Goal: Information Seeking & Learning: Check status

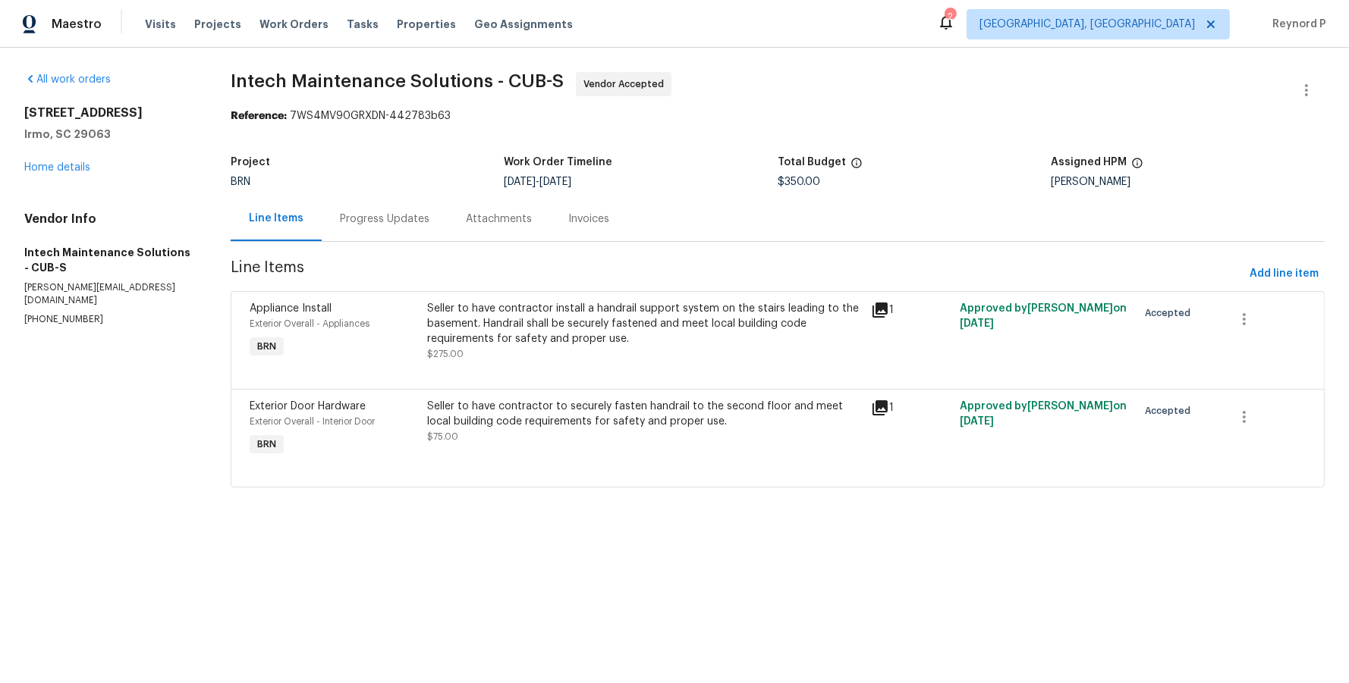
click at [548, 322] on div "Seller to have contractor install a handrail support system on the stairs leadi…" at bounding box center [644, 324] width 435 height 46
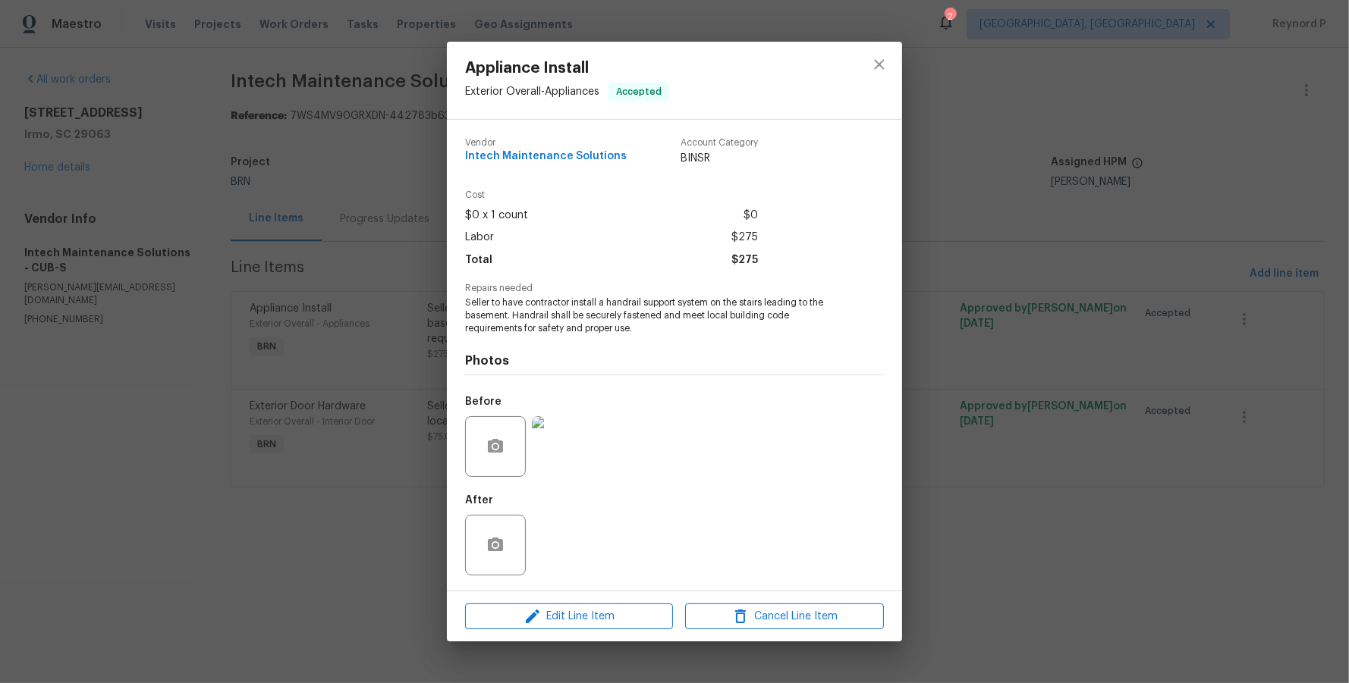
click at [369, 542] on div "Appliance Install Exterior Overall - Appliances Accepted Vendor Intech Maintena…" at bounding box center [674, 341] width 1349 height 683
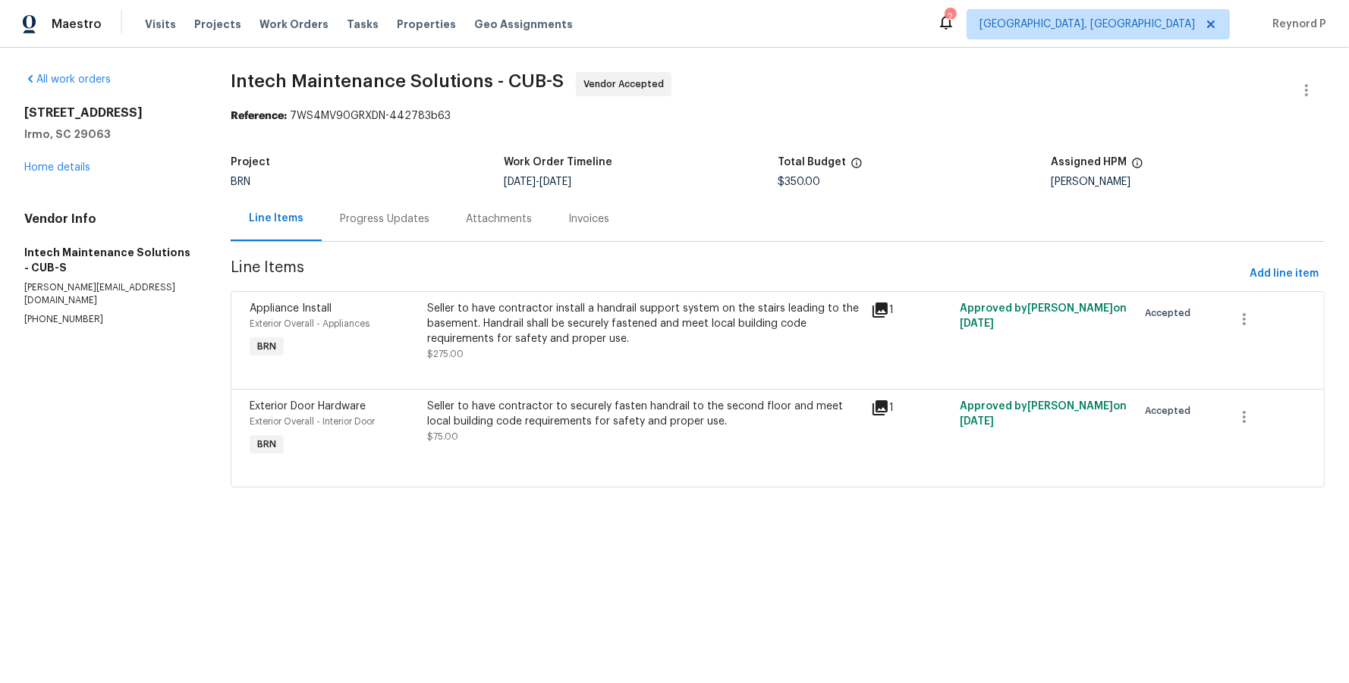
click at [549, 420] on div "Seller to have contractor to securely fasten handrail to the second floor and m…" at bounding box center [644, 414] width 435 height 30
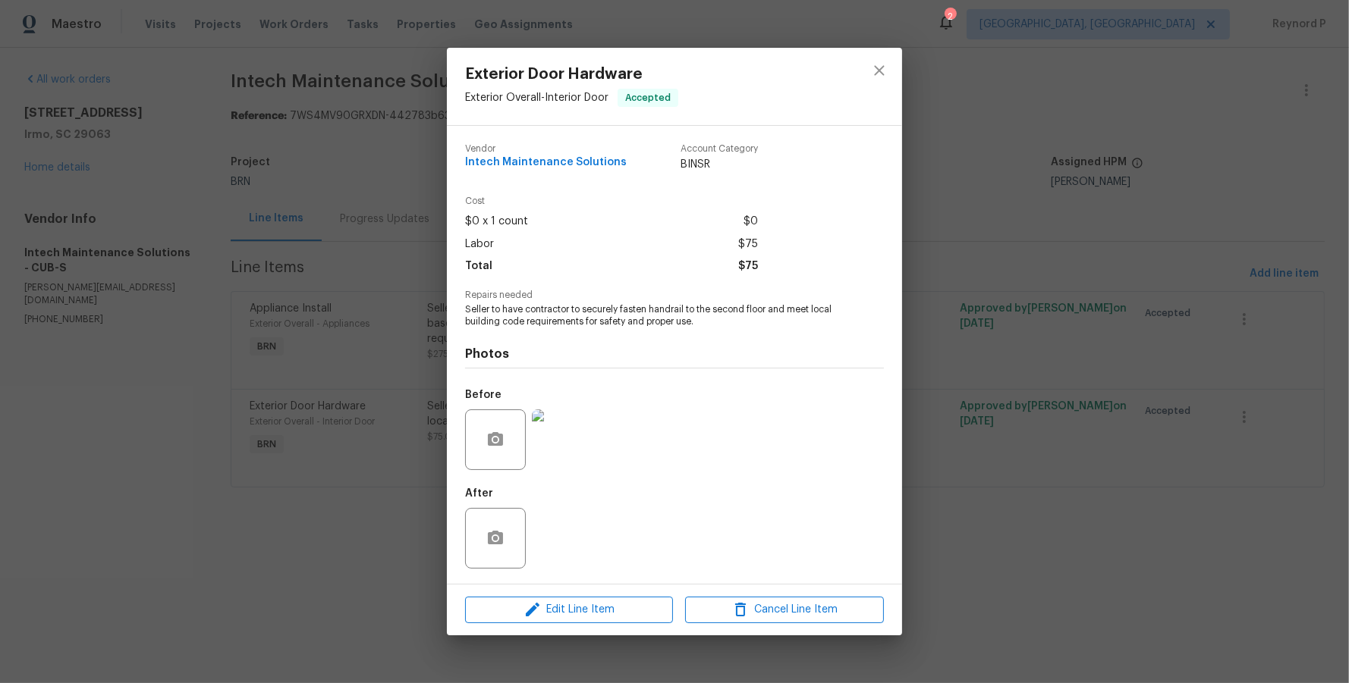
click at [382, 589] on div "Exterior Door Hardware Exterior Overall - Interior Door Accepted Vendor Intech …" at bounding box center [674, 341] width 1349 height 683
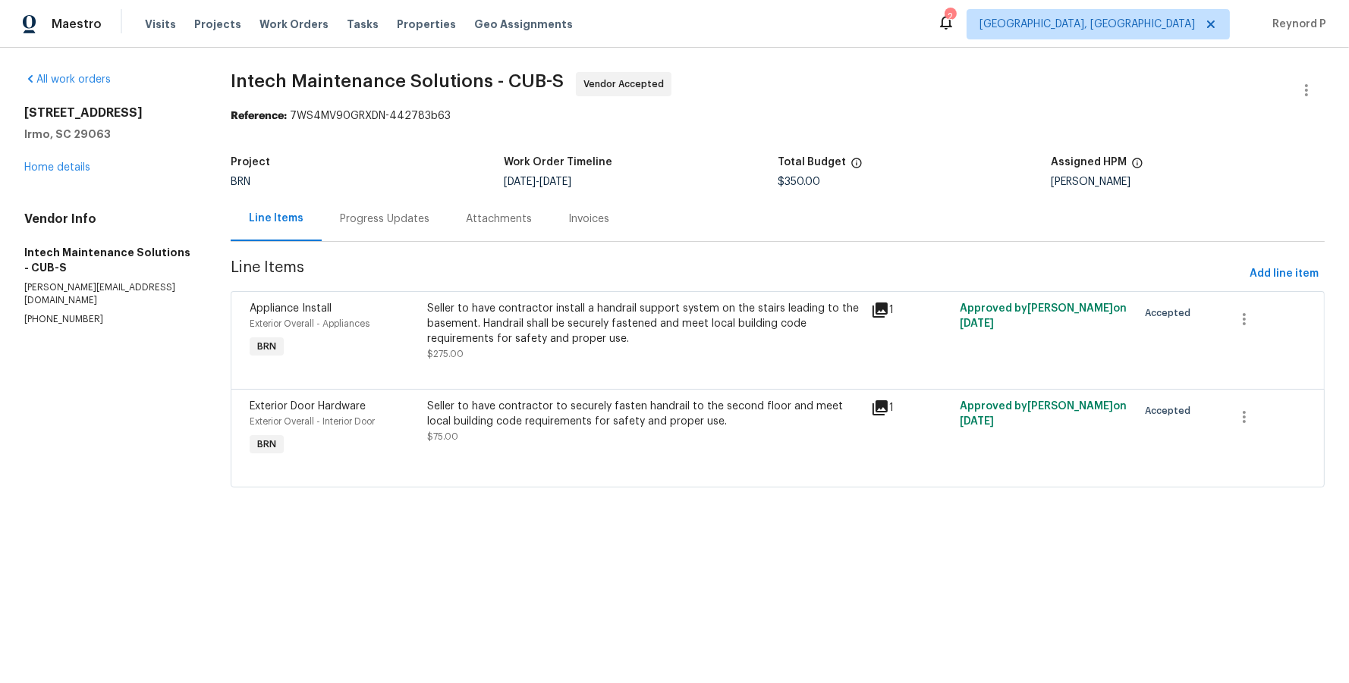
click at [354, 218] on div "Progress Updates" at bounding box center [385, 219] width 90 height 15
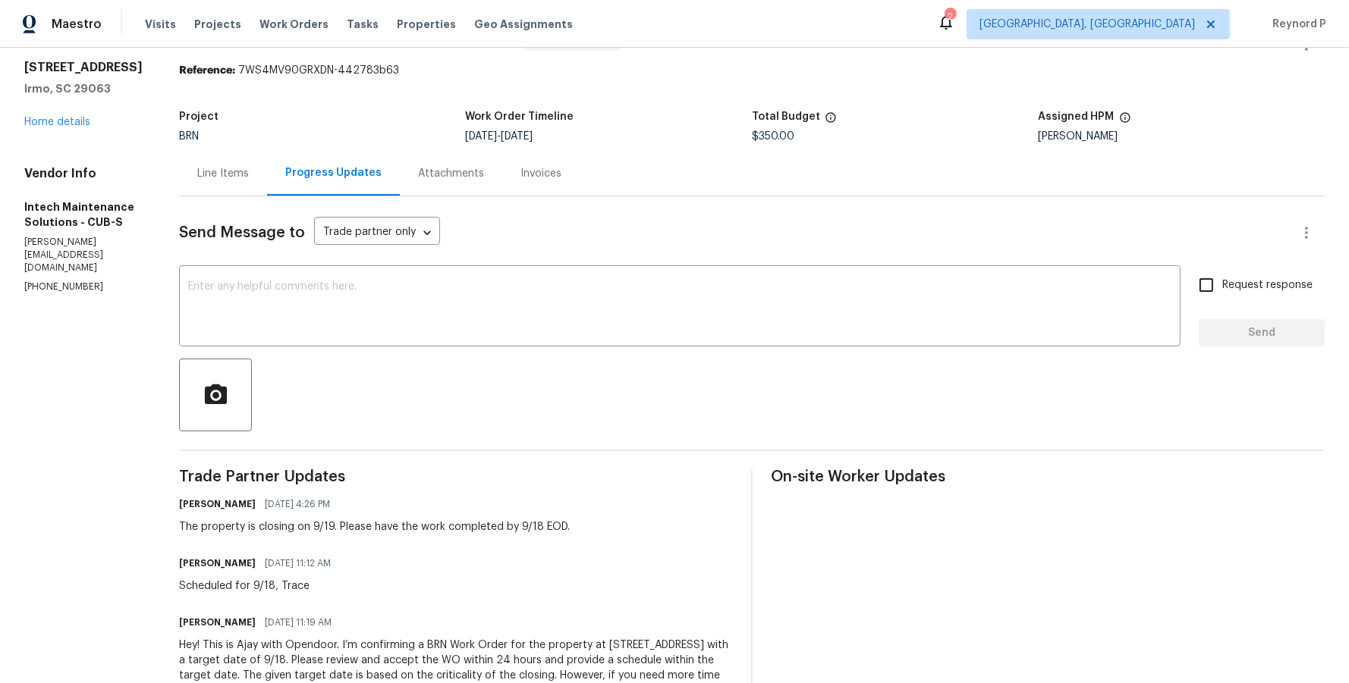
scroll to position [12, 0]
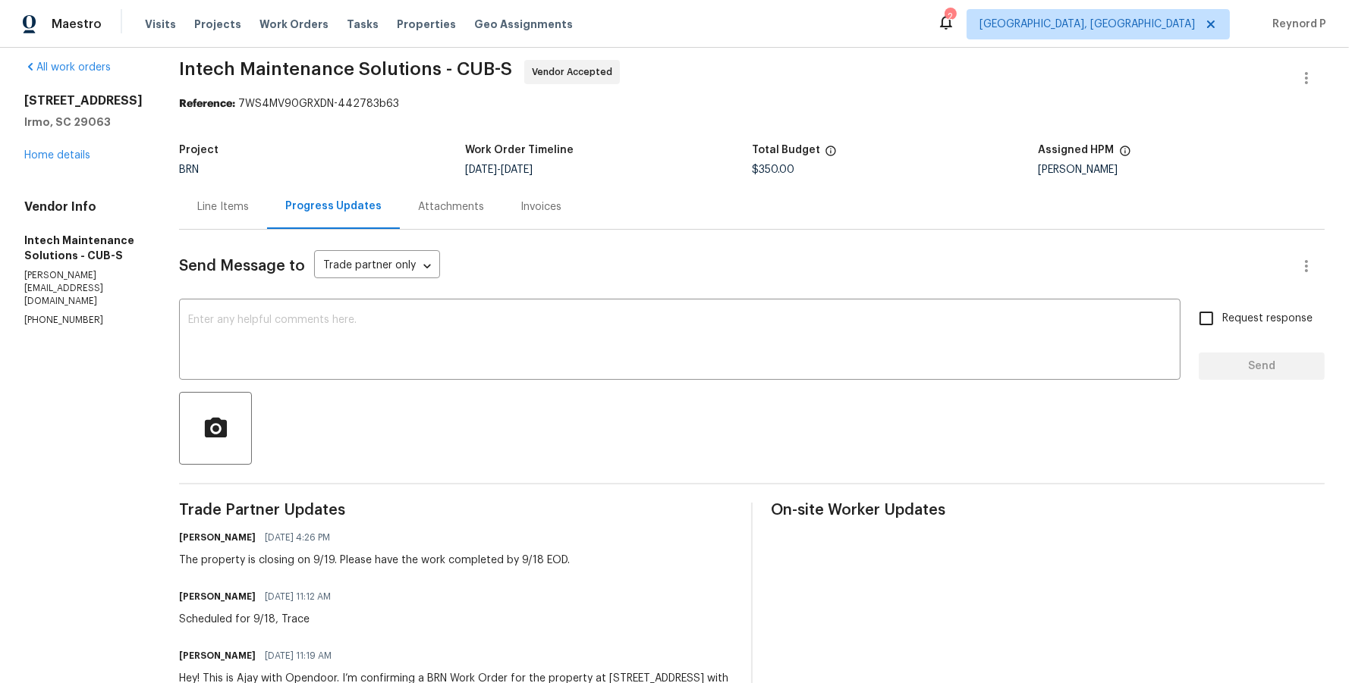
click at [197, 203] on div "Line Items" at bounding box center [223, 206] width 52 height 15
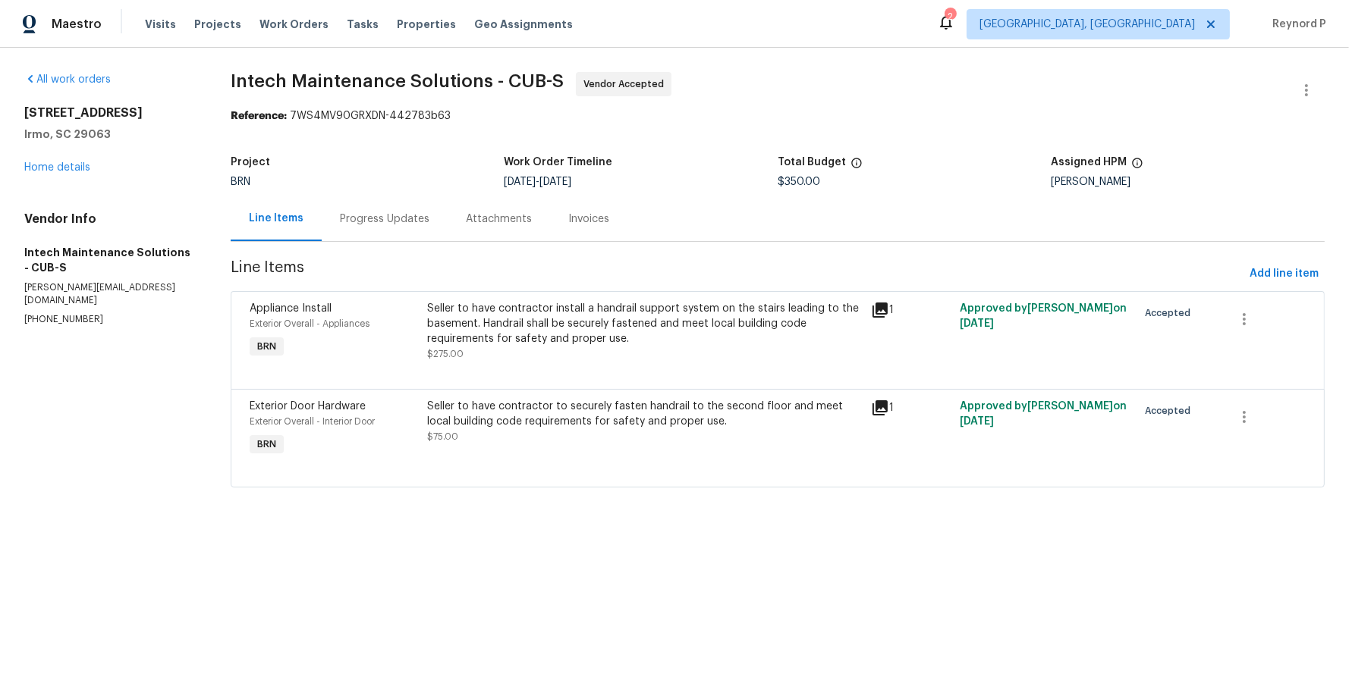
click at [598, 335] on div "Seller to have contractor install a handrail support system on the stairs leadi…" at bounding box center [644, 324] width 435 height 46
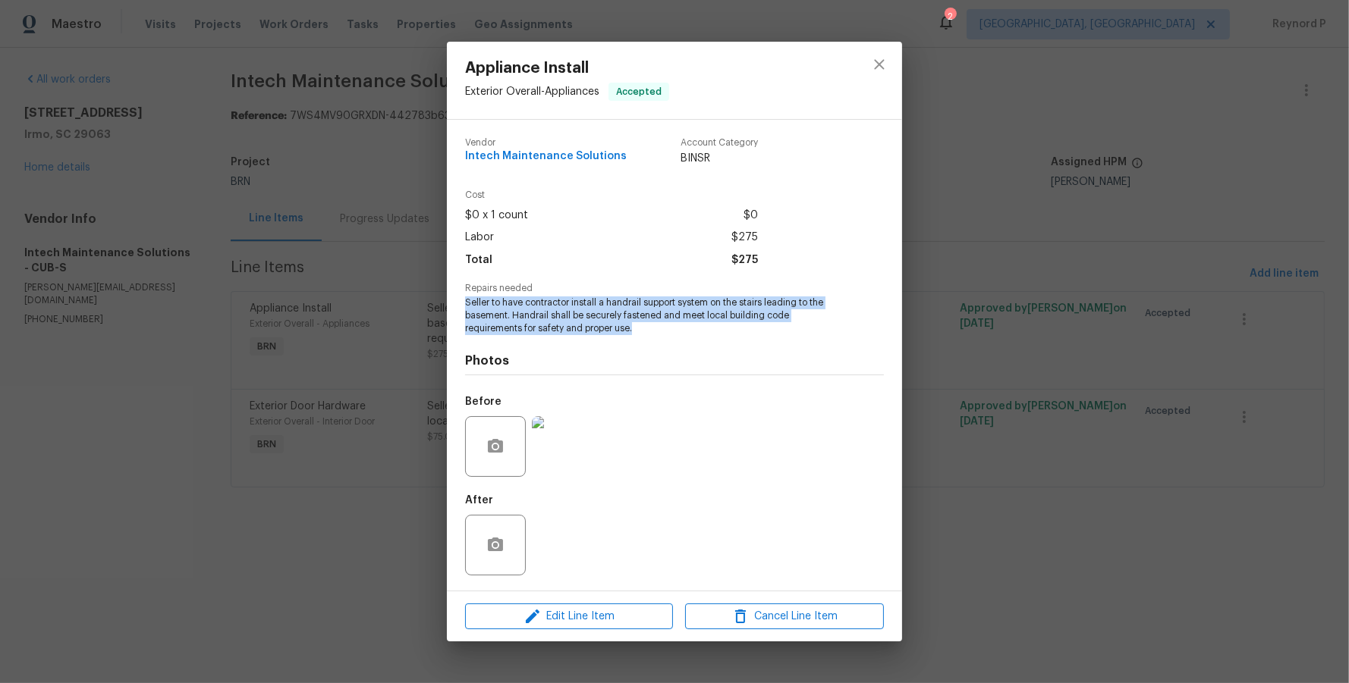
drag, startPoint x: 639, startPoint y: 330, endPoint x: 464, endPoint y: 309, distance: 176.5
click at [464, 309] on div "Vendor Intech Maintenance Solutions Account Category BINSR Cost $0 x 1 count $0…" at bounding box center [674, 355] width 455 height 471
copy span "Seller to have contractor install a handrail support system on the stairs leadi…"
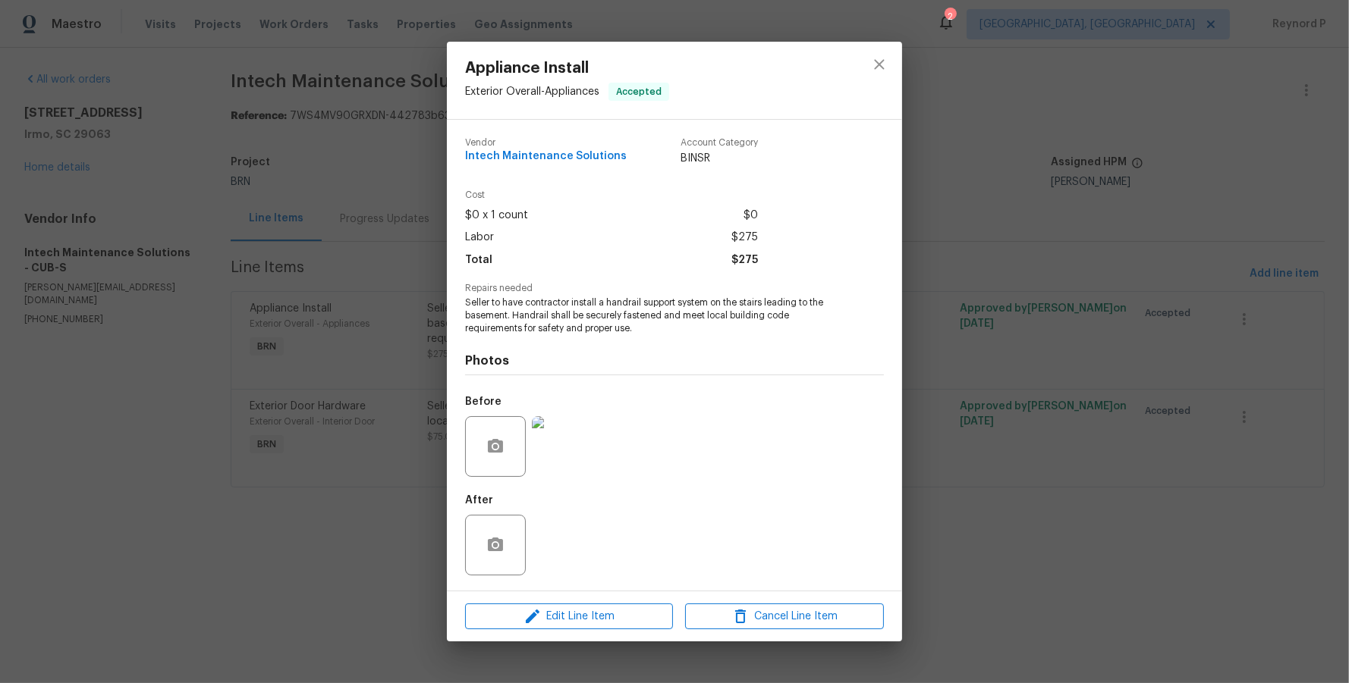
click at [1036, 167] on div "Appliance Install Exterior Overall - Appliances Accepted Vendor Intech Maintena…" at bounding box center [674, 341] width 1349 height 683
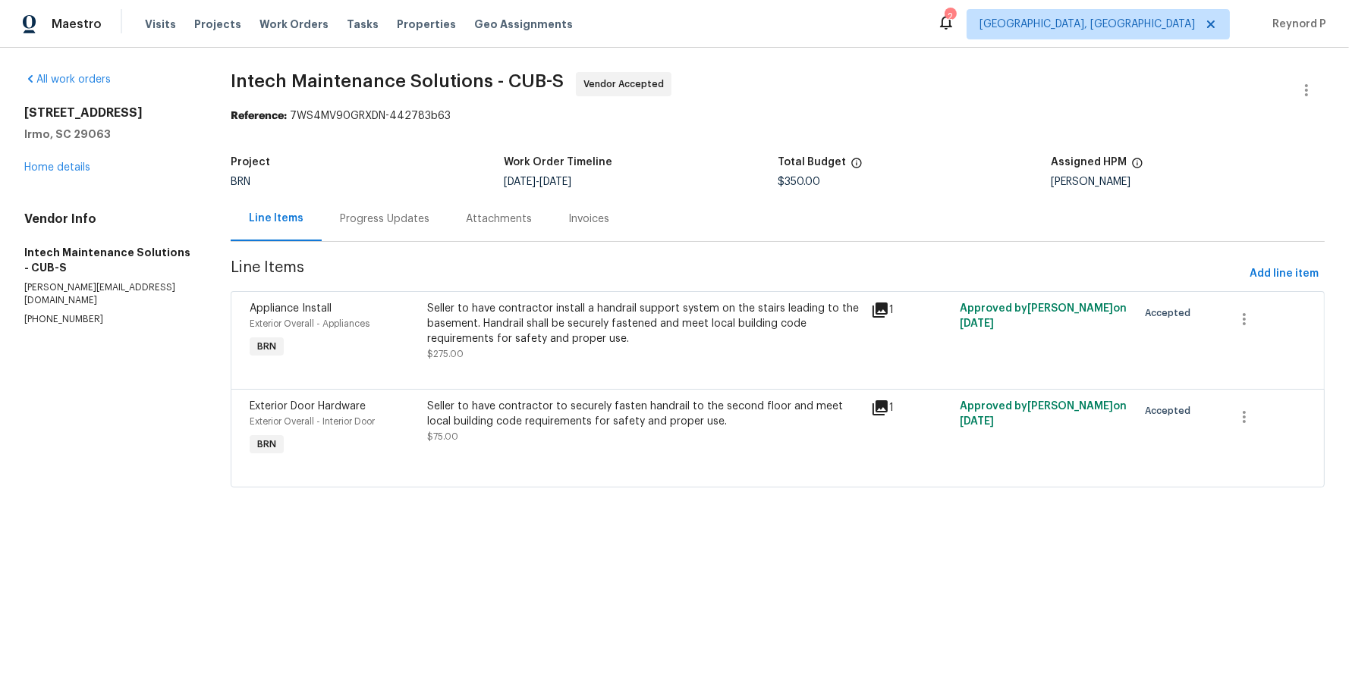
click at [363, 225] on div "Progress Updates" at bounding box center [385, 219] width 90 height 15
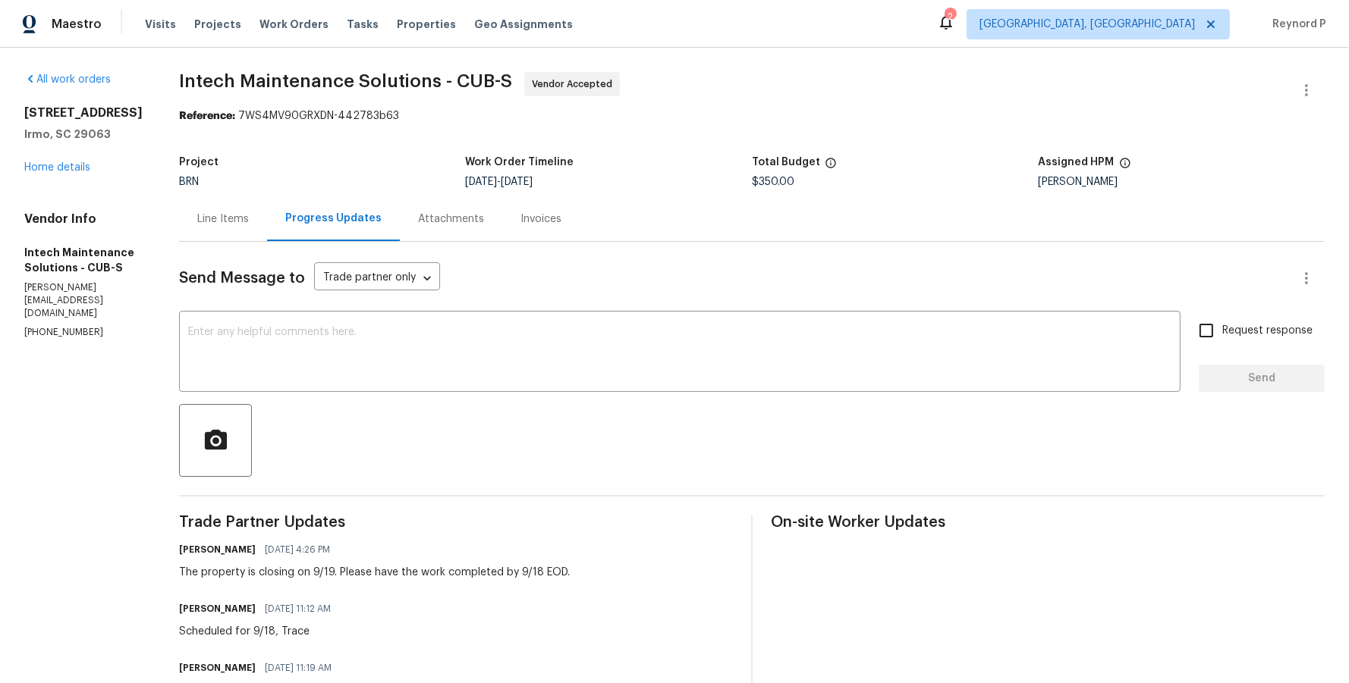
click at [197, 222] on div "Line Items" at bounding box center [223, 219] width 52 height 15
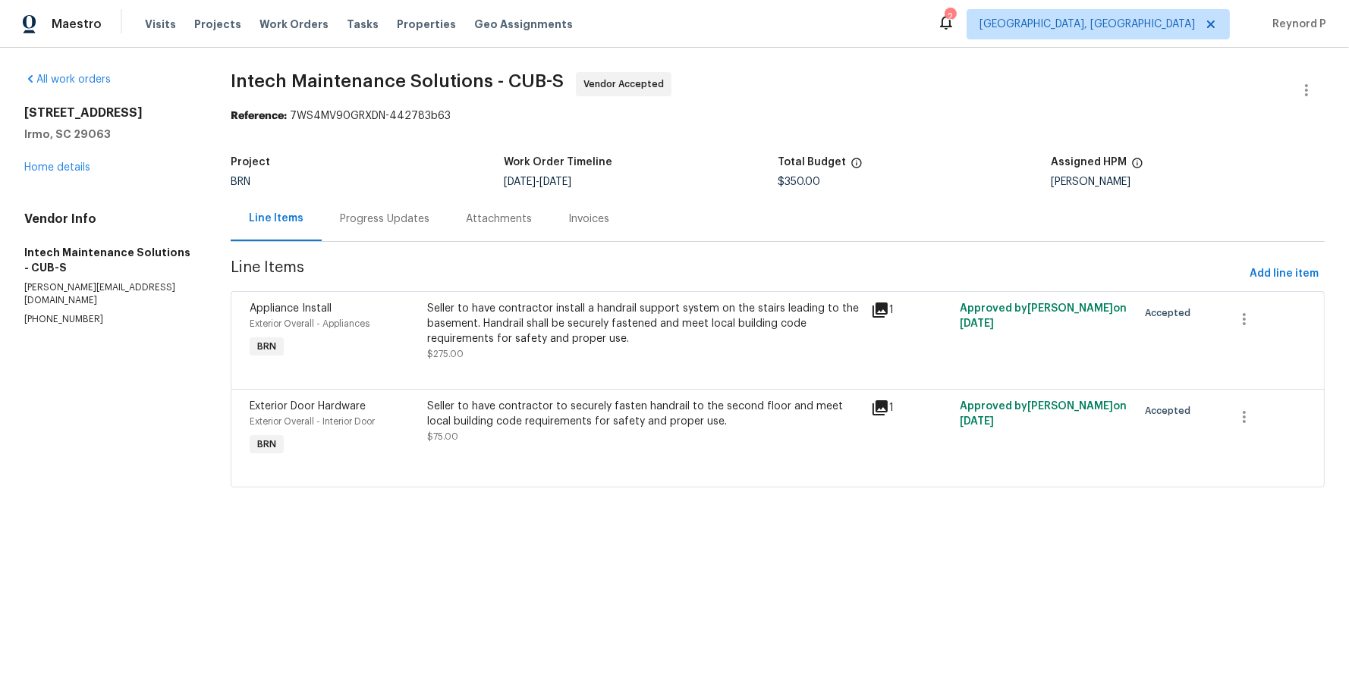
click at [570, 411] on div "Seller to have contractor to securely fasten handrail to the second floor and m…" at bounding box center [644, 414] width 435 height 30
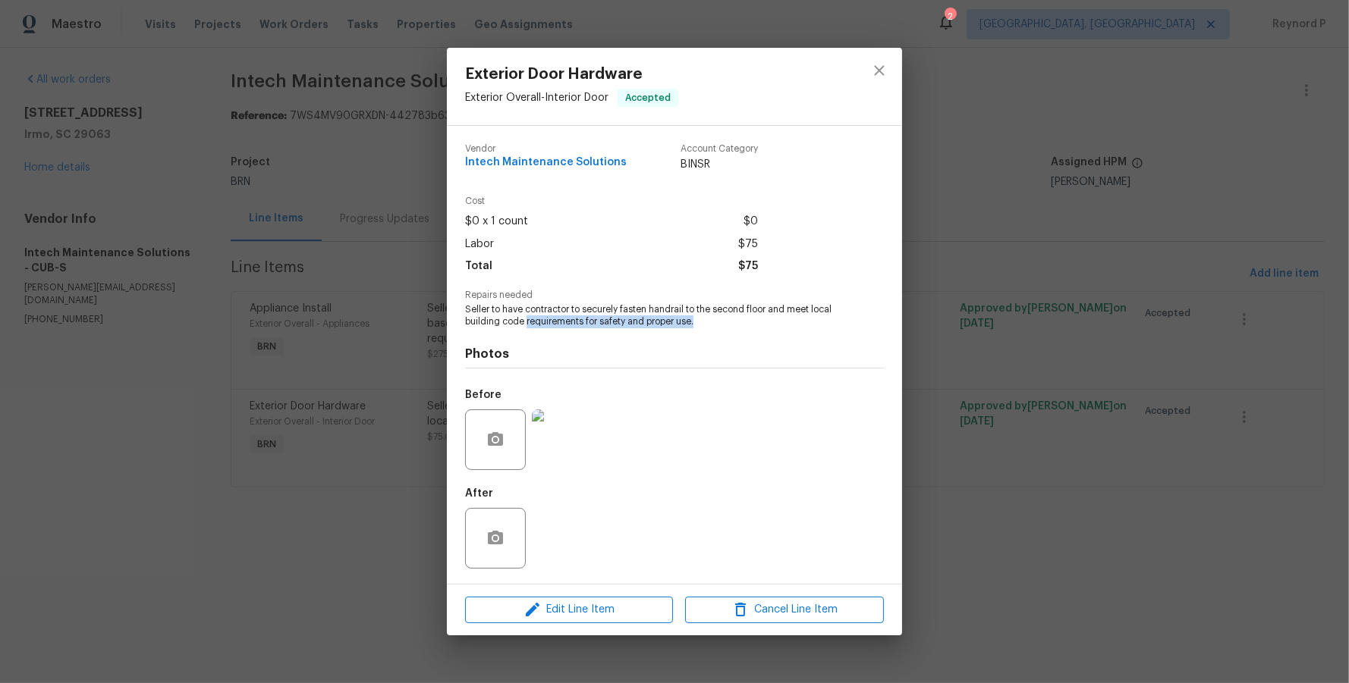
drag, startPoint x: 699, startPoint y: 325, endPoint x: 526, endPoint y: 325, distance: 172.9
click at [526, 325] on span "Seller to have contractor to securely fasten handrail to the second floor and m…" at bounding box center [653, 316] width 377 height 26
copy span "requirements for safety and proper use."
click at [884, 68] on icon "close" at bounding box center [879, 70] width 18 height 18
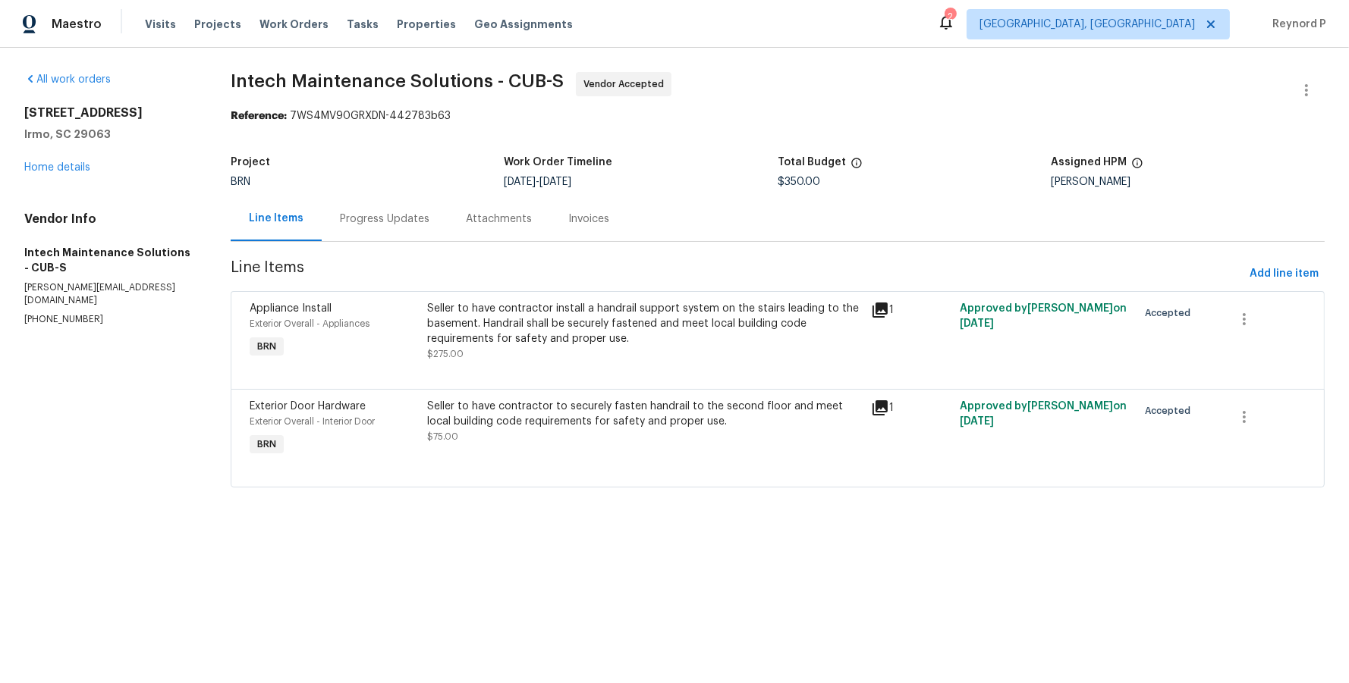
click at [862, 58] on div "All work orders 105 Riverwalk Ct Irmo, SC 29063 Home details Vendor Info Intech…" at bounding box center [674, 289] width 1349 height 482
click at [756, 92] on span "Intech Maintenance Solutions - CUB-S Vendor Accepted" at bounding box center [759, 90] width 1057 height 36
click at [666, 512] on div "All work orders 105 Riverwalk Ct Irmo, SC 29063 Home details Vendor Info Intech…" at bounding box center [674, 289] width 1349 height 482
click at [837, 69] on div "All work orders 105 Riverwalk Ct Irmo, SC 29063 Home details Vendor Info Intech…" at bounding box center [674, 289] width 1349 height 482
click at [853, 64] on div "All work orders 105 Riverwalk Ct Irmo, SC 29063 Home details Vendor Info Intech…" at bounding box center [674, 289] width 1349 height 482
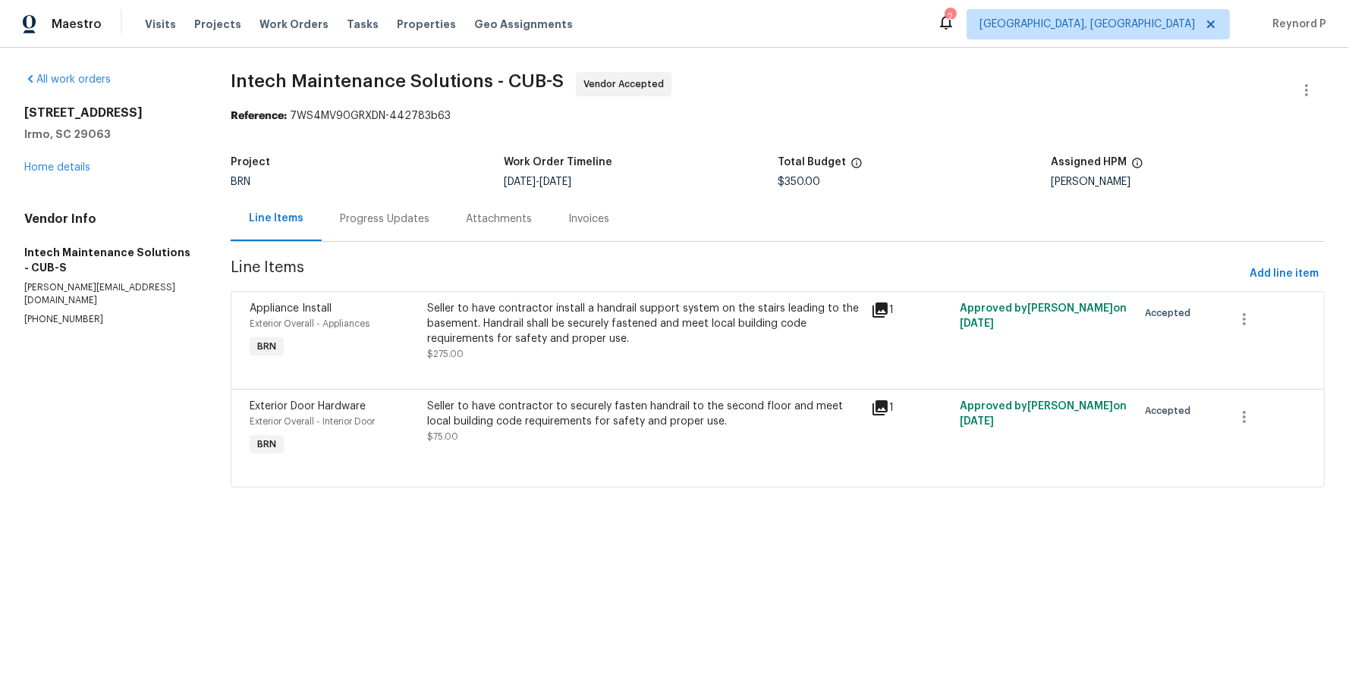
click at [843, 61] on div "All work orders 105 Riverwalk Ct Irmo, SC 29063 Home details Vendor Info Intech…" at bounding box center [674, 289] width 1349 height 482
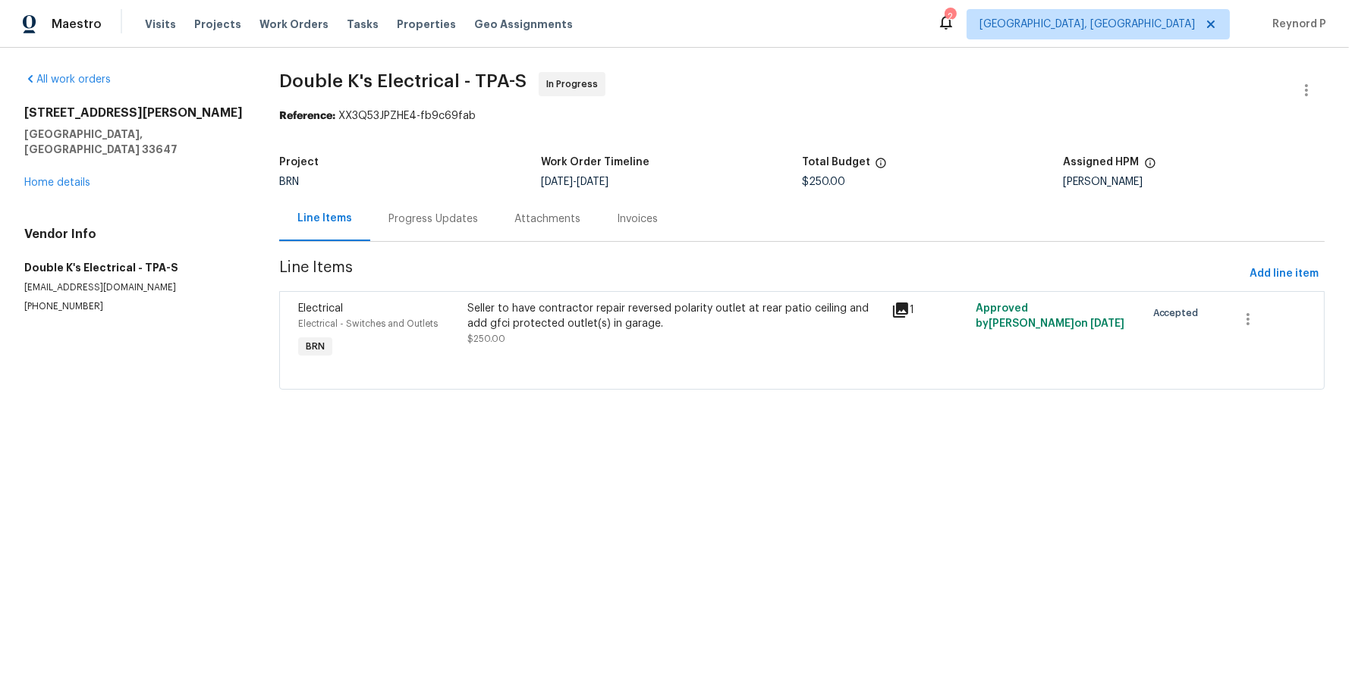
click at [583, 321] on div "Seller to have contractor repair reversed polarity outlet at rear patio ceiling…" at bounding box center [674, 316] width 414 height 30
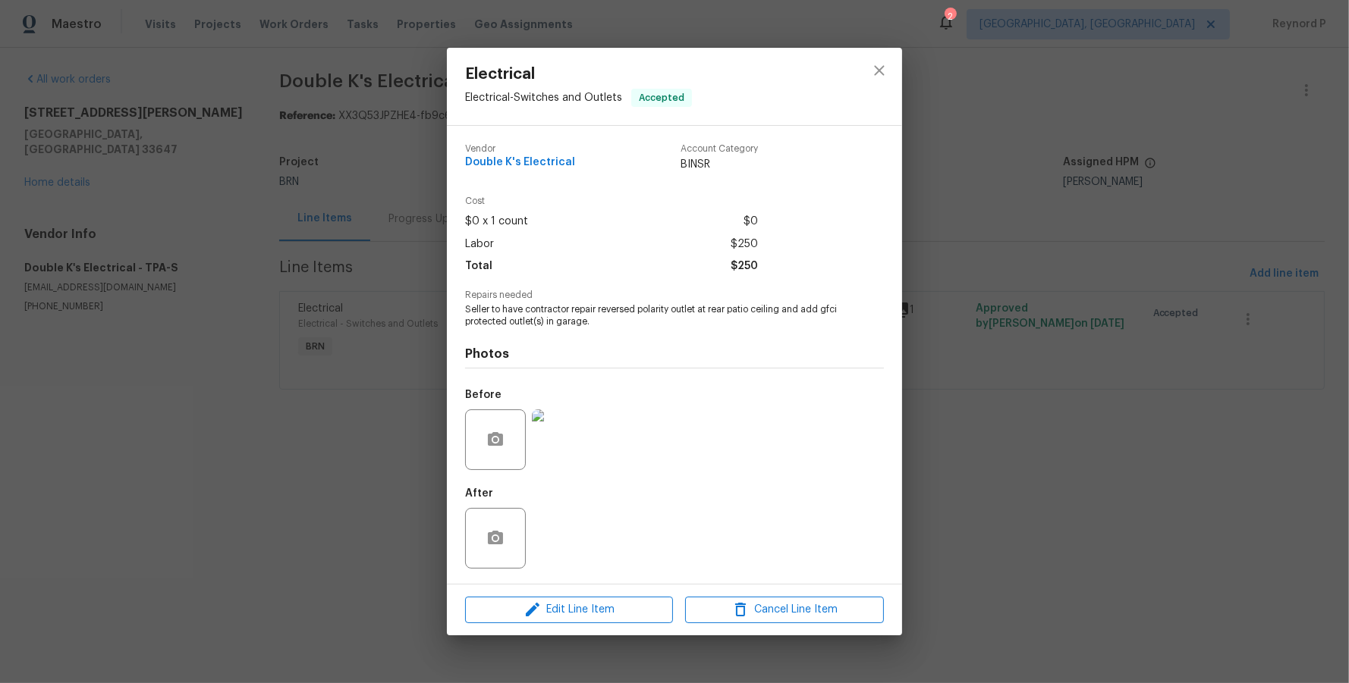
click at [347, 471] on div "Electrical Electrical - Switches and Outlets Accepted Vendor Double K's Electri…" at bounding box center [674, 341] width 1349 height 683
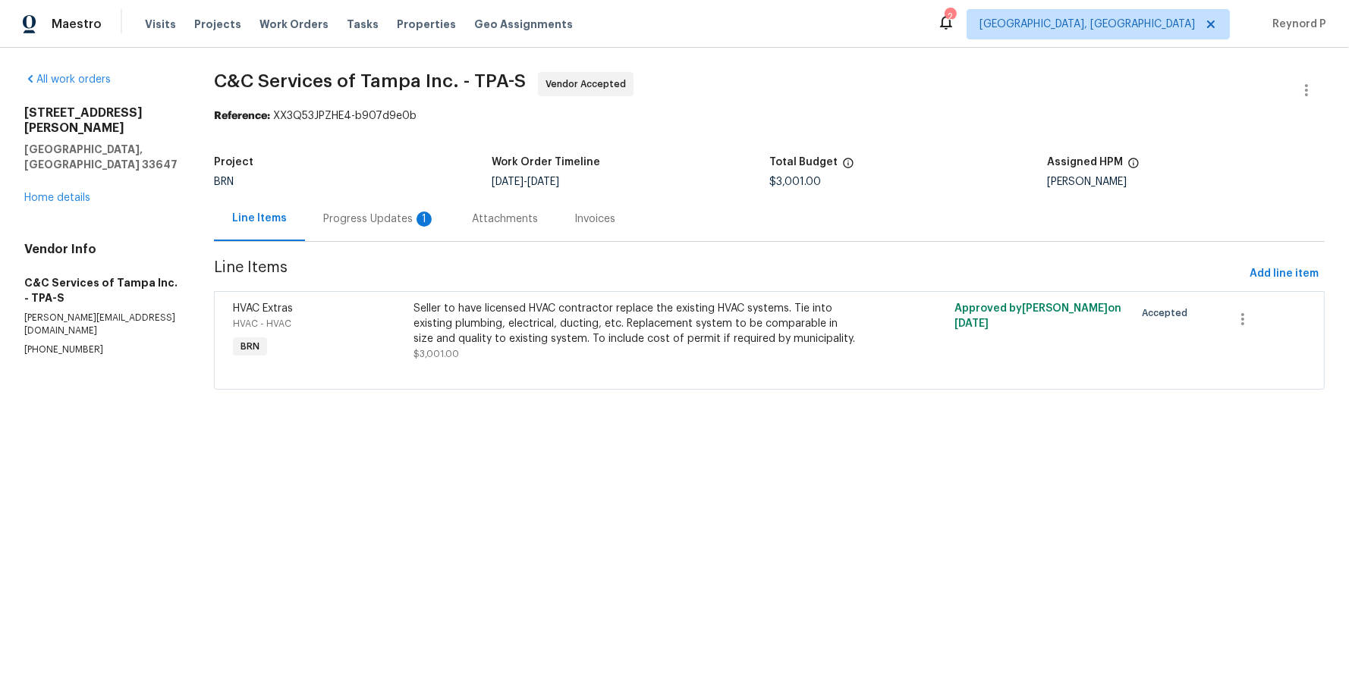
click at [694, 432] on html "Maestro Visits Projects Work Orders Tasks Properties Geo Assignments 2 Albuquer…" at bounding box center [674, 216] width 1349 height 432
click at [383, 223] on div "Progress Updates 1" at bounding box center [379, 219] width 112 height 15
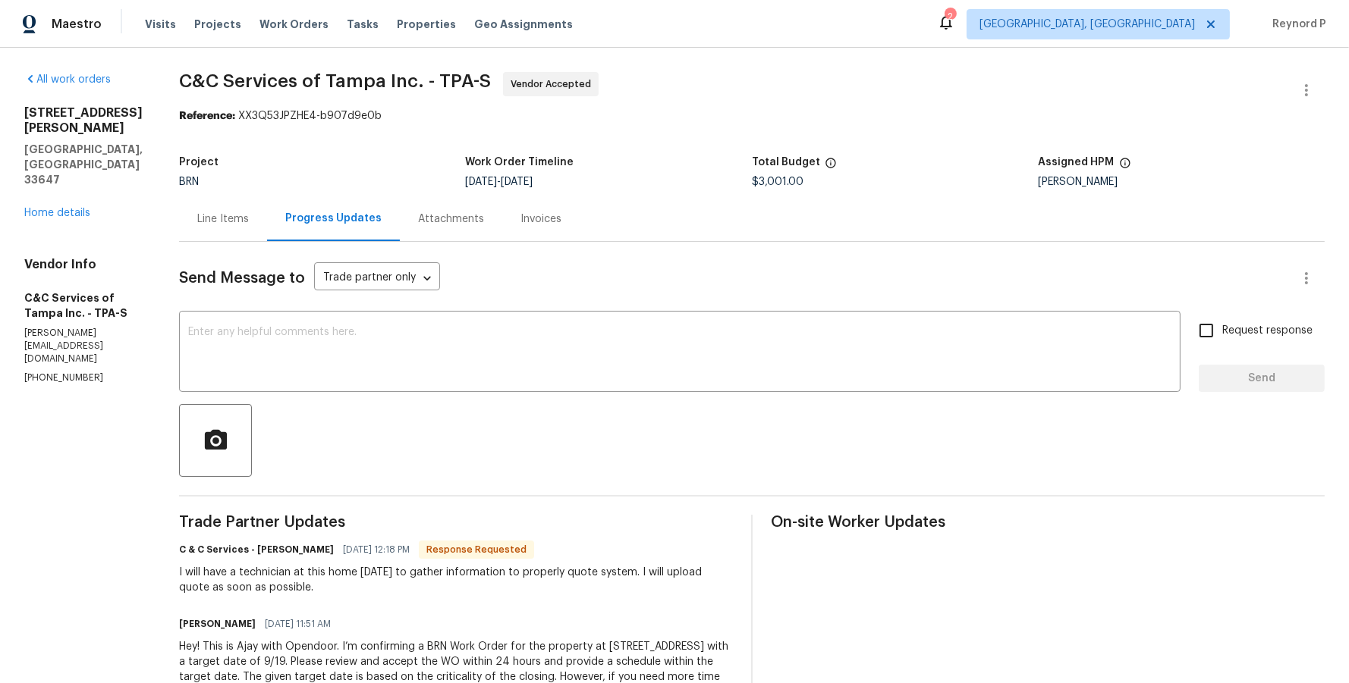
click at [244, 223] on div "Line Items" at bounding box center [223, 219] width 52 height 15
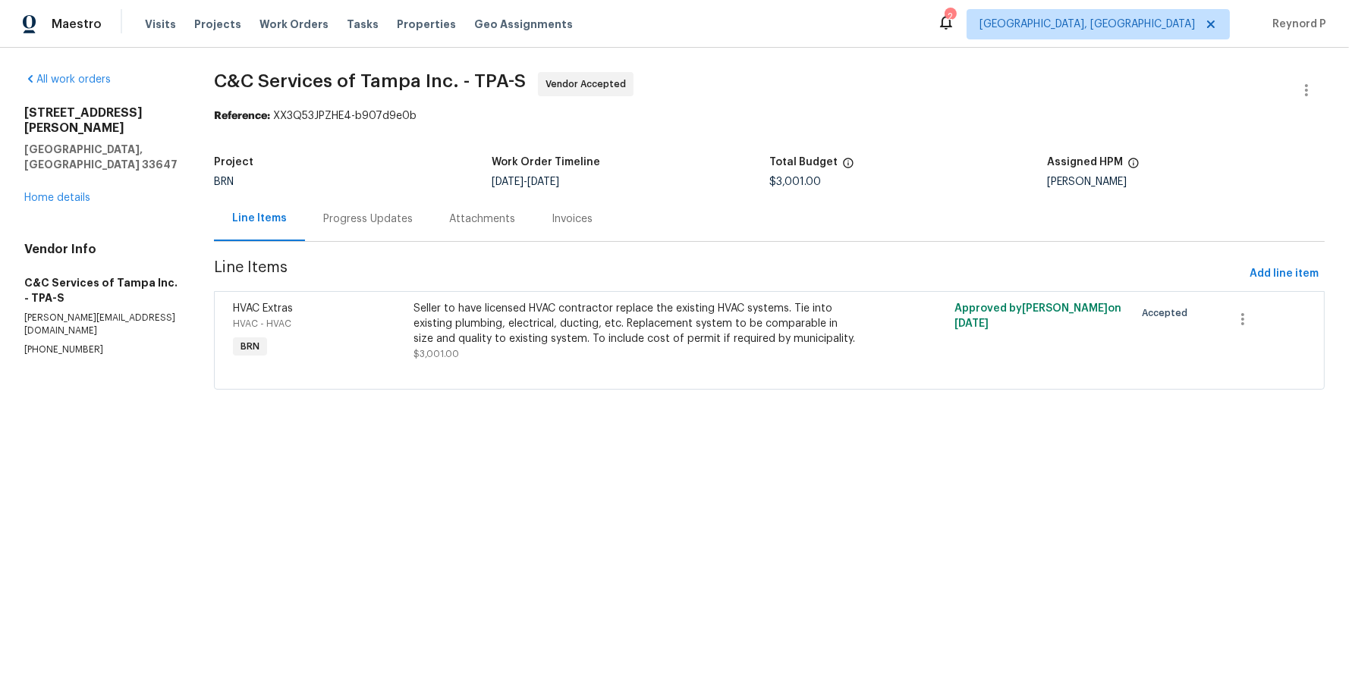
click at [379, 224] on div "Progress Updates" at bounding box center [368, 219] width 90 height 15
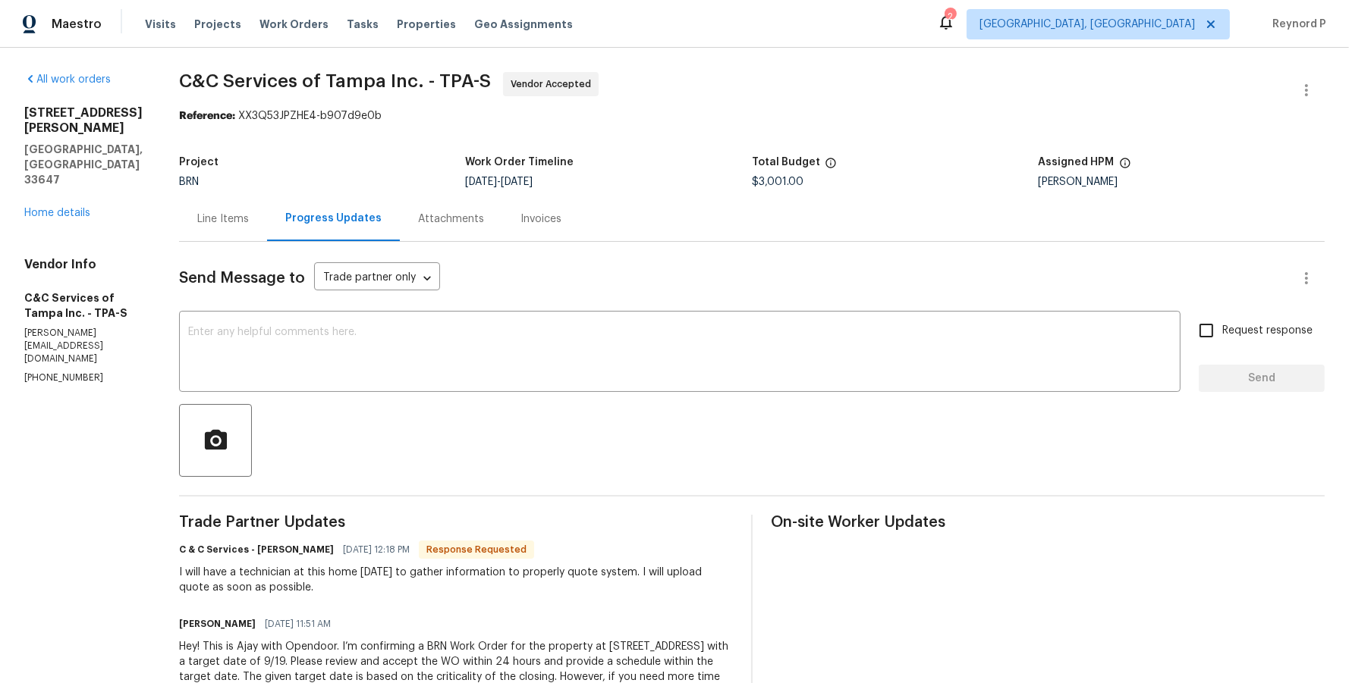
click at [249, 218] on div "Line Items" at bounding box center [223, 219] width 52 height 15
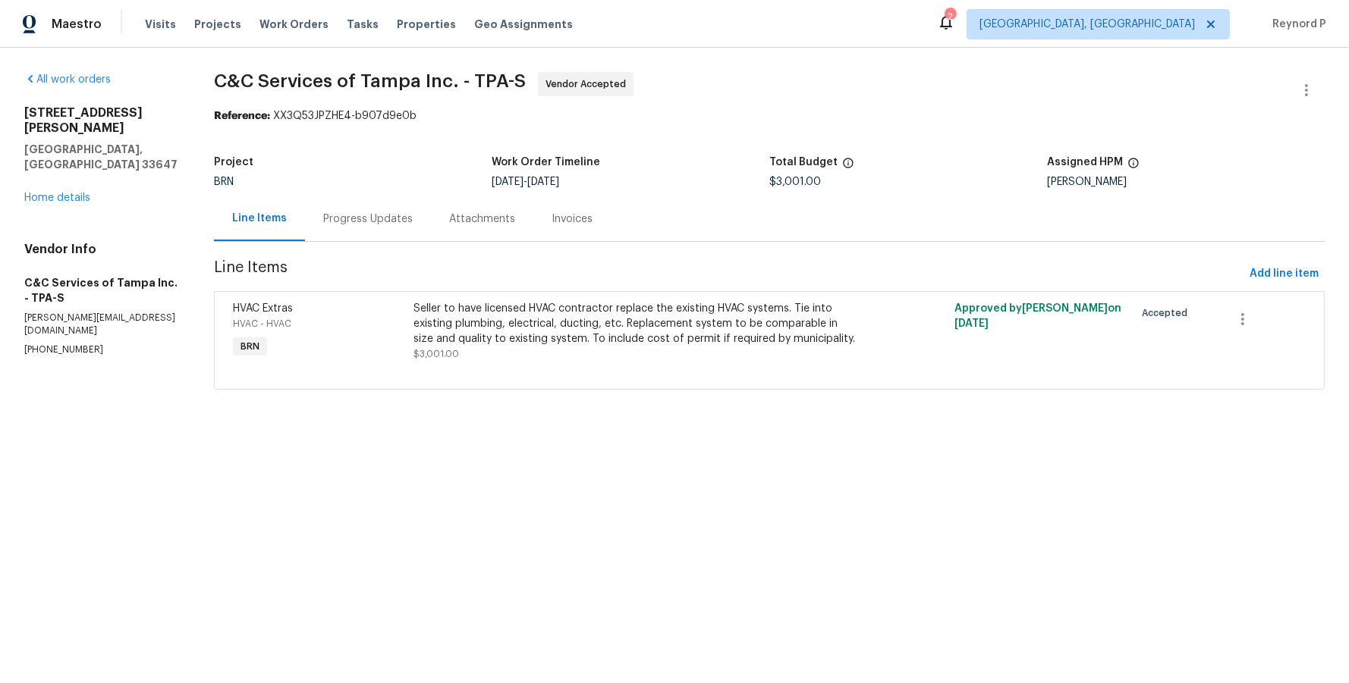
click at [795, 183] on span "$3,001.00" at bounding box center [795, 182] width 52 height 11
copy span "$3,001.00"
click at [768, 121] on div "Reference: XX3Q53JPZHE4-b907d9e0b" at bounding box center [769, 115] width 1110 height 15
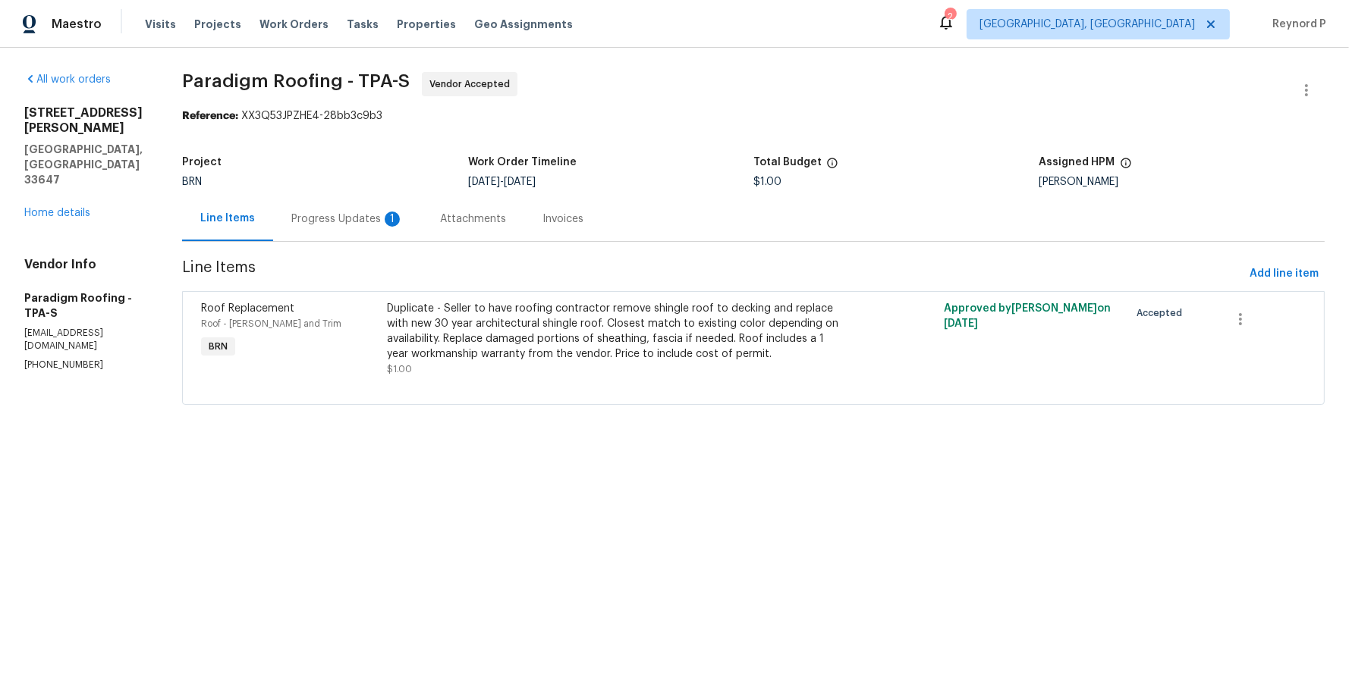
click at [408, 218] on div "Progress Updates 1" at bounding box center [347, 218] width 149 height 45
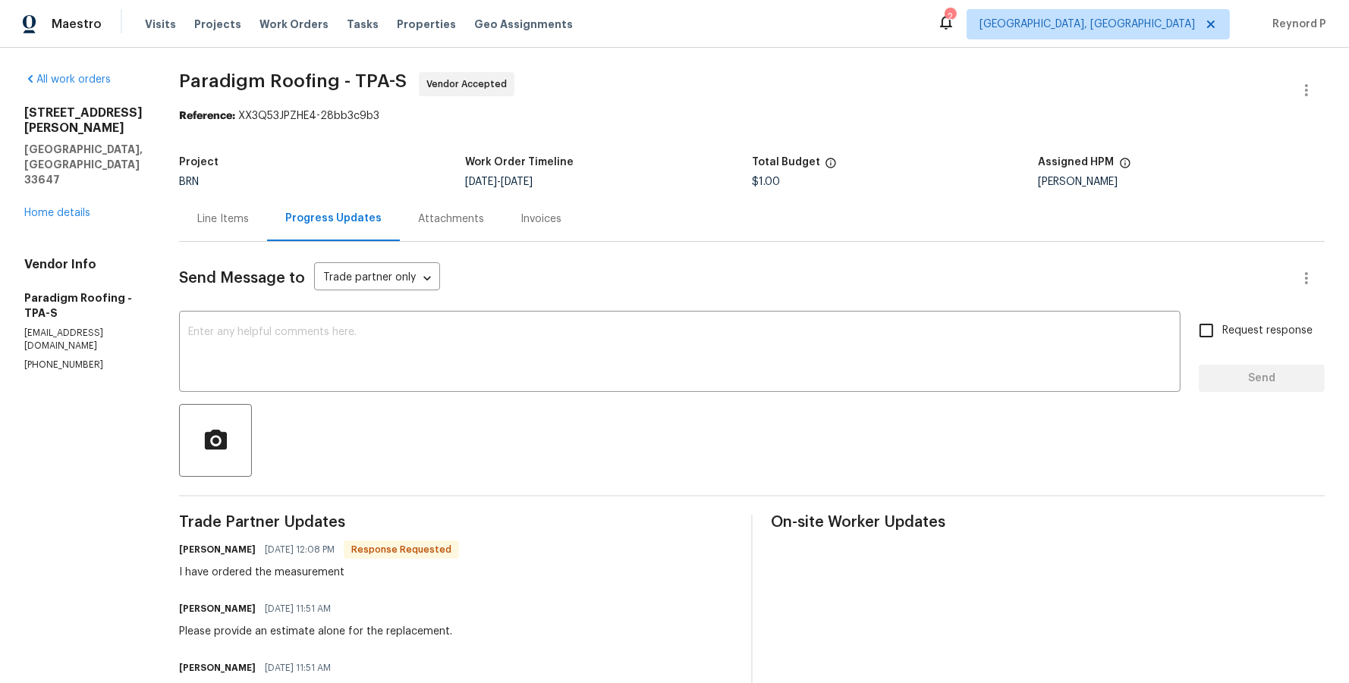
click at [221, 210] on div "Line Items" at bounding box center [223, 218] width 88 height 45
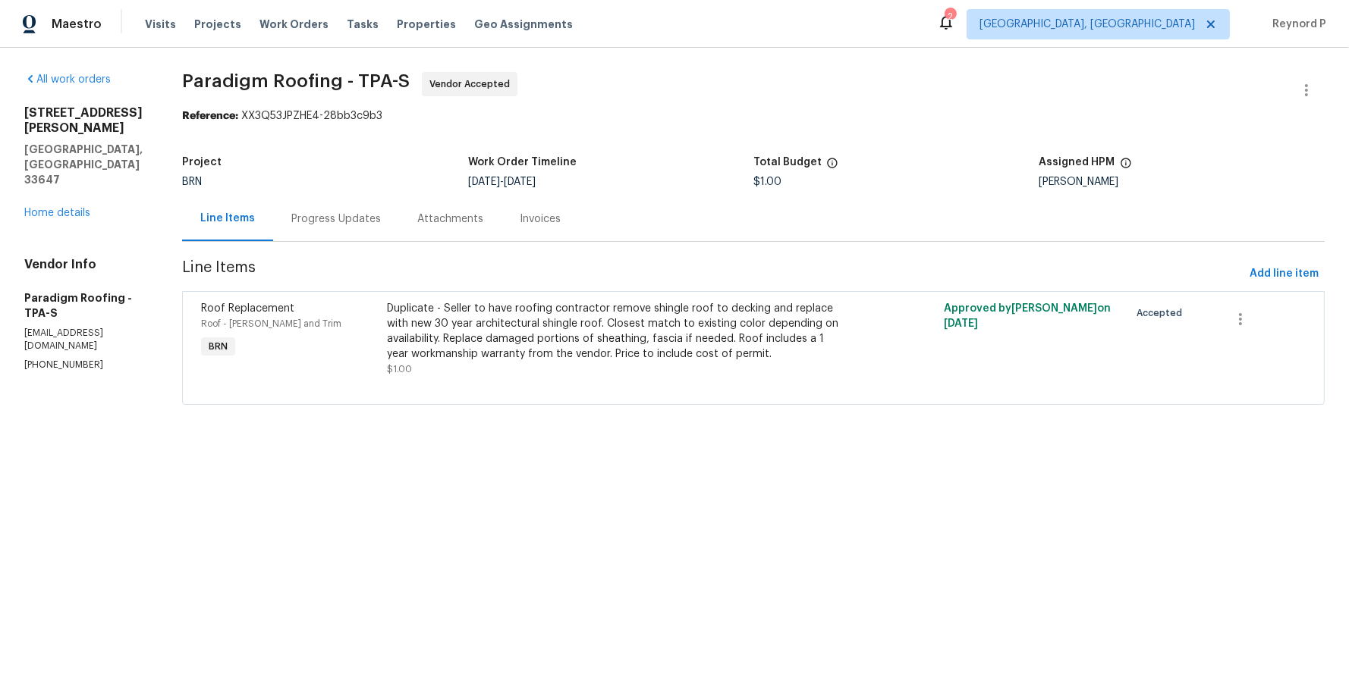
click at [612, 331] on div "Duplicate - Seller to have roofing contractor remove shingle roof to decking an…" at bounding box center [614, 331] width 455 height 61
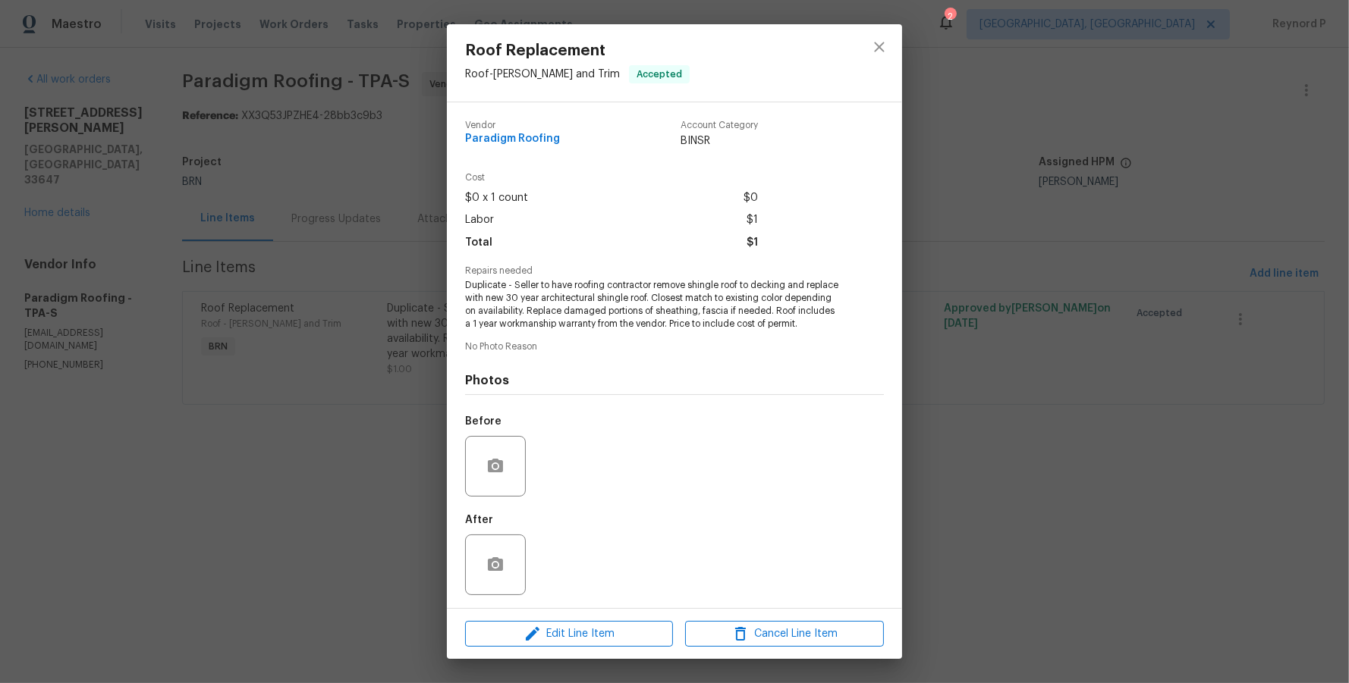
scroll to position [1, 0]
click at [348, 505] on div "Roof Replacement Roof - Eaves and Trim Accepted Vendor Paradigm Roofing Account…" at bounding box center [674, 341] width 1349 height 683
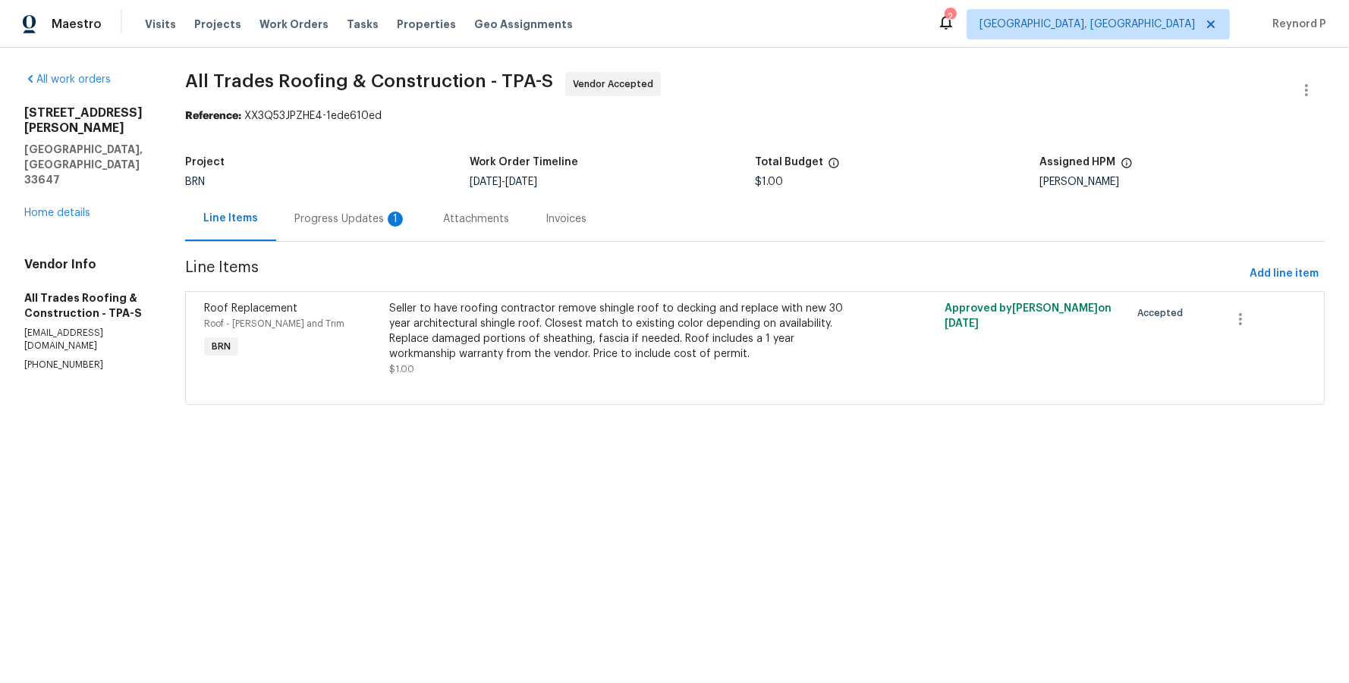
click at [371, 218] on div "Progress Updates 1" at bounding box center [350, 219] width 112 height 15
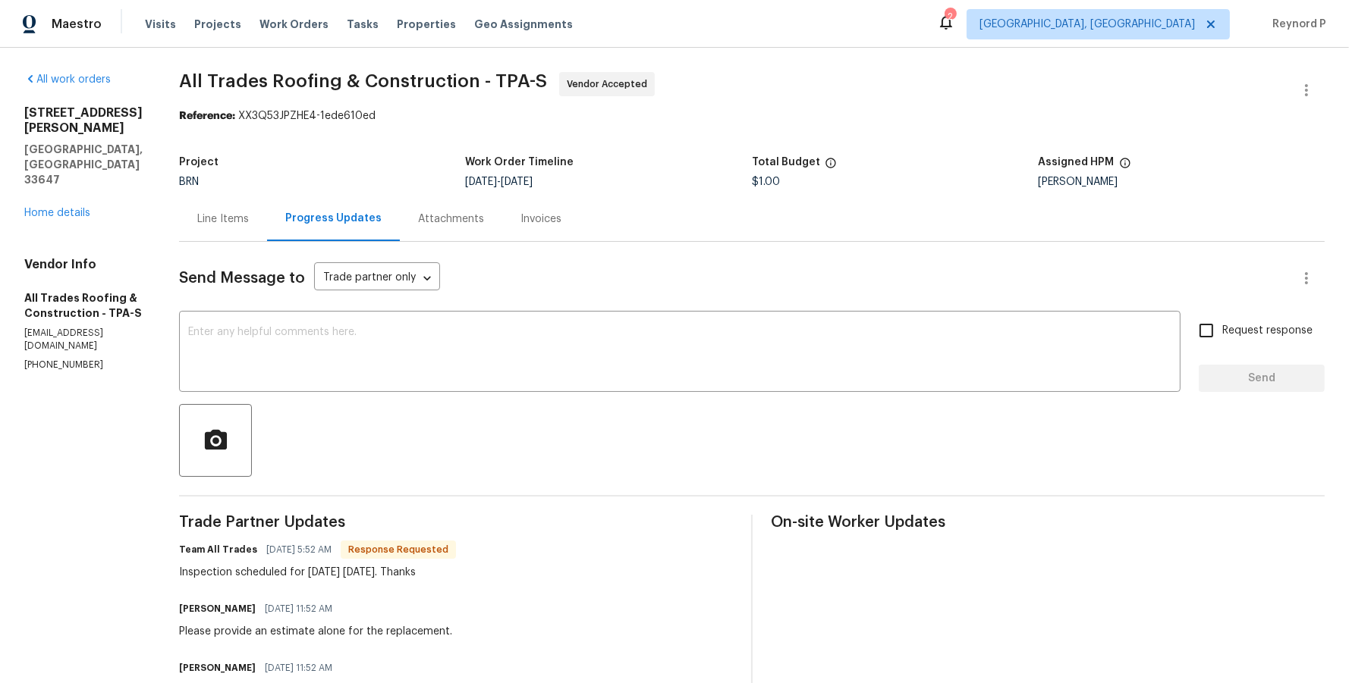
click at [203, 220] on div "Line Items" at bounding box center [223, 219] width 52 height 15
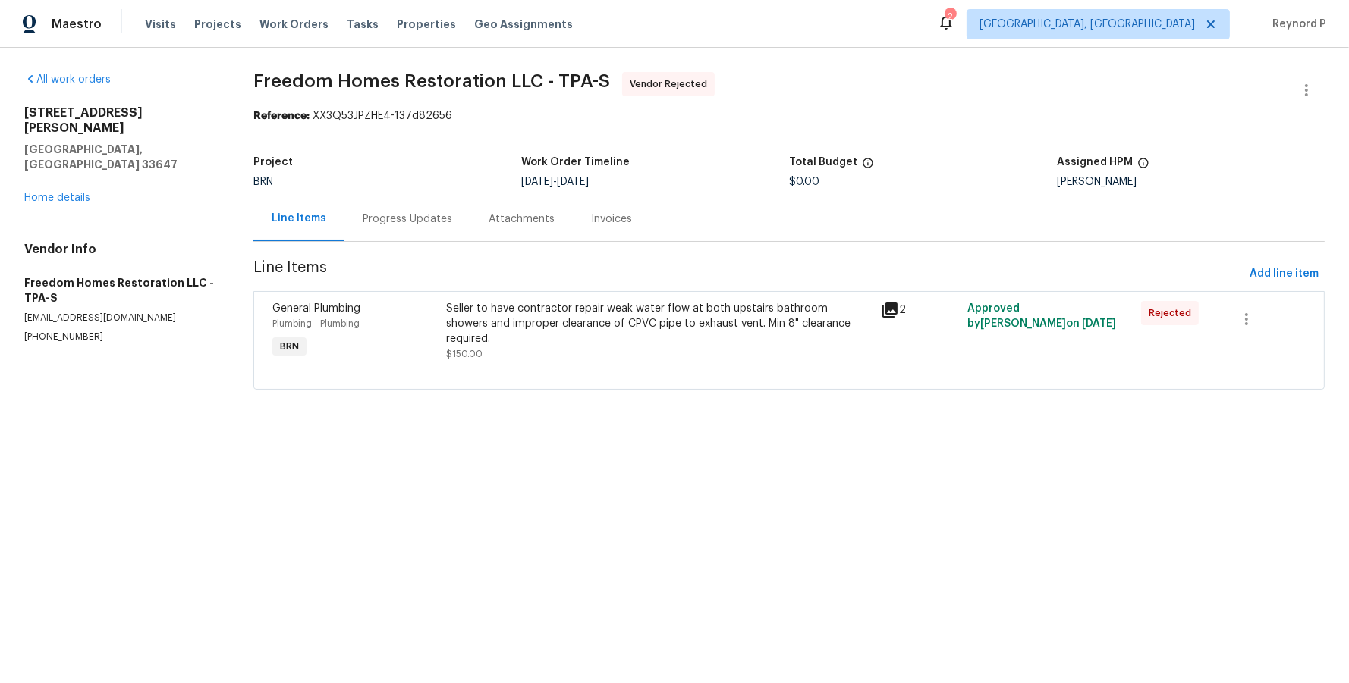
click at [420, 224] on div "Progress Updates" at bounding box center [408, 219] width 90 height 15
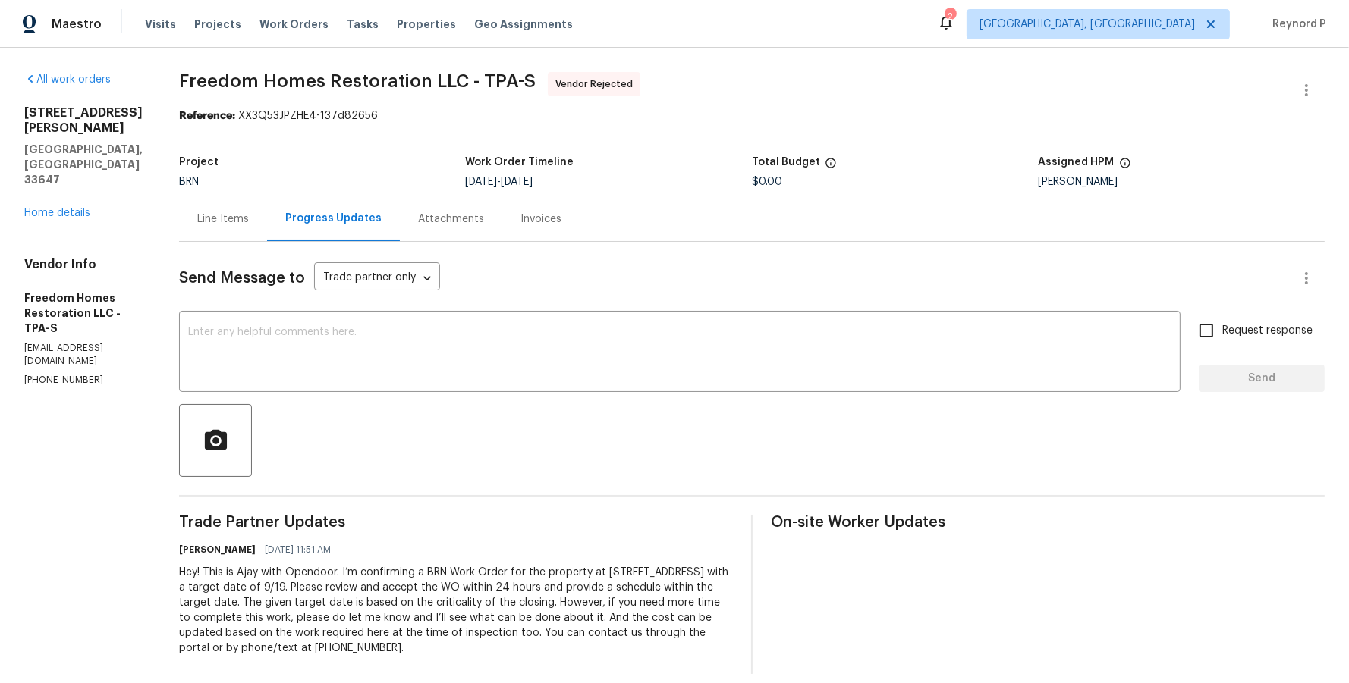
scroll to position [16, 0]
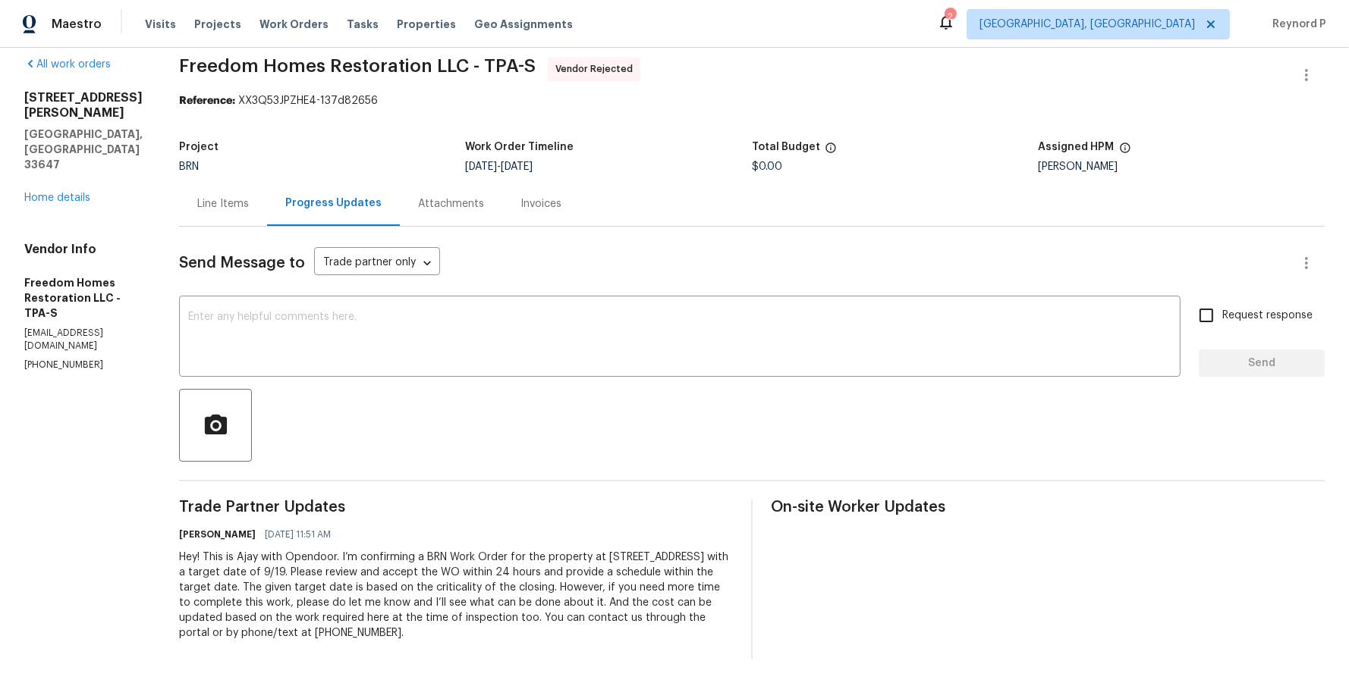
click at [231, 206] on div "Line Items" at bounding box center [223, 203] width 52 height 15
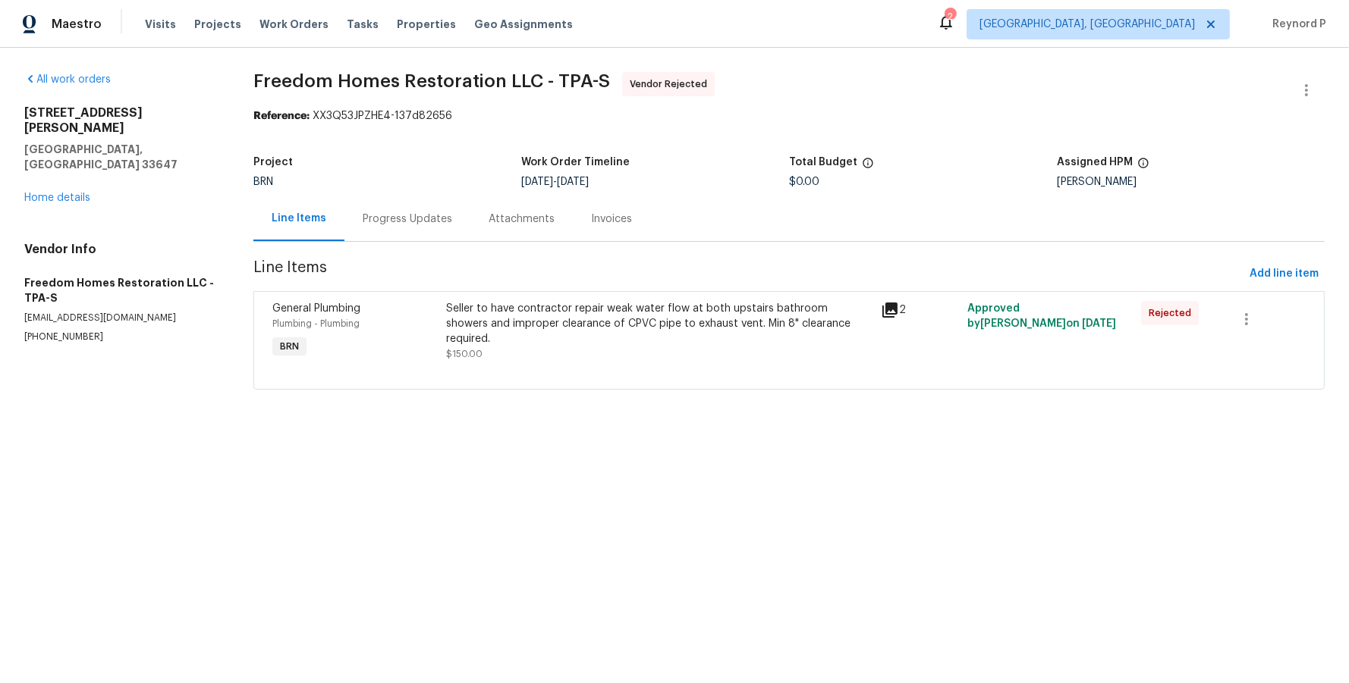
click at [560, 317] on div "Seller to have contractor repair weak water flow at both upstairs bathroom show…" at bounding box center [658, 324] width 425 height 46
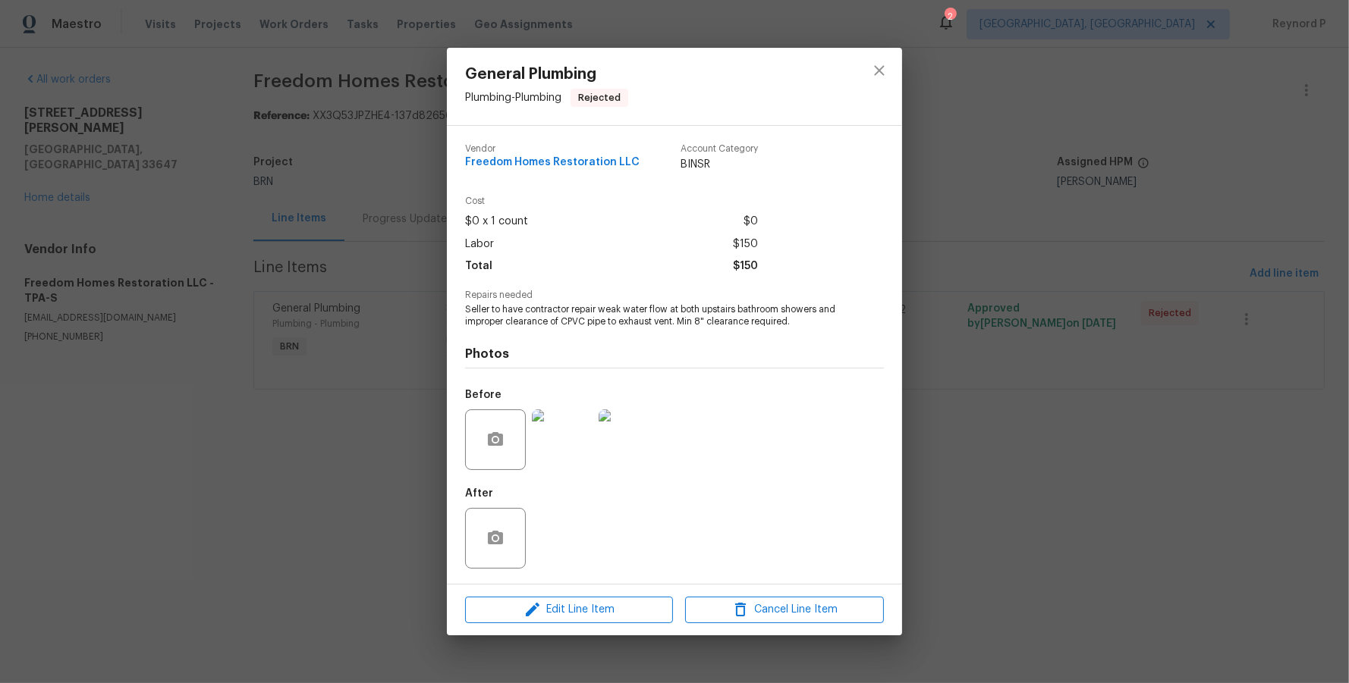
click at [393, 469] on div "General Plumbing Plumbing - Plumbing Rejected Vendor Freedom Homes Restoration …" at bounding box center [674, 341] width 1349 height 683
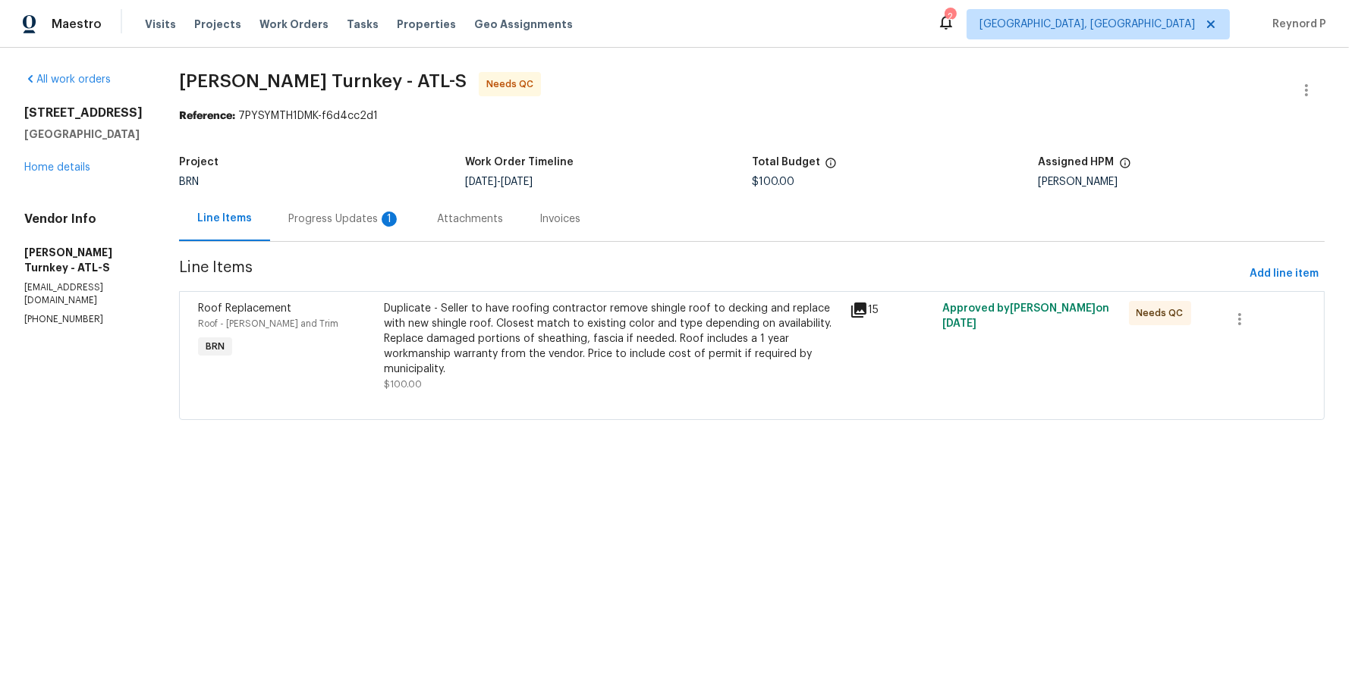
click at [341, 228] on div "Progress Updates 1" at bounding box center [344, 218] width 149 height 45
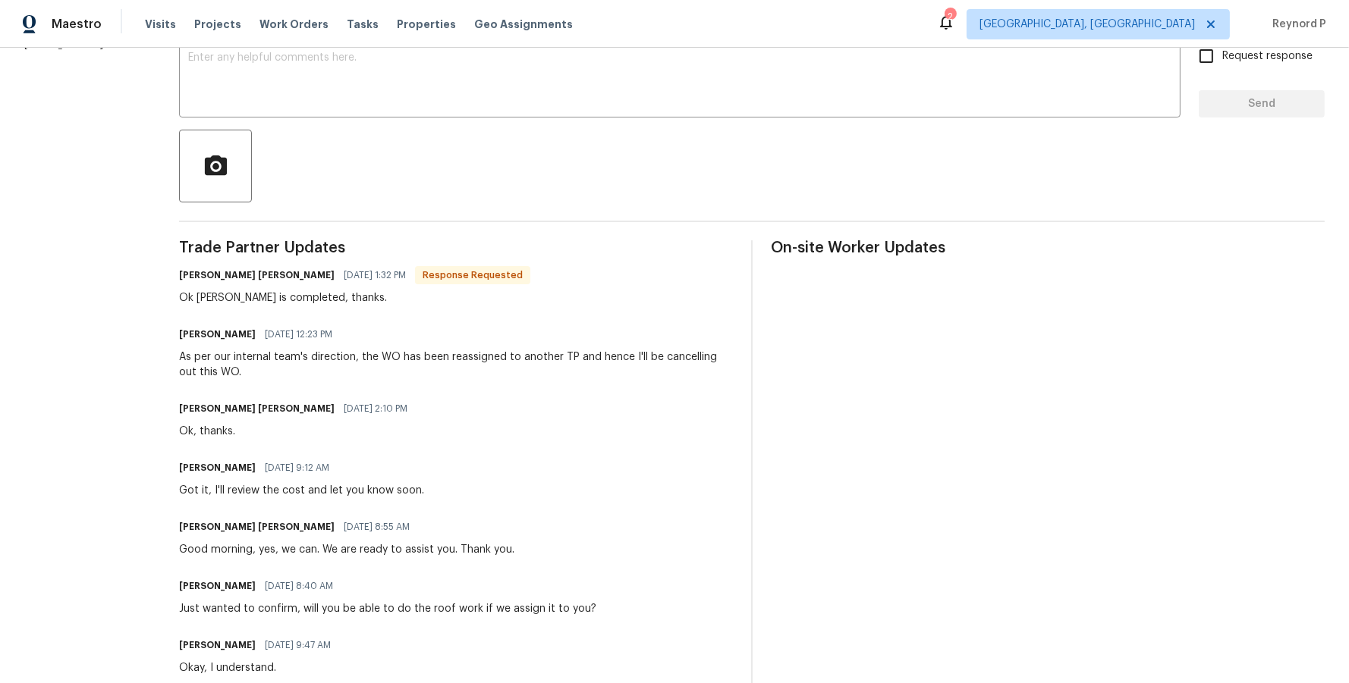
scroll to position [75, 0]
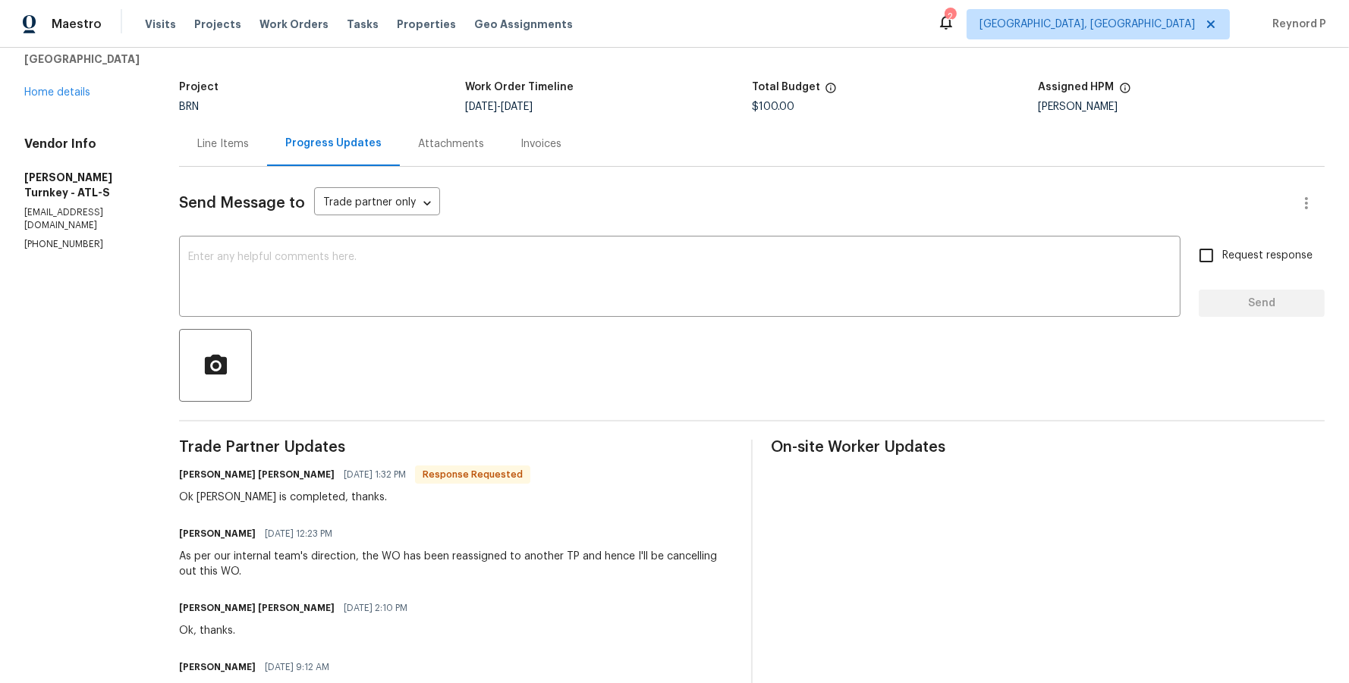
click at [206, 148] on div "Line Items" at bounding box center [223, 144] width 52 height 15
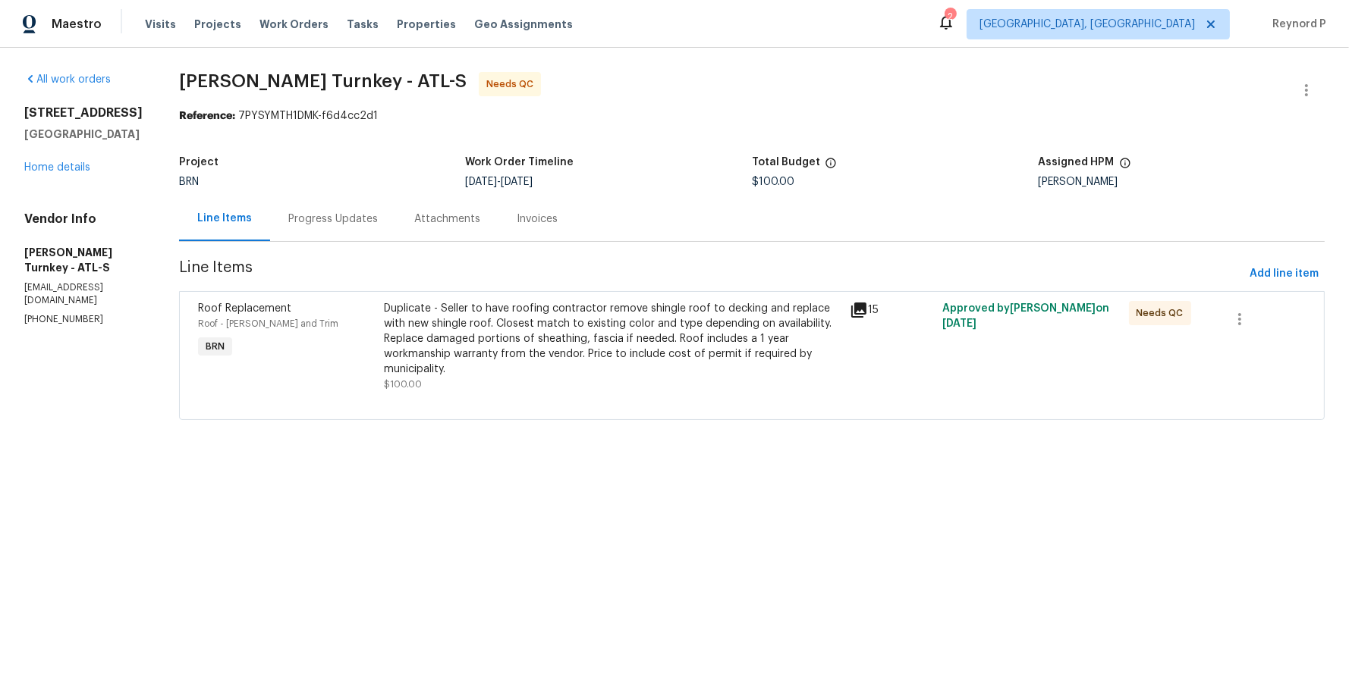
click at [510, 80] on span "Davis Turnkey - ATL-S Needs QC" at bounding box center [733, 90] width 1109 height 36
click at [670, 80] on span "Davis Turnkey - ATL-S Needs QC" at bounding box center [733, 90] width 1109 height 36
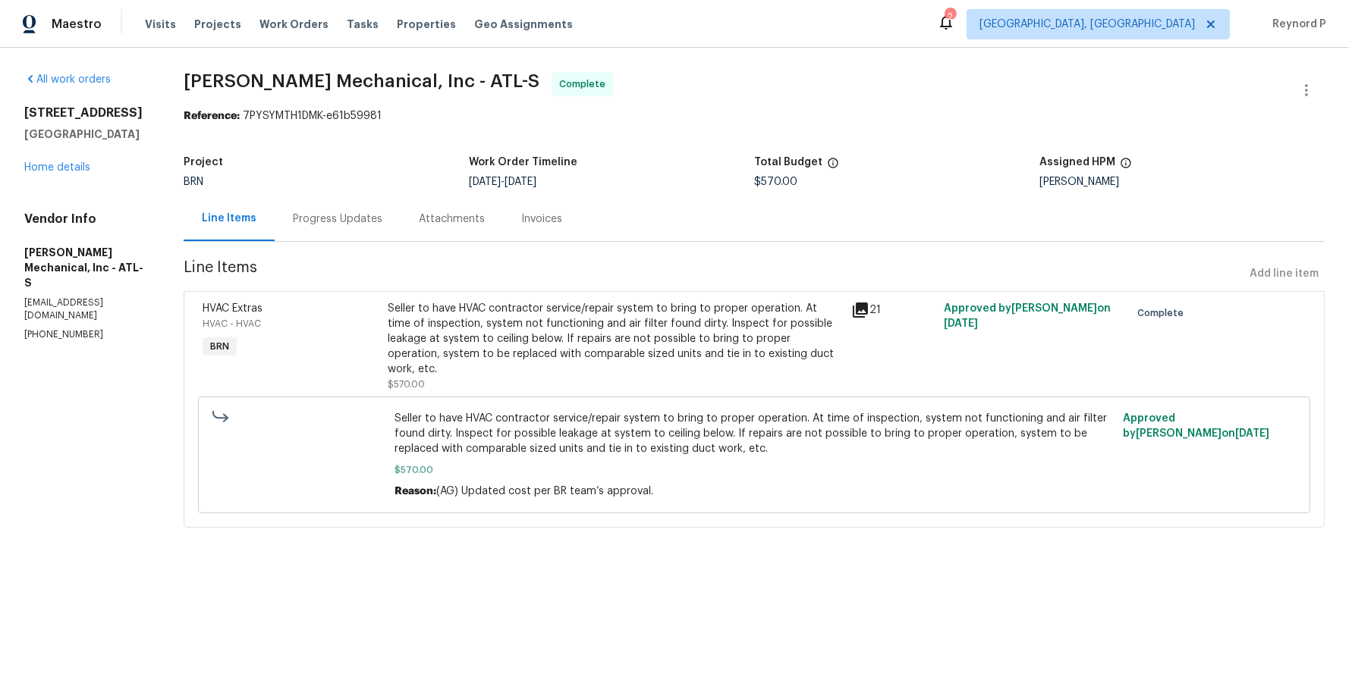
click at [567, 332] on div "Seller to have HVAC contractor service/repair system to bring to proper operati…" at bounding box center [615, 339] width 454 height 76
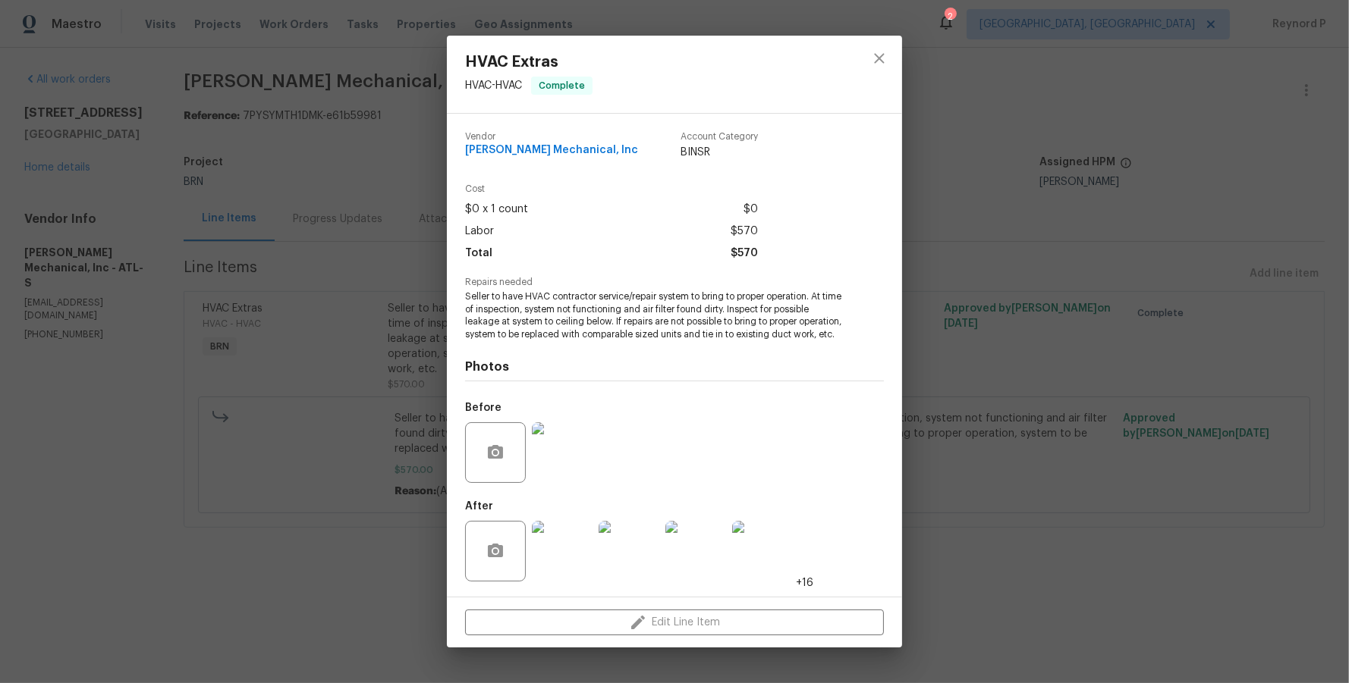
click at [410, 565] on div "HVAC Extras HVAC - HVAC Complete Vendor [PERSON_NAME] Mechanical, Inc Account C…" at bounding box center [674, 341] width 1349 height 683
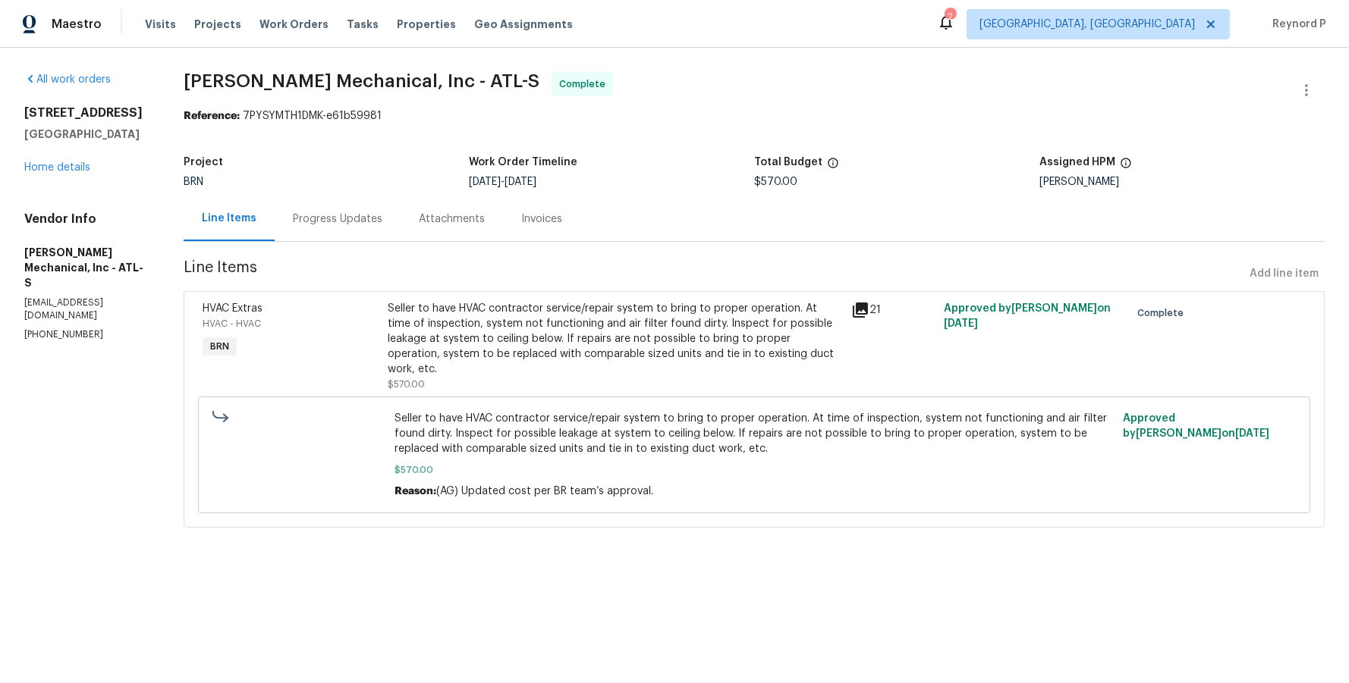
click at [371, 223] on div "Progress Updates" at bounding box center [338, 219] width 90 height 15
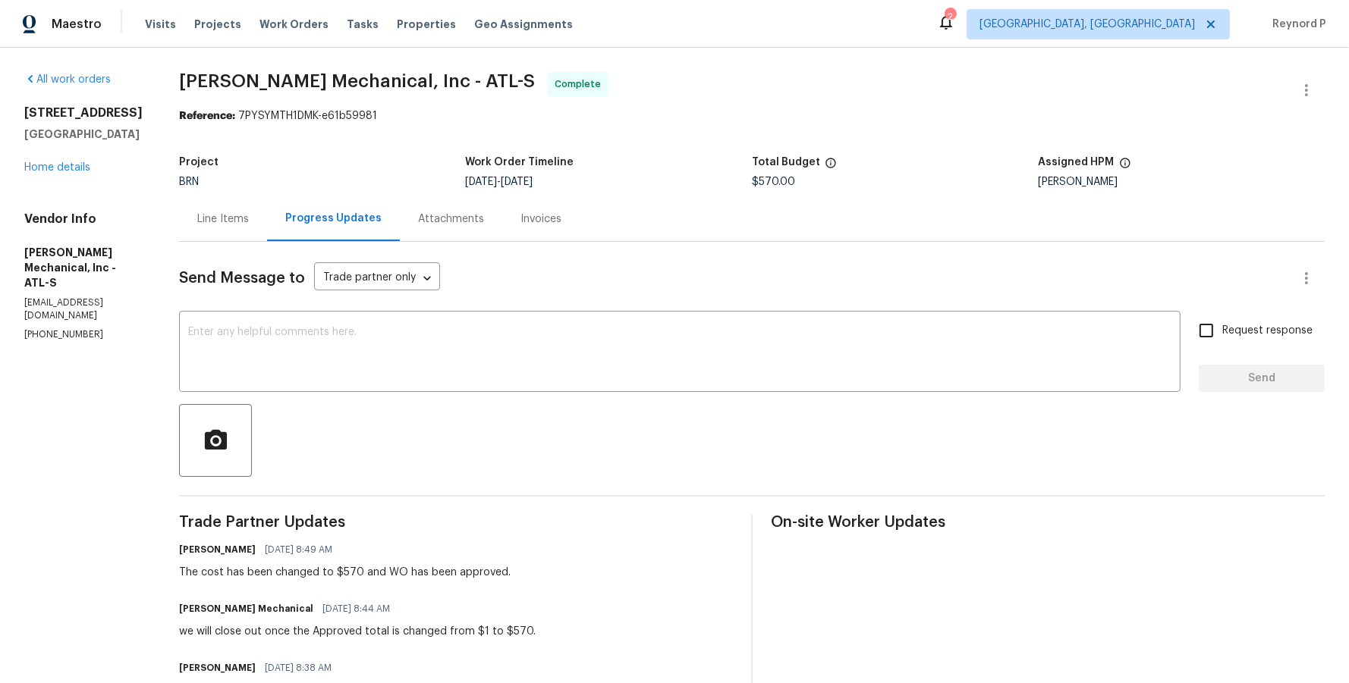
click at [239, 218] on div "Line Items" at bounding box center [223, 219] width 52 height 15
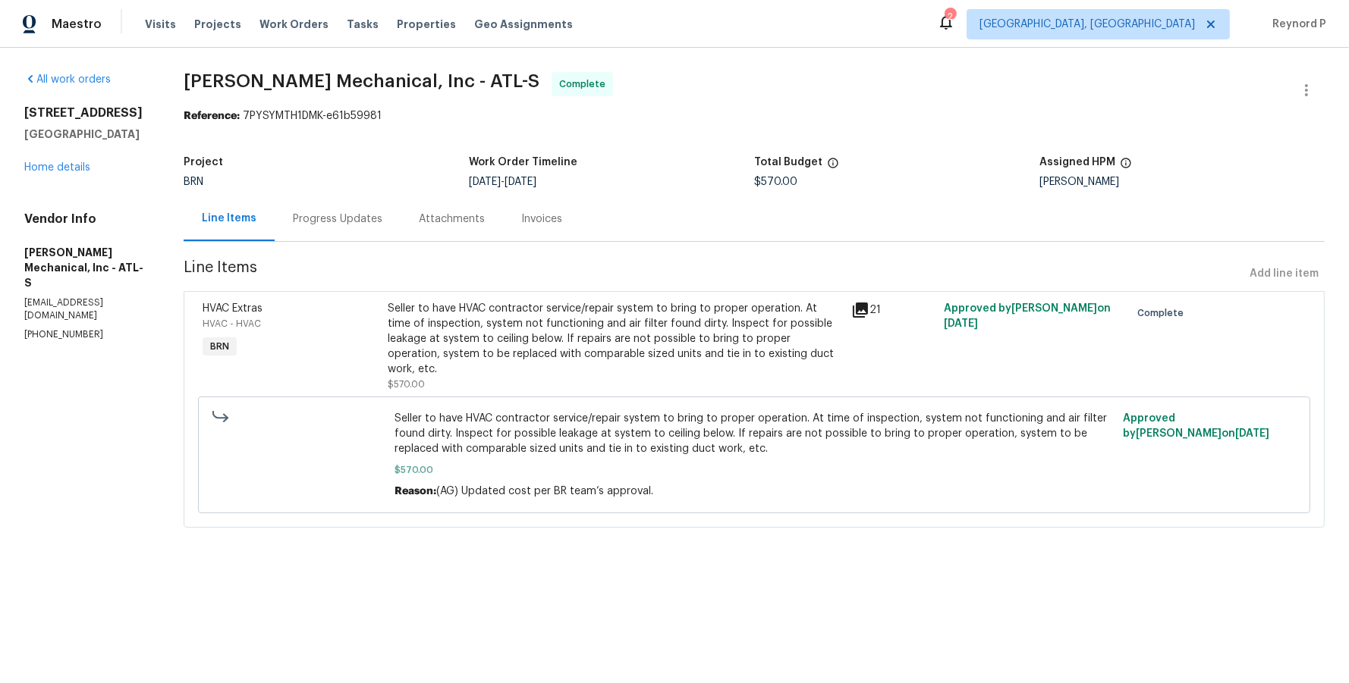
click at [1165, 105] on span "JH Martin Mechanical, Inc - ATL-S Complete" at bounding box center [736, 90] width 1104 height 36
click at [1302, 95] on icon "button" at bounding box center [1306, 90] width 18 height 18
click at [1105, 68] on div at bounding box center [674, 341] width 1349 height 683
click at [1306, 84] on icon "button" at bounding box center [1306, 90] width 3 height 12
click at [1258, 140] on li "View In Trade Partner Portal" at bounding box center [1257, 139] width 164 height 25
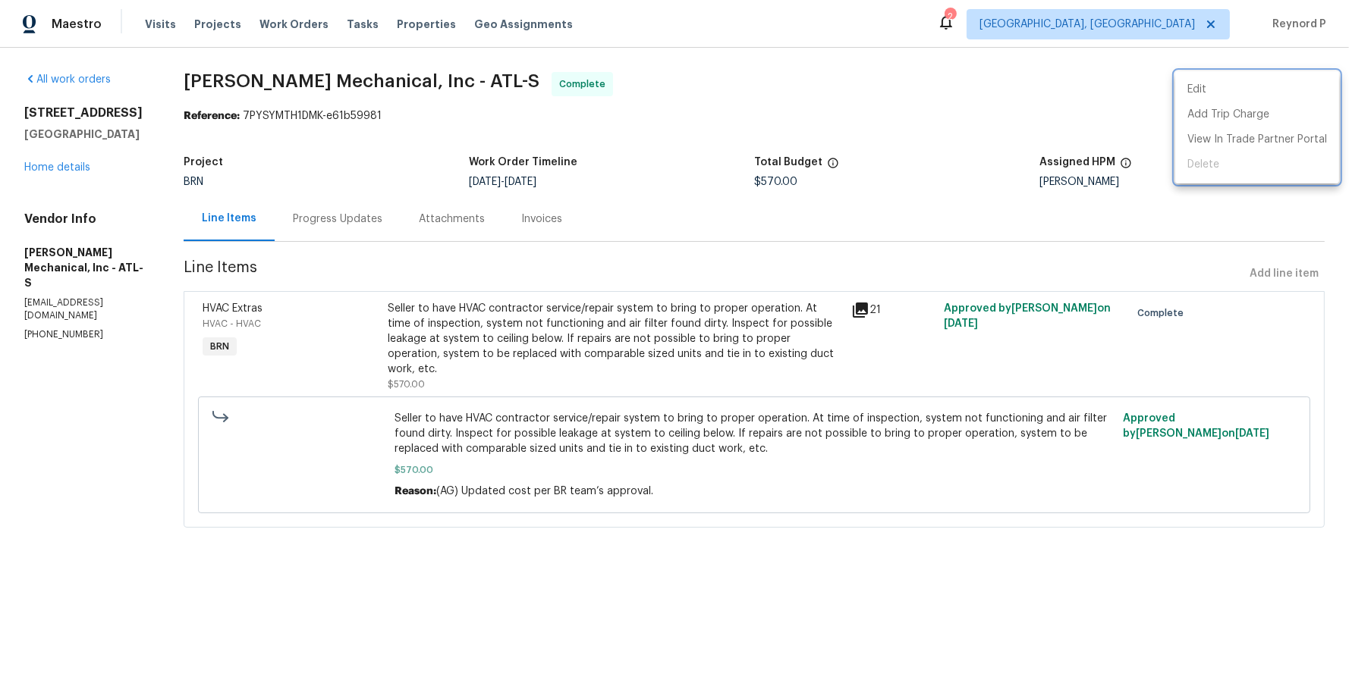
click at [979, 65] on div at bounding box center [674, 341] width 1349 height 683
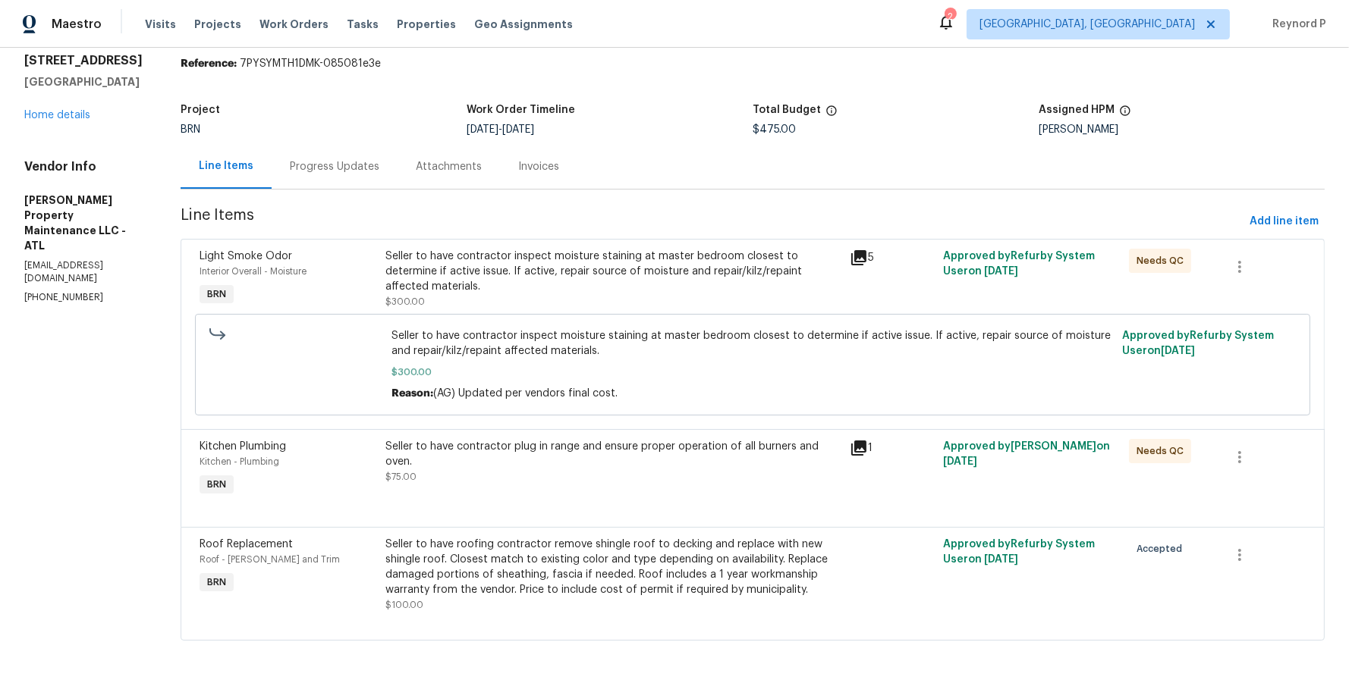
scroll to position [55, 0]
click at [788, 46] on div "Maestro Visits Projects Work Orders Tasks Properties Geo Assignments 2 Albuquer…" at bounding box center [674, 24] width 1349 height 48
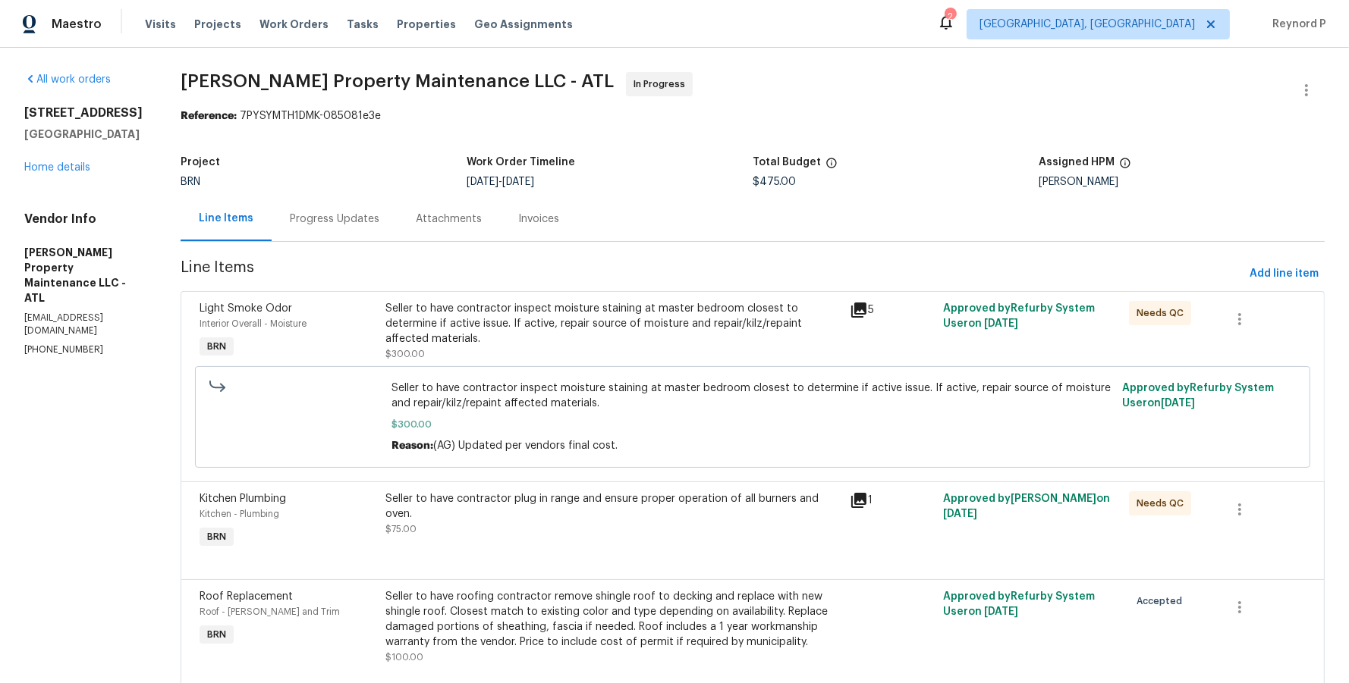
scroll to position [55, 0]
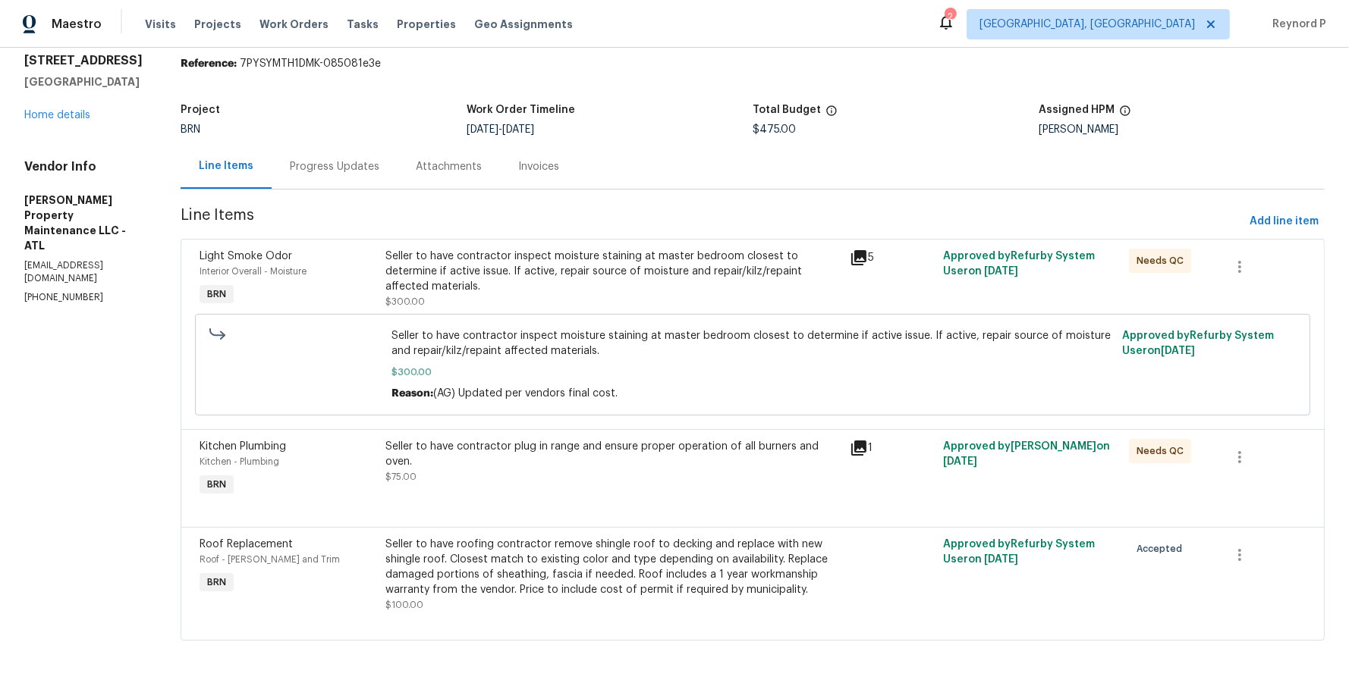
click at [623, 268] on div "Seller to have contractor inspect moisture staining at master bedroom closest t…" at bounding box center [613, 272] width 456 height 46
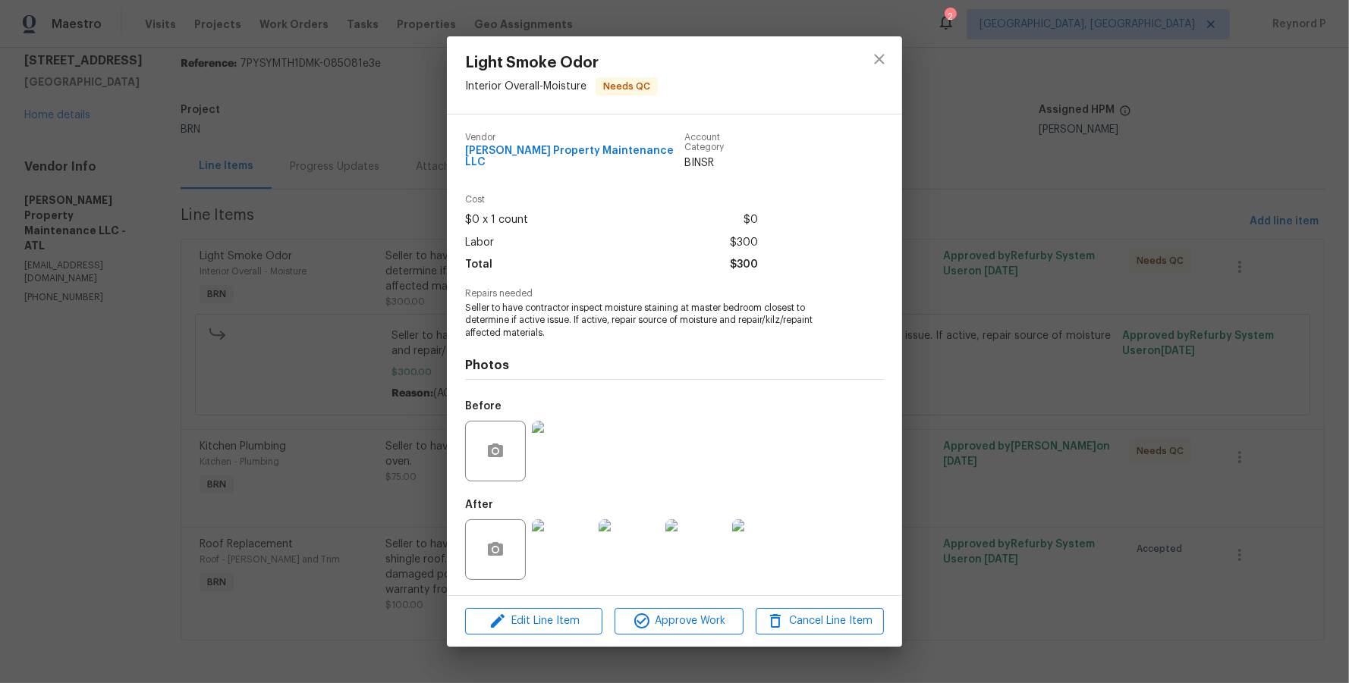
click at [382, 463] on div "Light Smoke Odor Interior Overall - Moisture Needs QC Vendor Glen Property Main…" at bounding box center [674, 341] width 1349 height 683
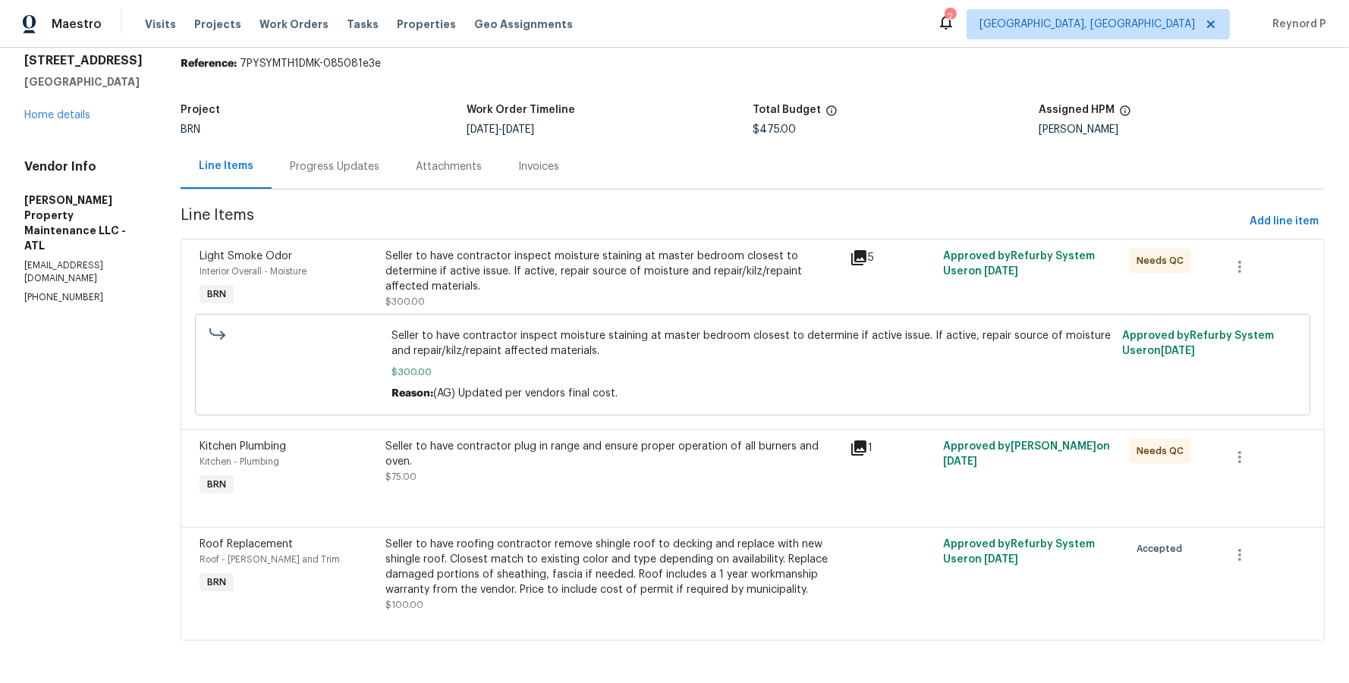
click at [526, 469] on div "Seller to have contractor plug in range and ensure proper operation of all burn…" at bounding box center [613, 462] width 456 height 46
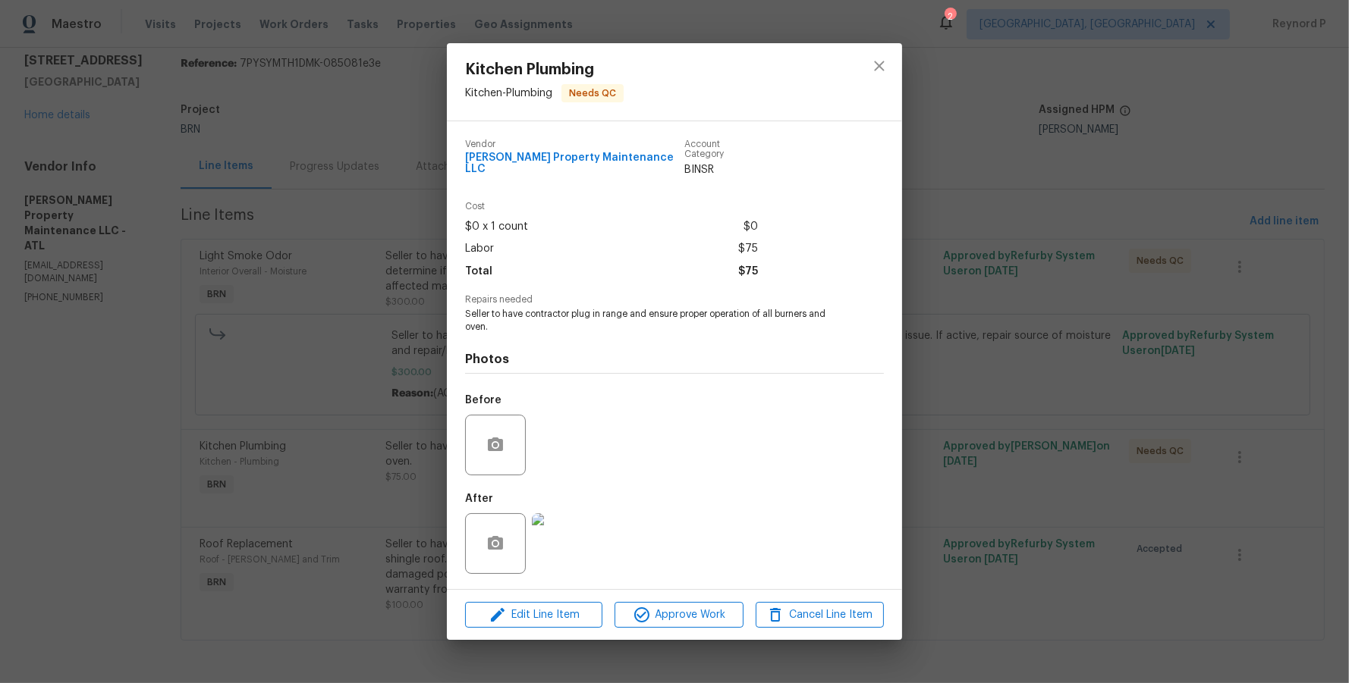
click at [387, 479] on div "Kitchen Plumbing Kitchen - Plumbing Needs QC Vendor Glen Property Maintenance L…" at bounding box center [674, 341] width 1349 height 683
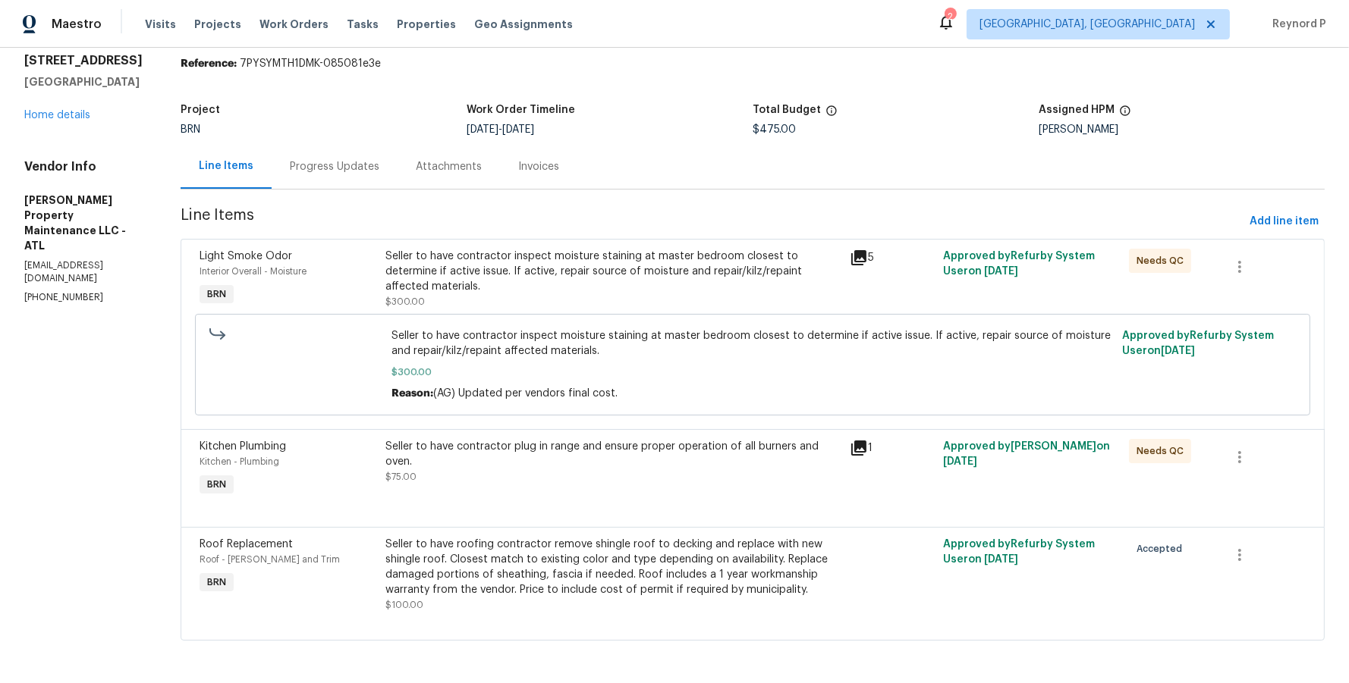
click at [635, 72] on section "Glen Property Maintenance LLC - ATL In Progress Reference: 7PYSYMTH1DMK-085081e…" at bounding box center [753, 339] width 1144 height 639
click at [354, 168] on div "Progress Updates" at bounding box center [335, 166] width 90 height 15
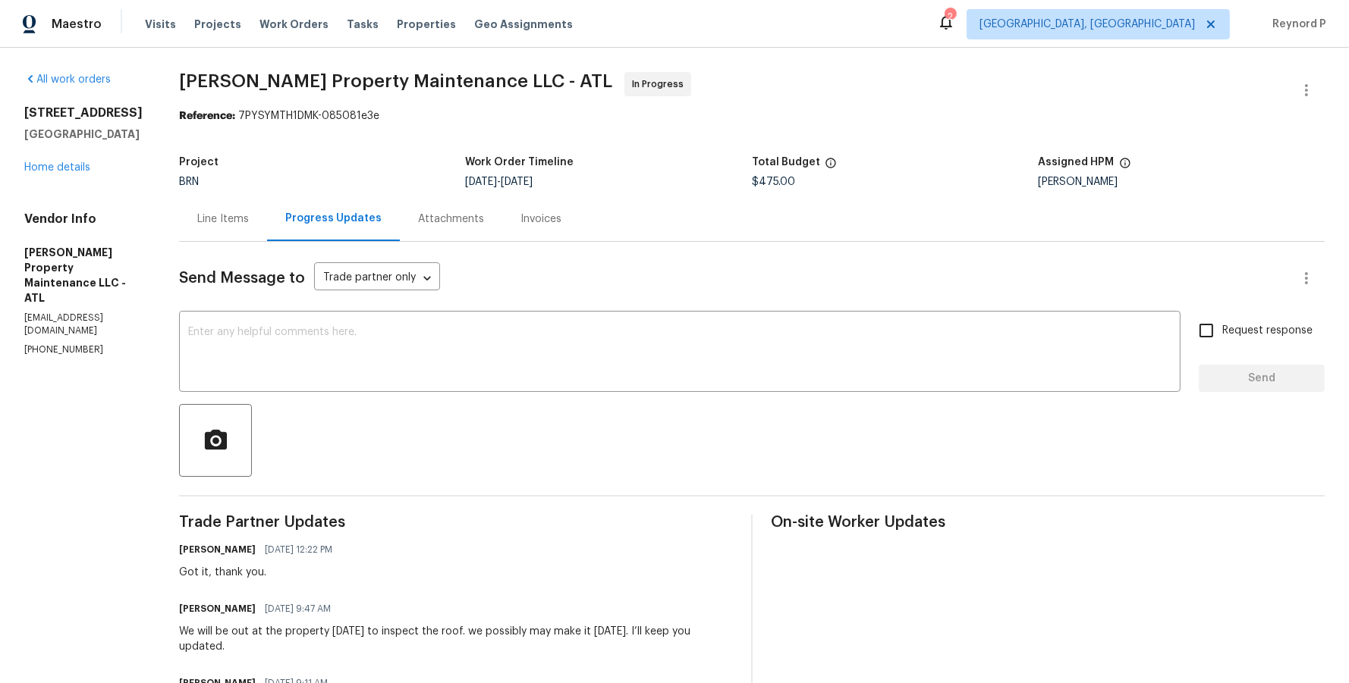
click at [243, 225] on div "Line Items" at bounding box center [223, 219] width 52 height 15
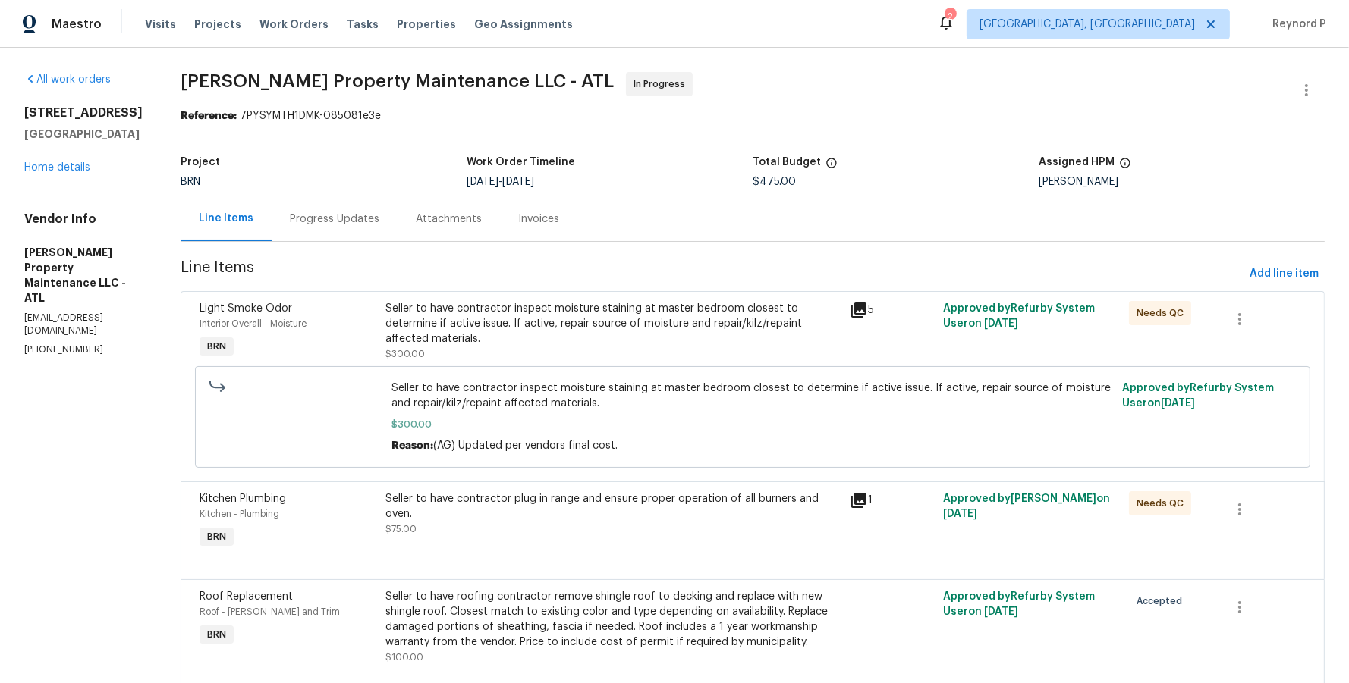
click at [762, 102] on span "Glen Property Maintenance LLC - ATL In Progress" at bounding box center [734, 90] width 1107 height 36
click at [345, 219] on div "Progress Updates" at bounding box center [335, 219] width 90 height 15
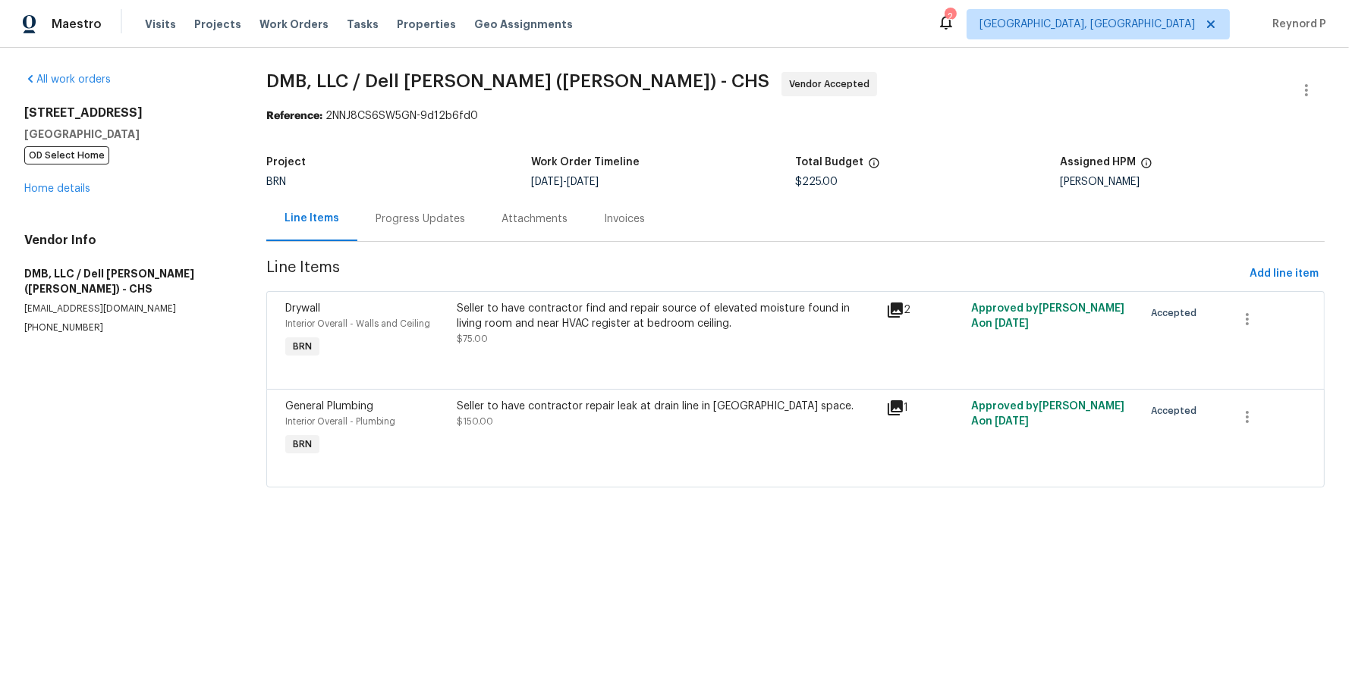
click at [566, 332] on div "Seller to have contractor find and repair source of elevated moisture found in …" at bounding box center [666, 324] width 419 height 46
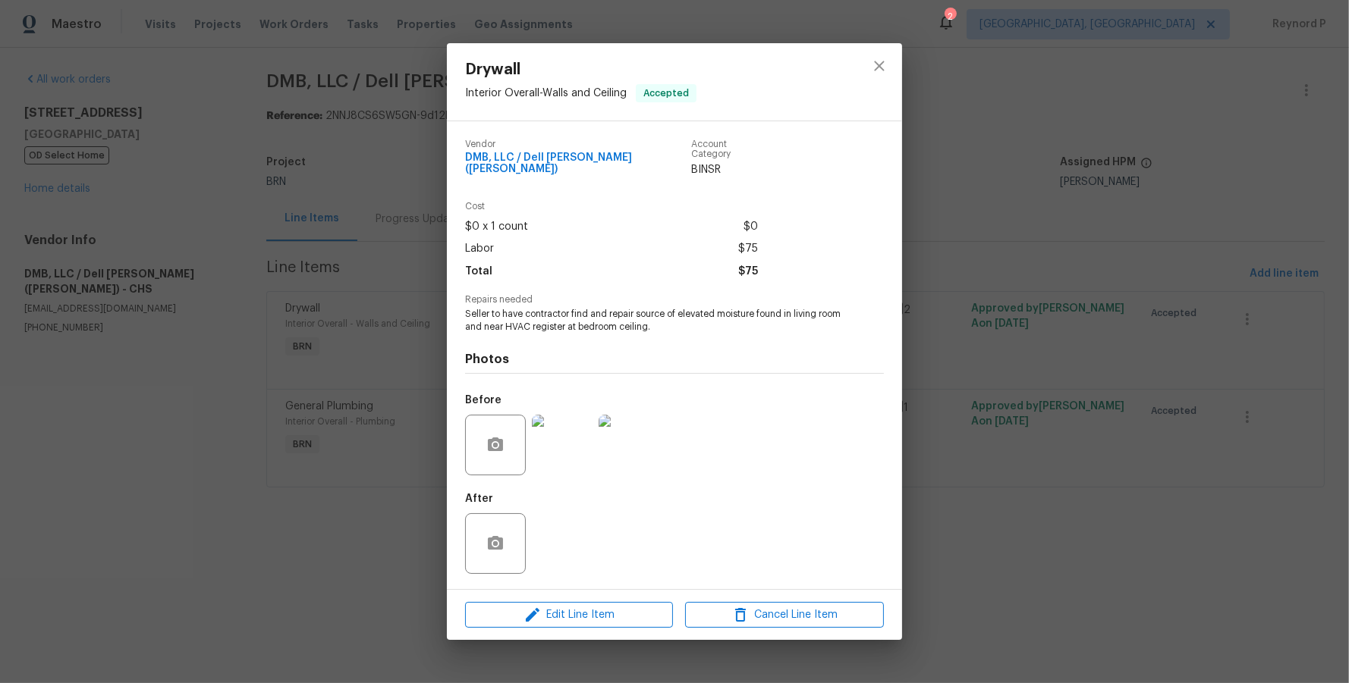
click at [410, 579] on div "Drywall Interior Overall - Walls and Ceiling Accepted Vendor DMB, LLC / Dell Br…" at bounding box center [674, 341] width 1349 height 683
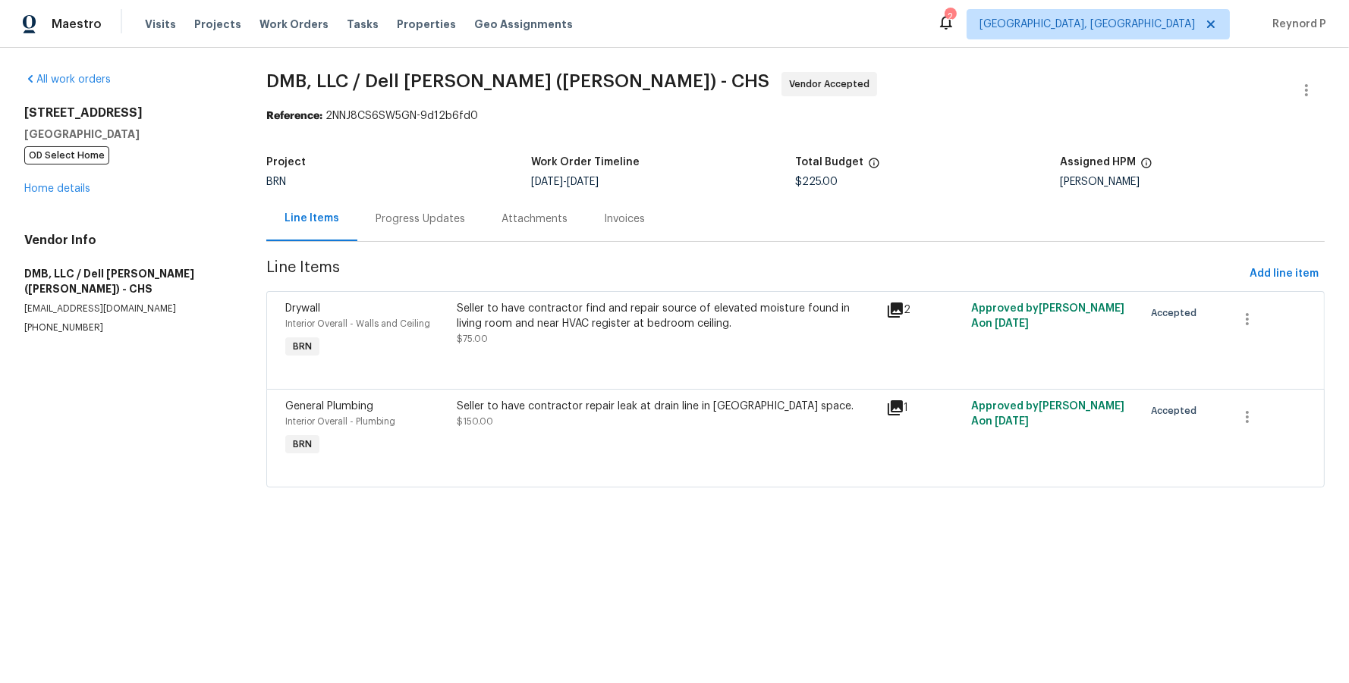
click at [542, 400] on div "Seller to have contractor repair leak at drain line in crawl space." at bounding box center [666, 406] width 419 height 15
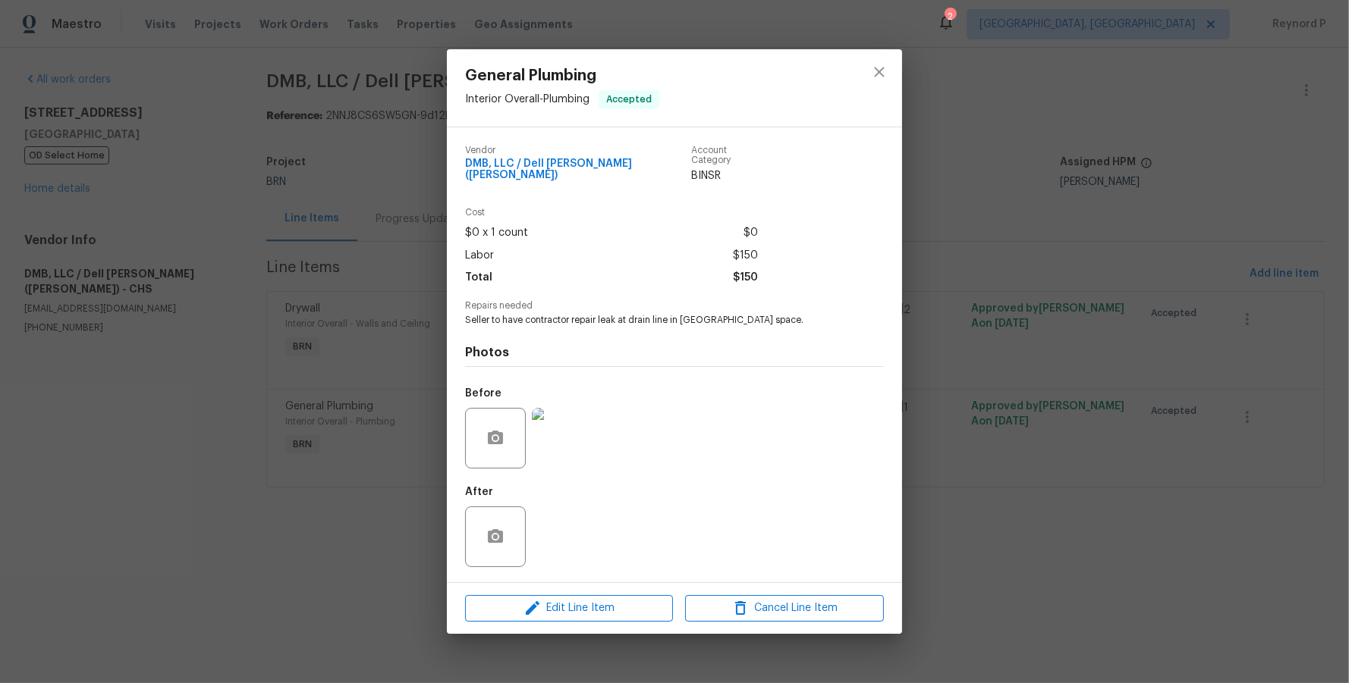
click at [348, 535] on div "General Plumbing Interior Overall - Plumbing Accepted Vendor DMB, LLC / Dell Br…" at bounding box center [674, 341] width 1349 height 683
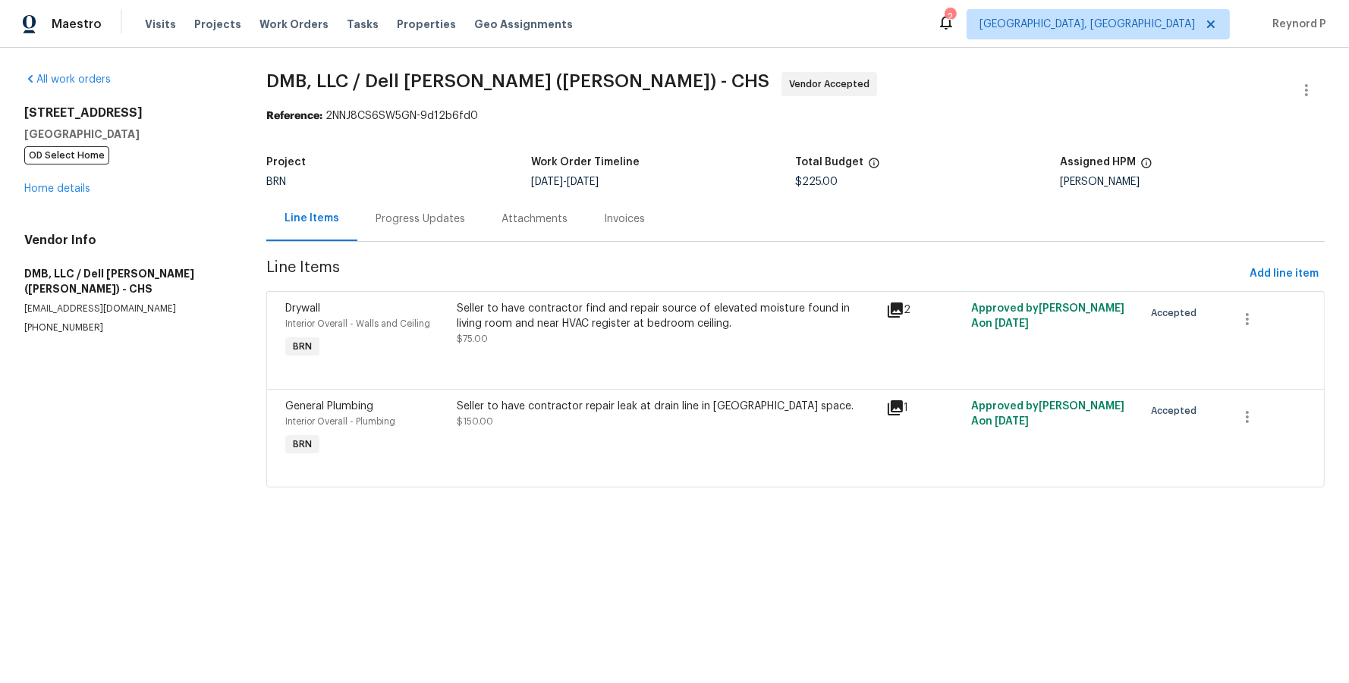
click at [416, 229] on div "Progress Updates" at bounding box center [420, 218] width 126 height 45
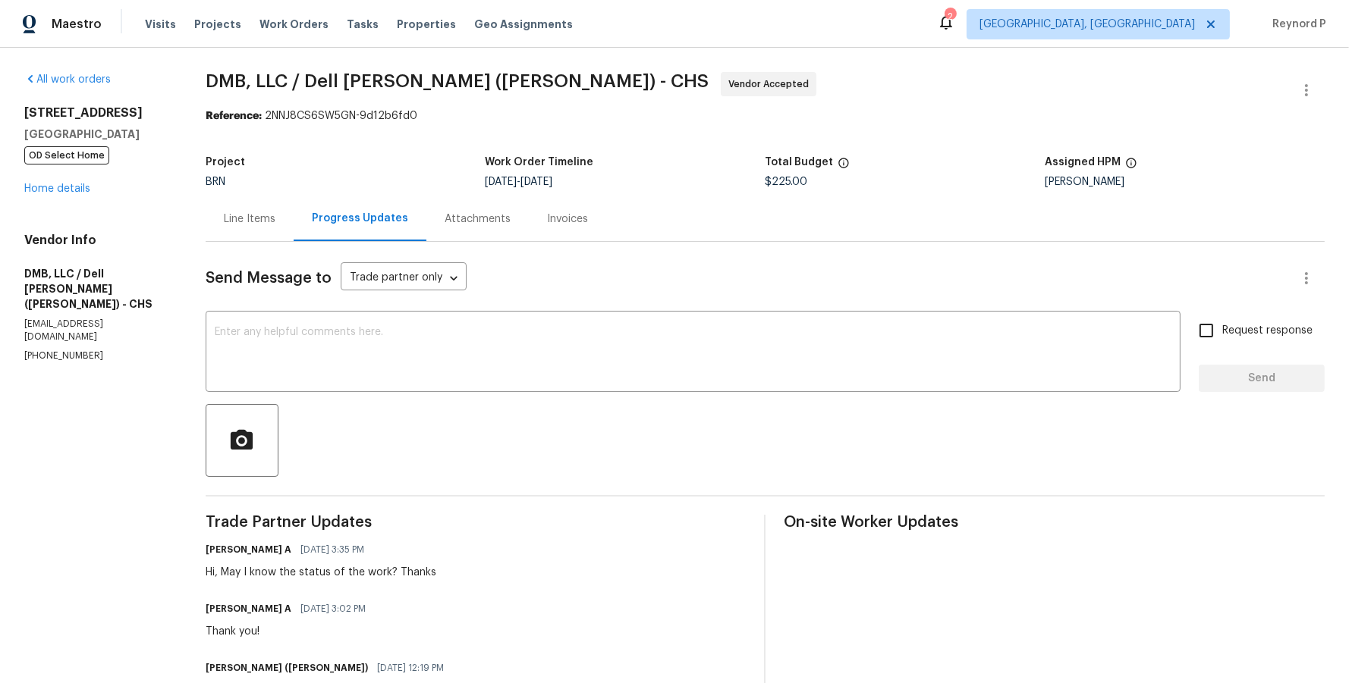
click at [250, 216] on div "Line Items" at bounding box center [250, 219] width 52 height 15
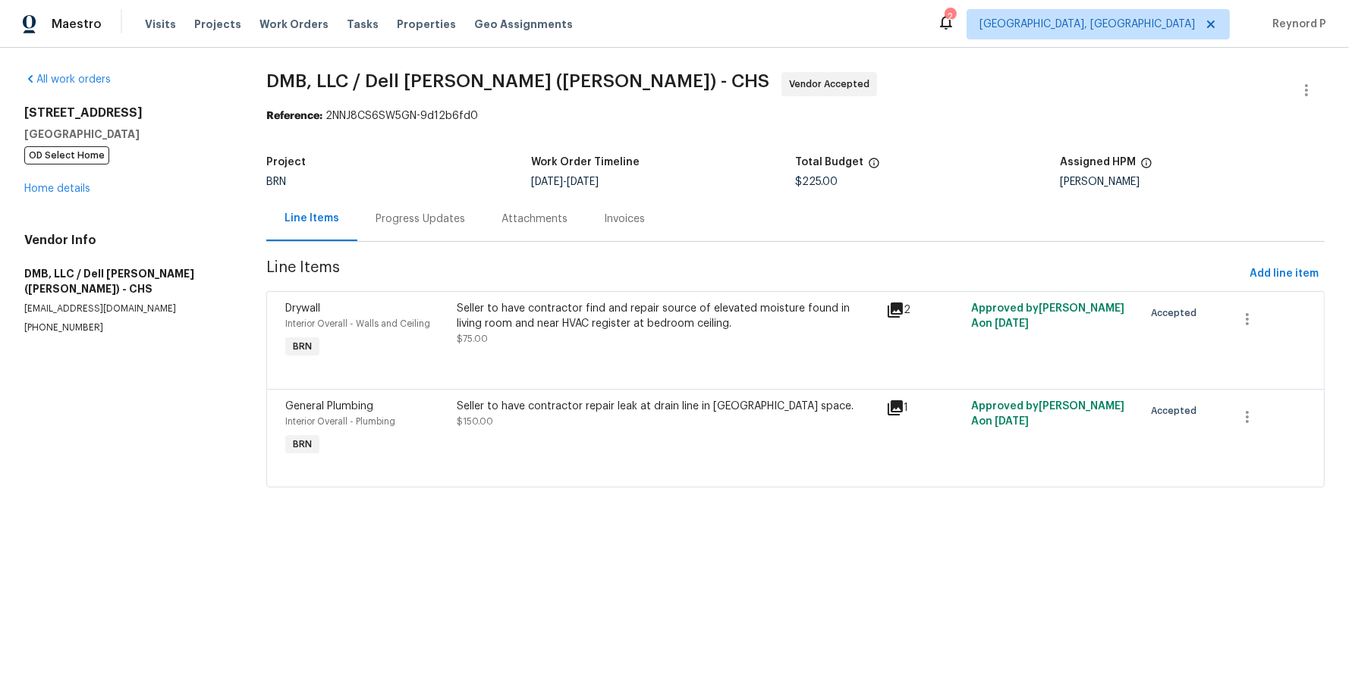
click at [843, 50] on div "All work orders 4412 Abby Dr North Charleston, SC 29418 OD Select Home Home det…" at bounding box center [674, 289] width 1349 height 482
click at [435, 212] on div "Progress Updates" at bounding box center [420, 219] width 90 height 15
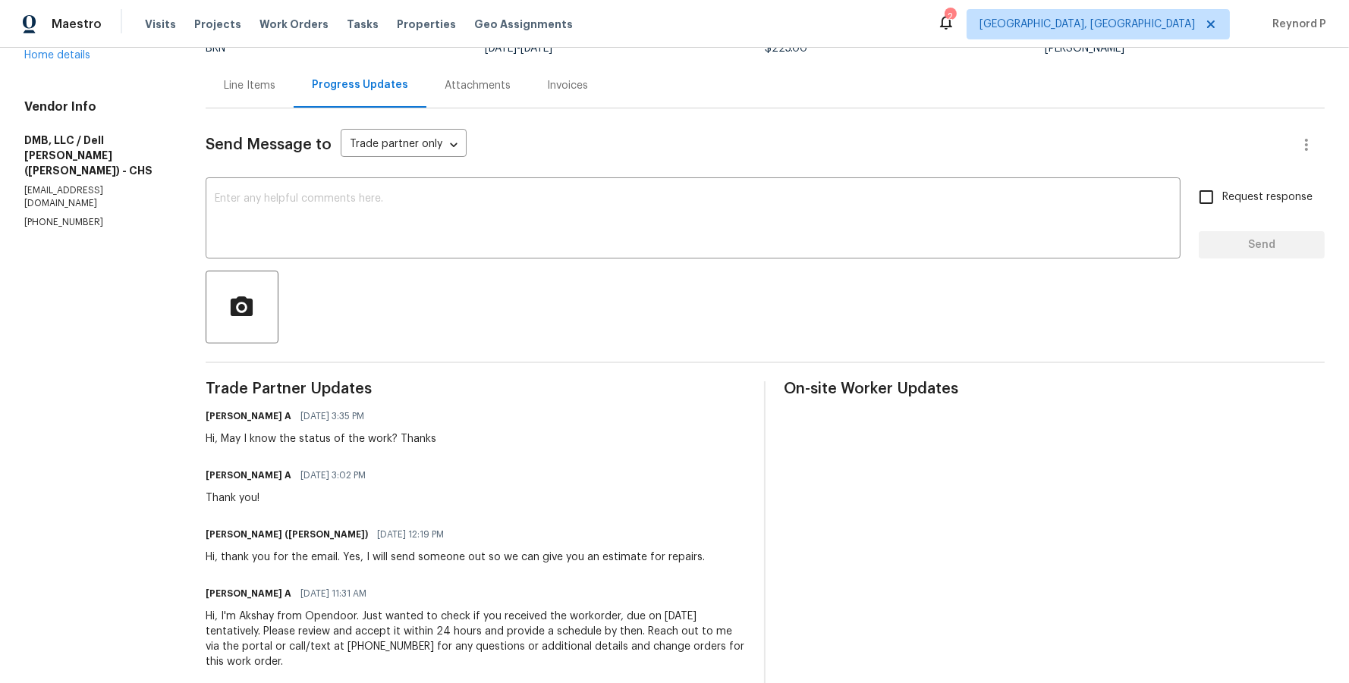
scroll to position [129, 0]
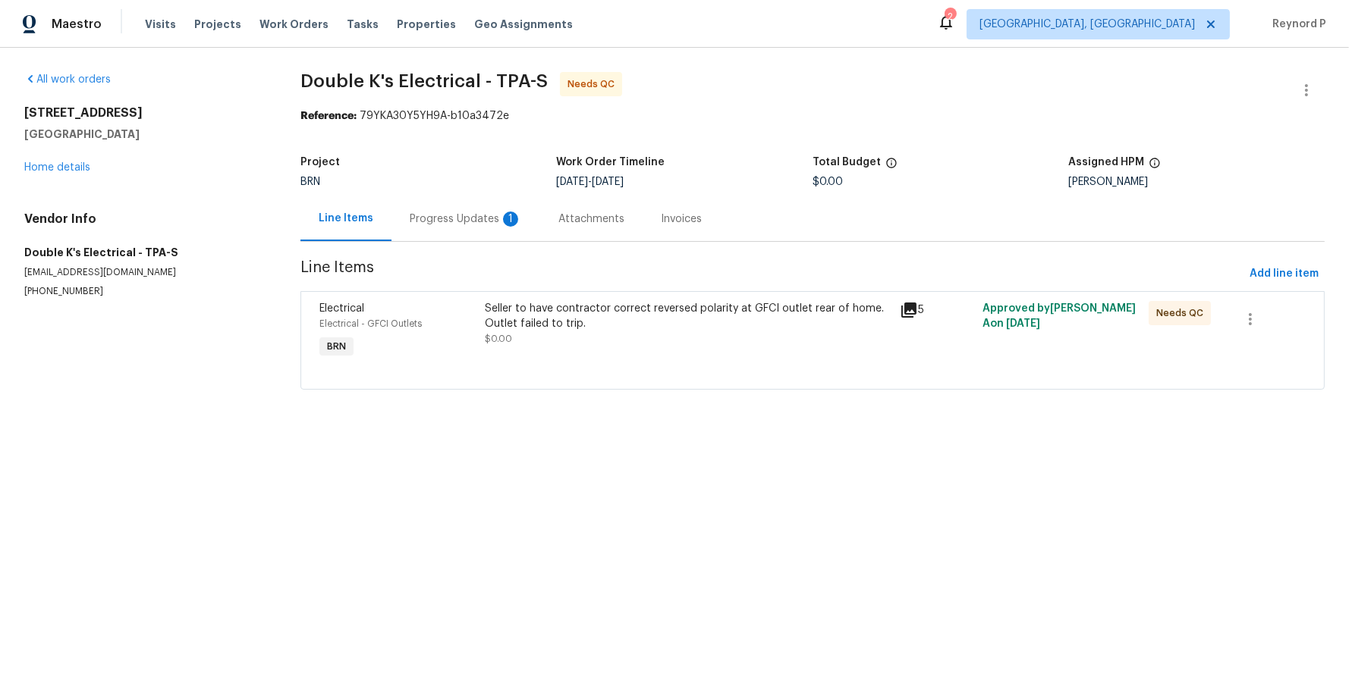
click at [476, 221] on div "Progress Updates 1" at bounding box center [466, 219] width 112 height 15
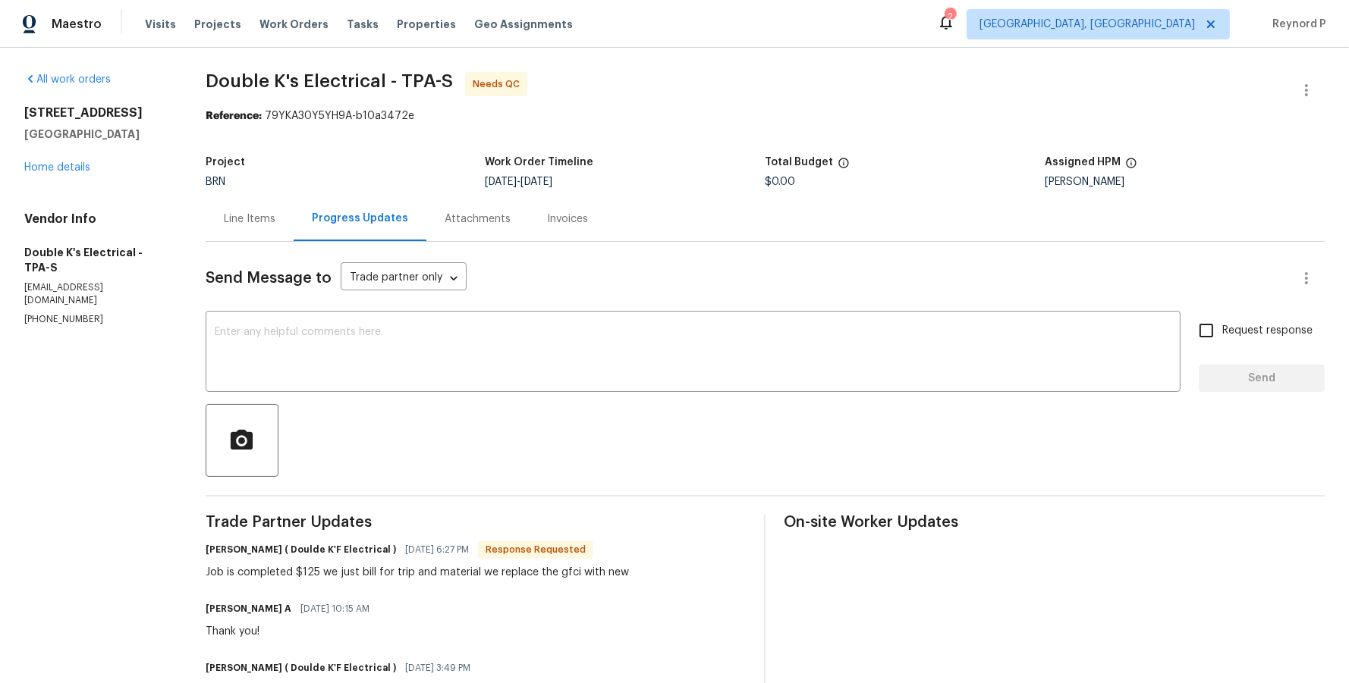
click at [262, 224] on div "Line Items" at bounding box center [250, 219] width 52 height 15
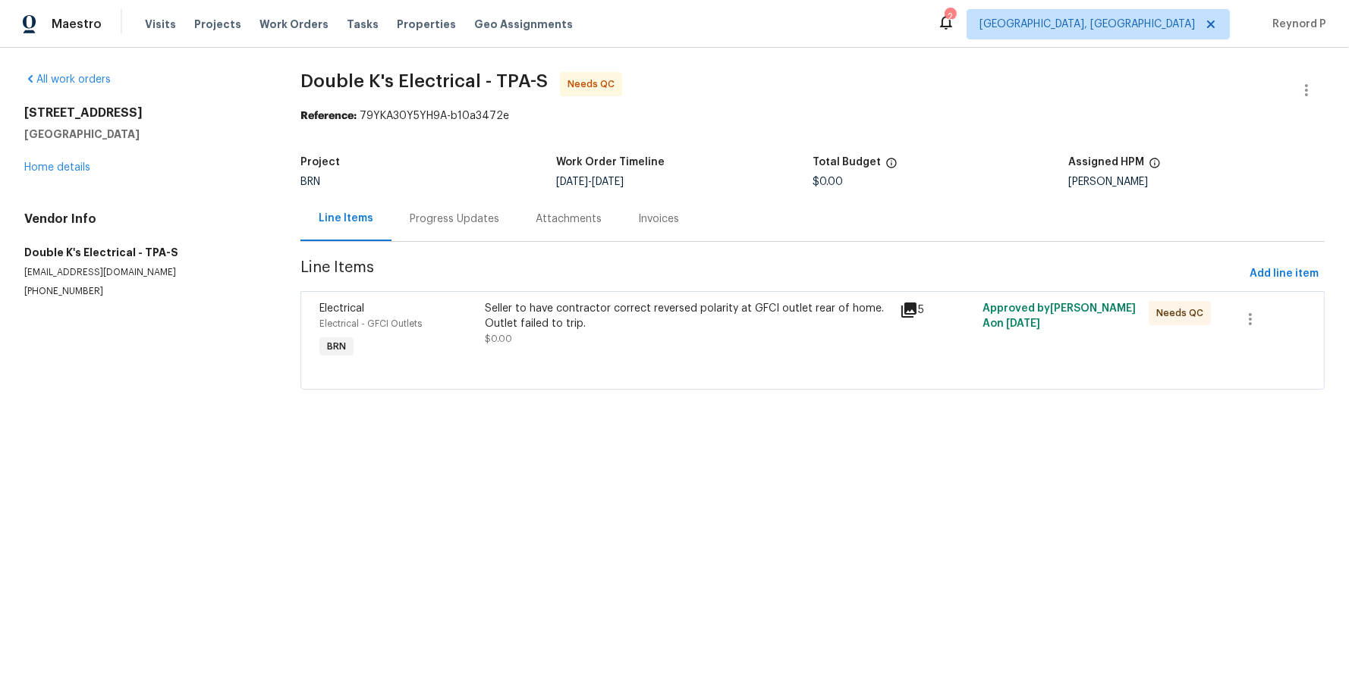
click at [634, 313] on div "Seller to have contractor correct reversed polarity at GFCI outlet rear of home…" at bounding box center [688, 316] width 406 height 30
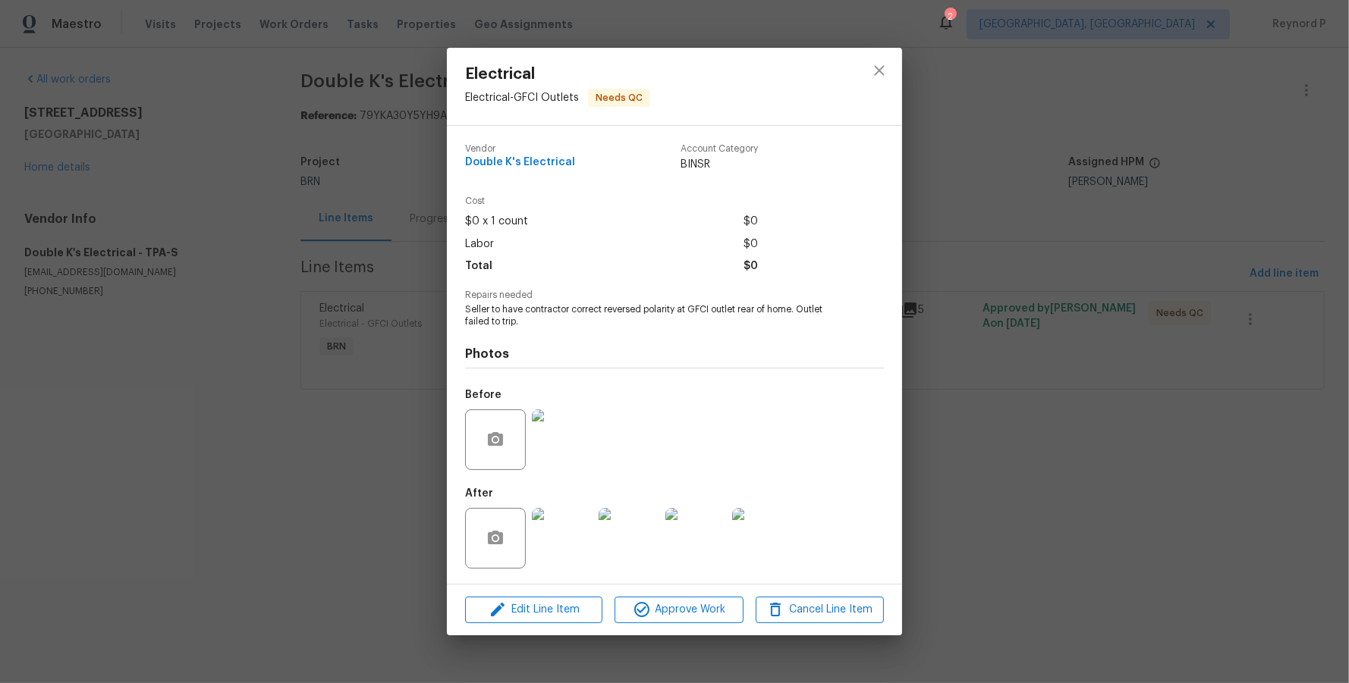
click at [333, 522] on div "Electrical Electrical - GFCI Outlets Needs QC Vendor Double K's Electrical Acco…" at bounding box center [674, 341] width 1349 height 683
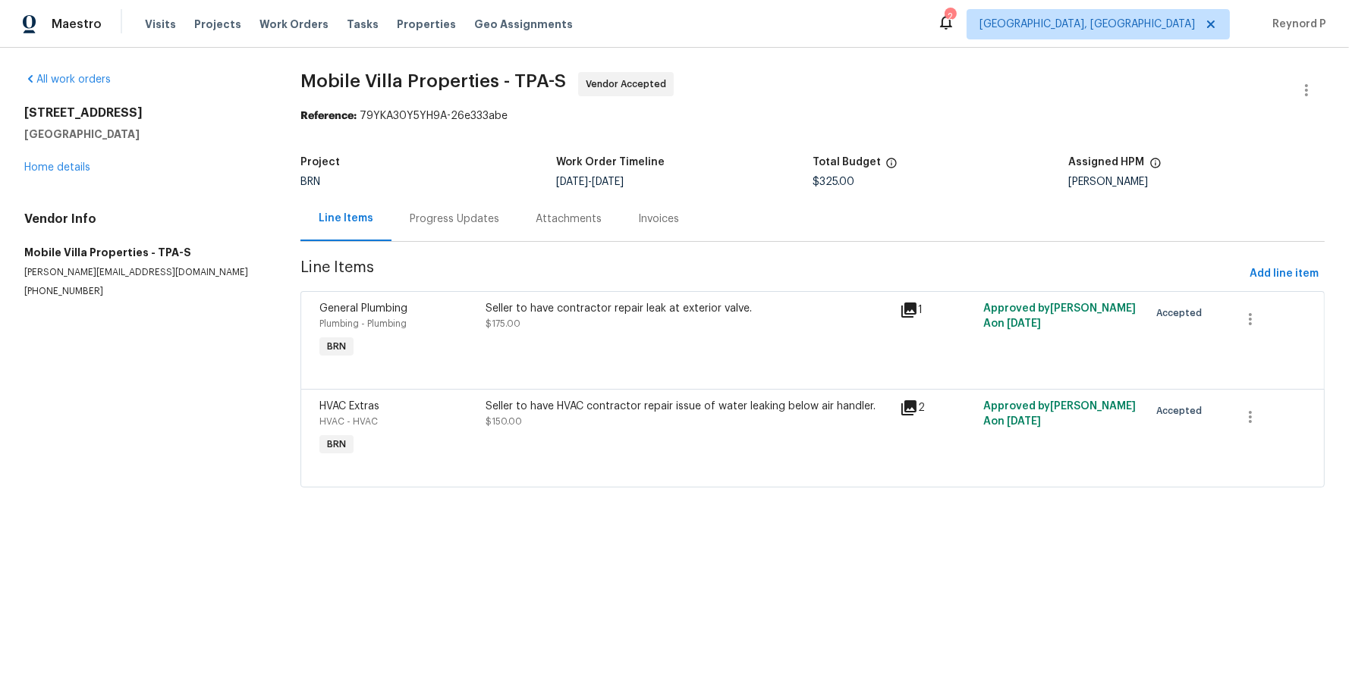
click at [730, 93] on span "Mobile Villa Properties - TPA-S Vendor Accepted" at bounding box center [794, 90] width 988 height 36
click at [573, 319] on div "Seller to have contractor repair leak at exterior valve. $175.00" at bounding box center [688, 316] width 406 height 30
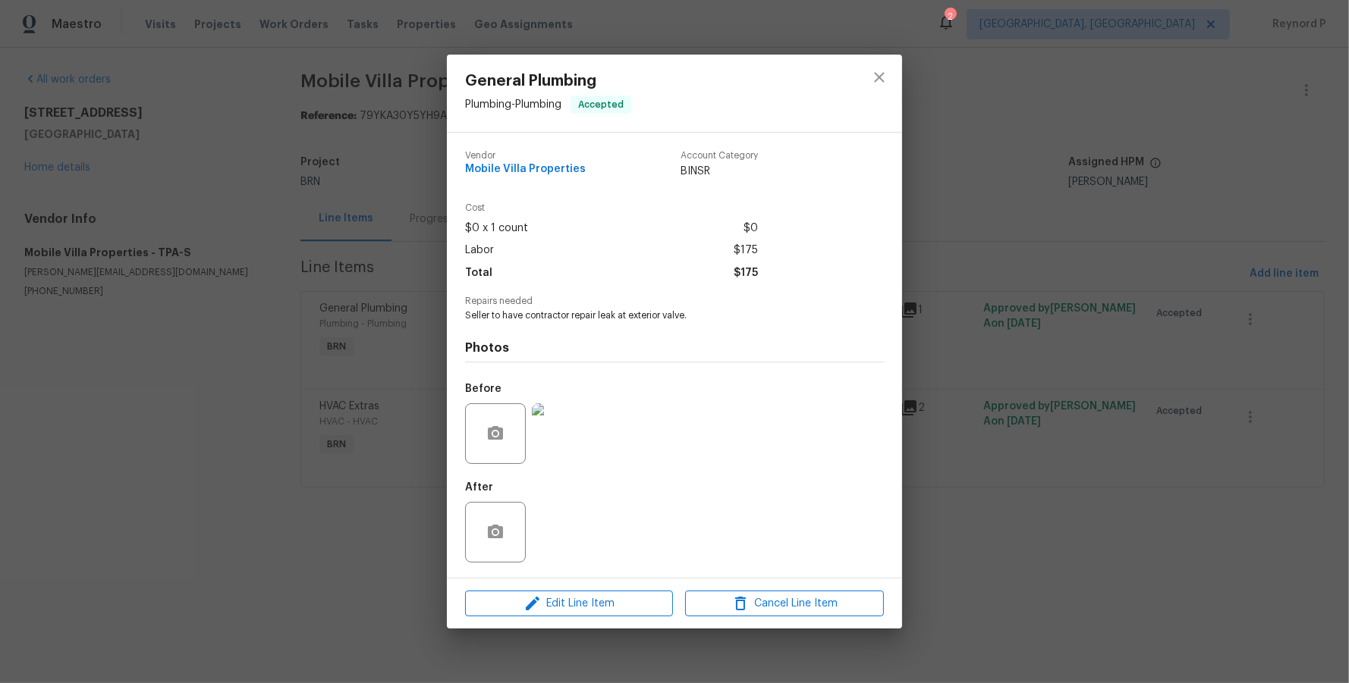
click at [336, 573] on div "General Plumbing Plumbing - Plumbing Accepted Vendor Mobile Villa Properties Ac…" at bounding box center [674, 341] width 1349 height 683
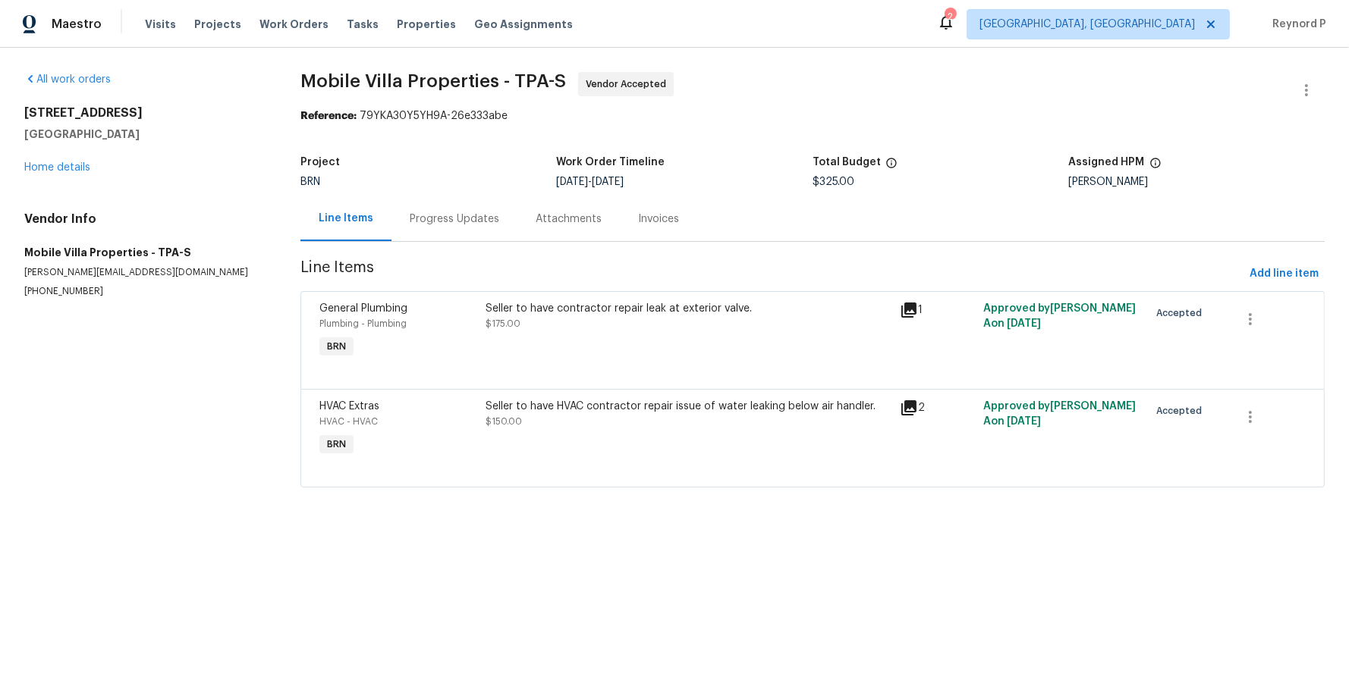
click at [617, 422] on div "Seller to have HVAC contractor repair issue of water leaking below air handler.…" at bounding box center [688, 414] width 406 height 30
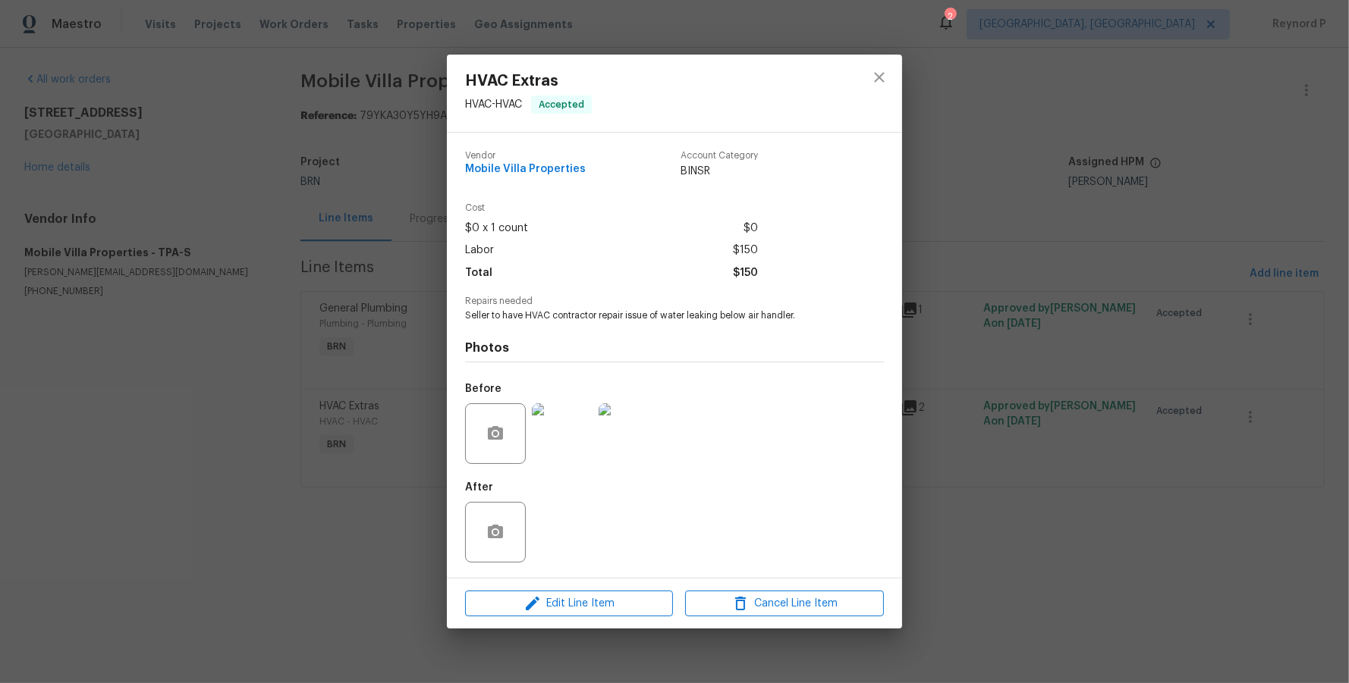
click at [379, 561] on div "HVAC Extras HVAC - HVAC Accepted Vendor Mobile Villa Properties Account Categor…" at bounding box center [674, 341] width 1349 height 683
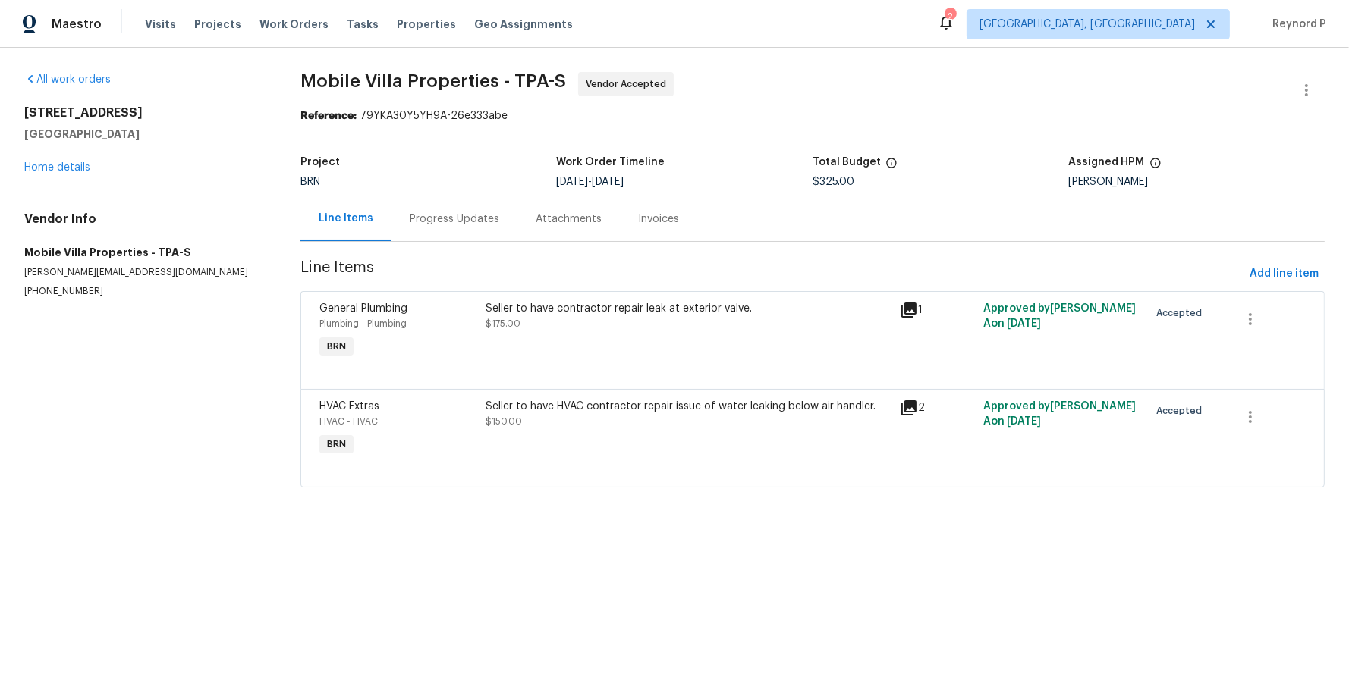
click at [448, 231] on div "Progress Updates" at bounding box center [454, 218] width 126 height 45
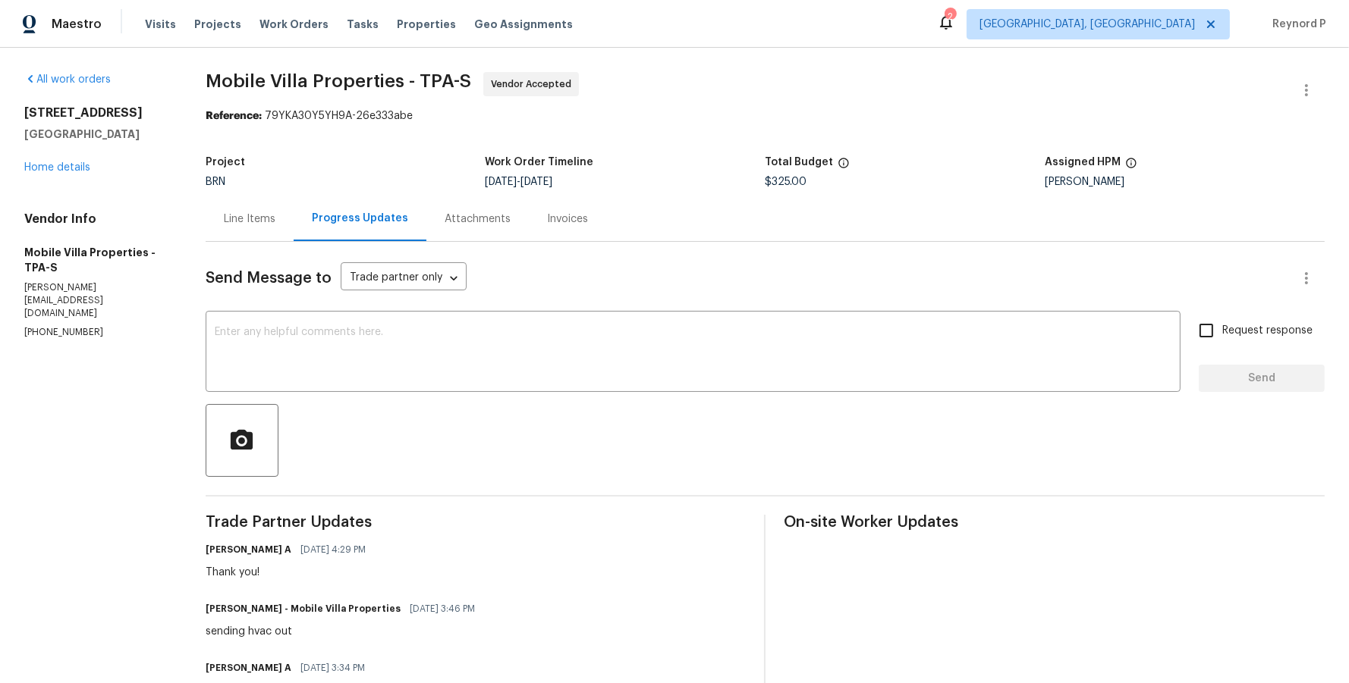
click at [256, 221] on div "Line Items" at bounding box center [250, 219] width 52 height 15
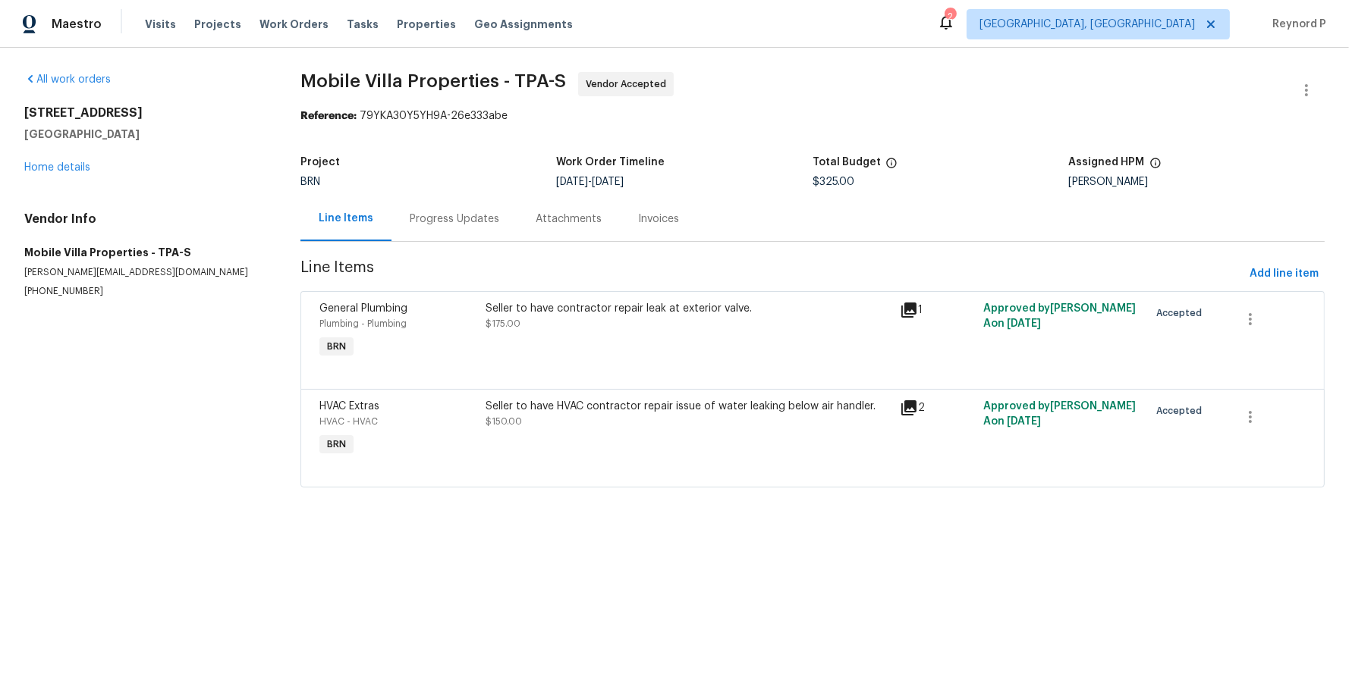
click at [955, 80] on span "Mobile Villa Properties - TPA-S Vendor Accepted" at bounding box center [794, 90] width 988 height 36
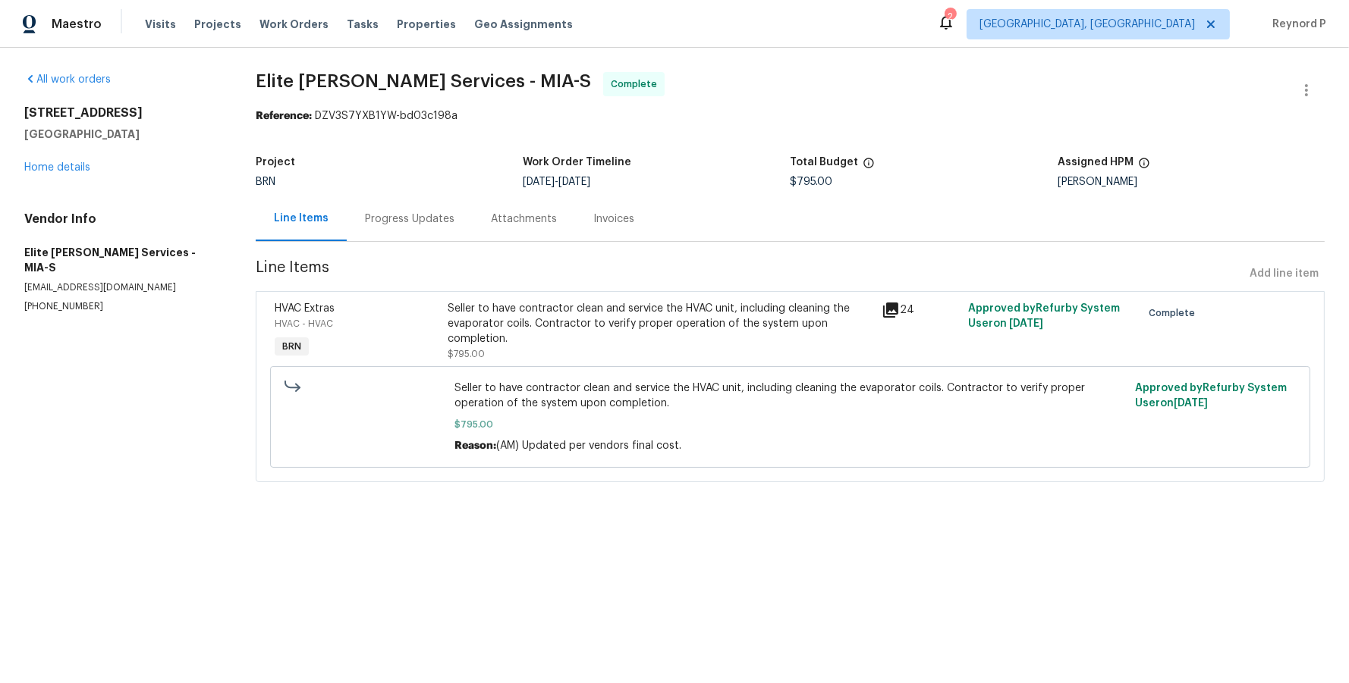
click at [646, 317] on div "Seller to have contractor clean and service the HVAC unit, including cleaning t…" at bounding box center [660, 324] width 424 height 46
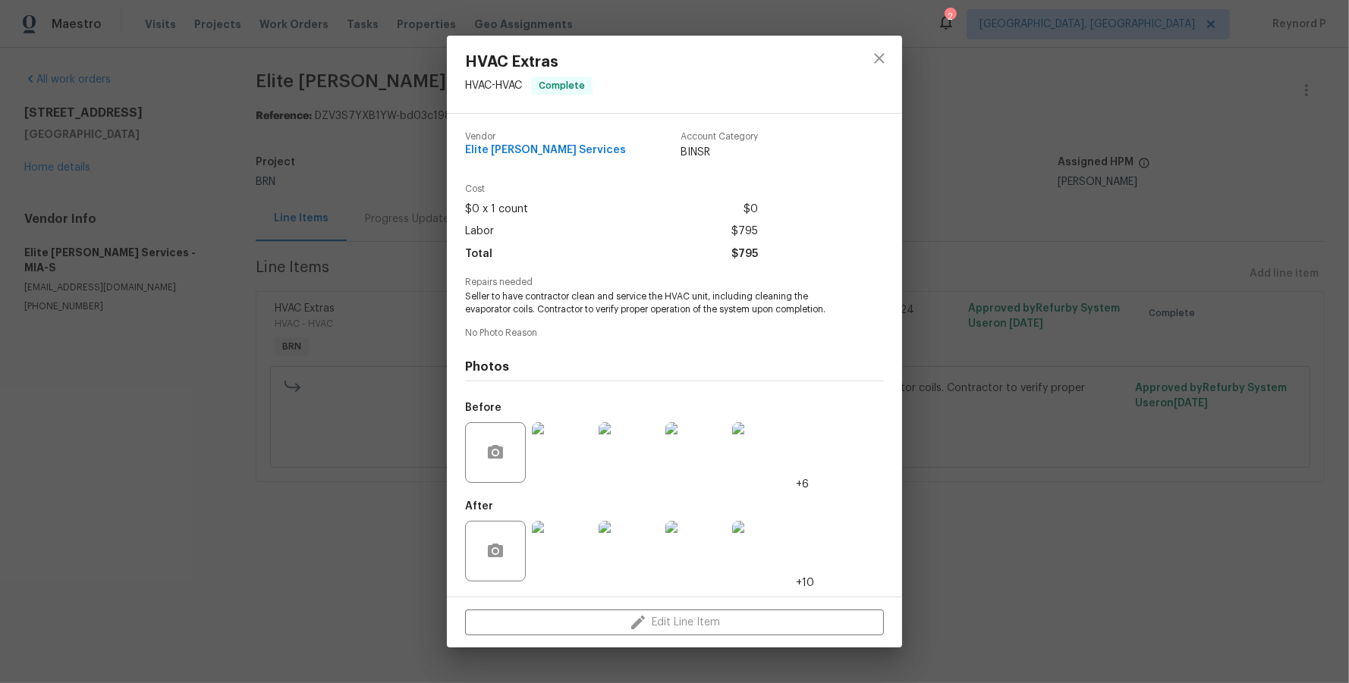
click at [365, 508] on div "HVAC Extras HVAC - HVAC Complete Vendor Elite [PERSON_NAME] Services Account Ca…" at bounding box center [674, 341] width 1349 height 683
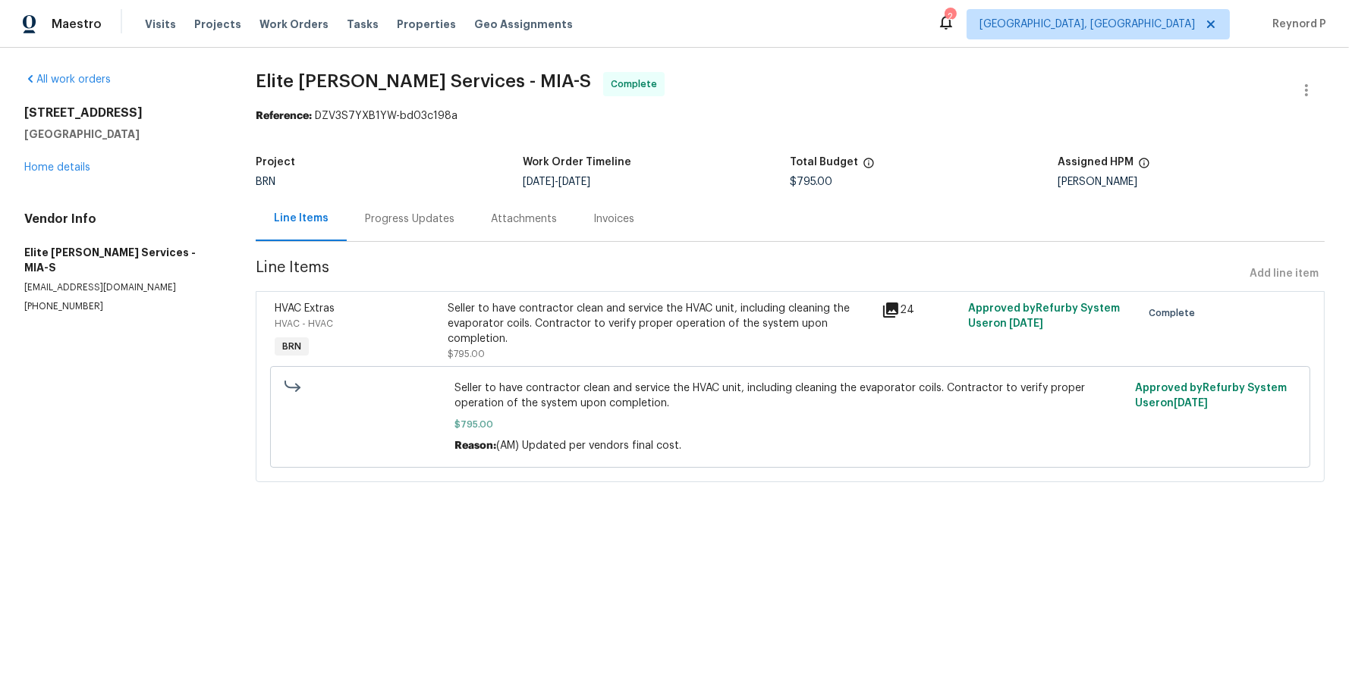
click at [403, 218] on div "Progress Updates" at bounding box center [410, 219] width 90 height 15
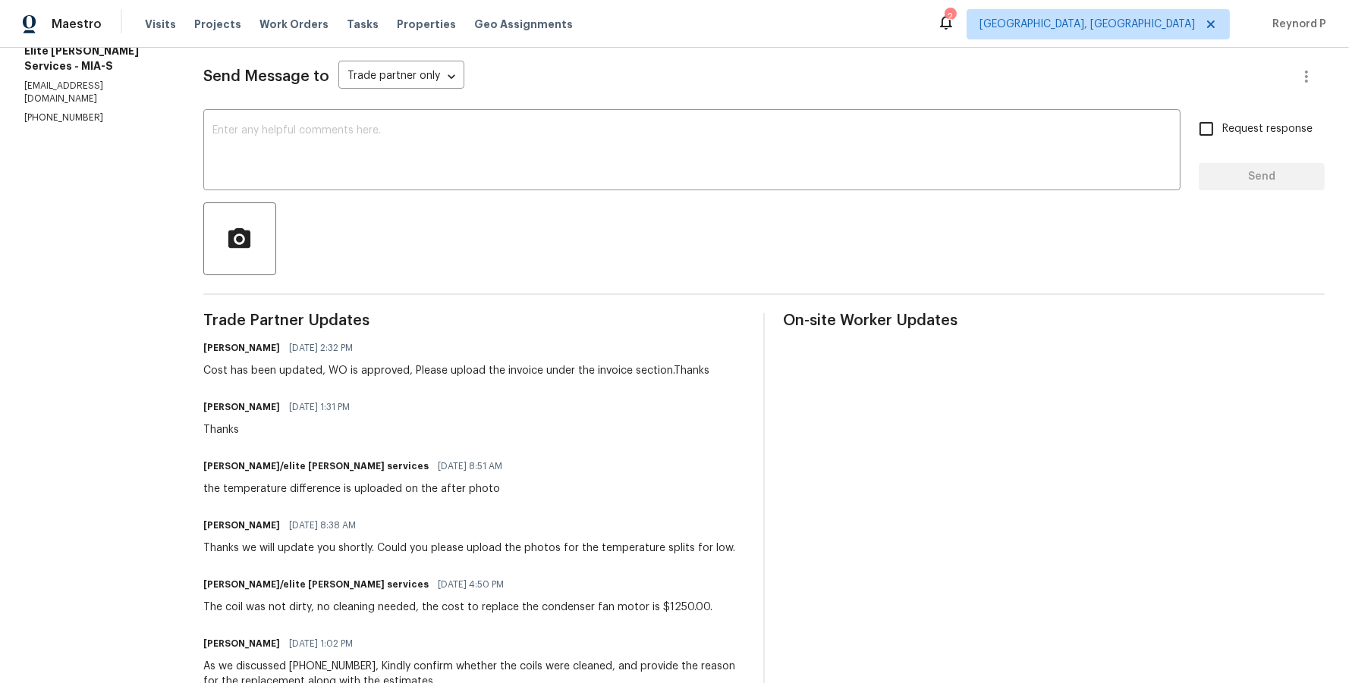
scroll to position [637, 0]
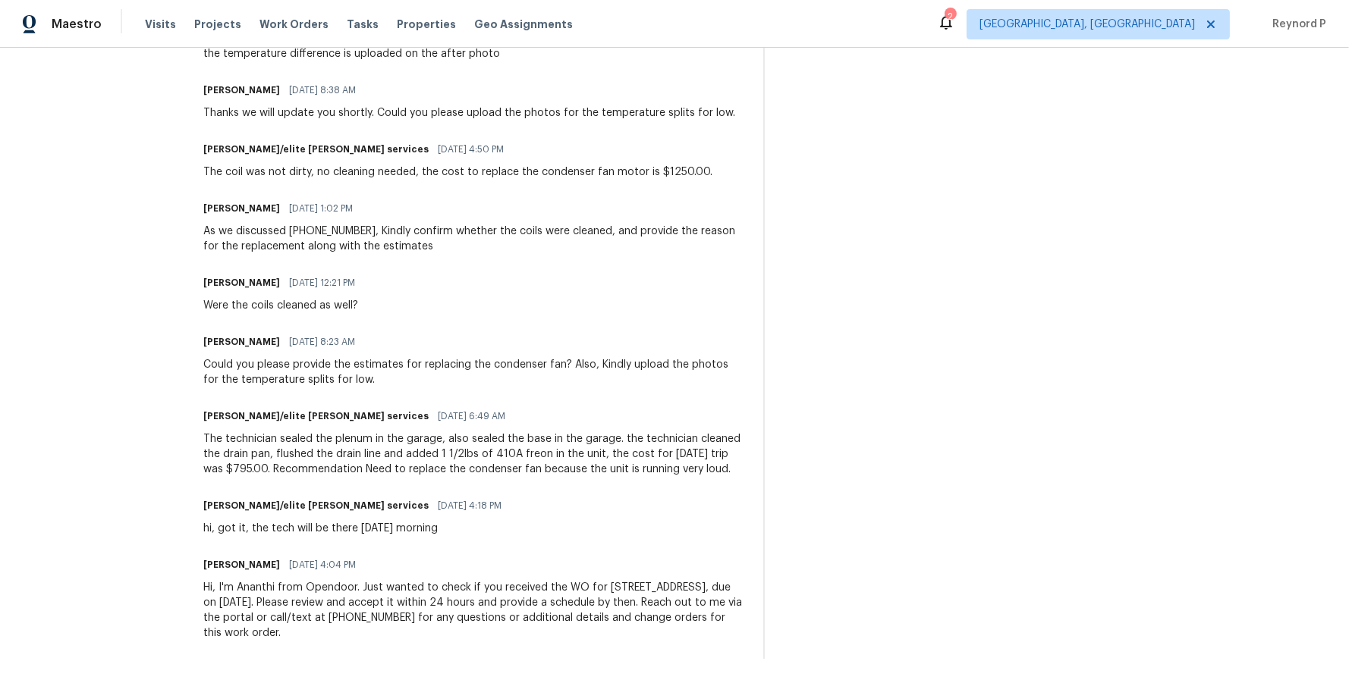
click at [356, 572] on span "[DATE] 4:04 PM" at bounding box center [322, 564] width 67 height 15
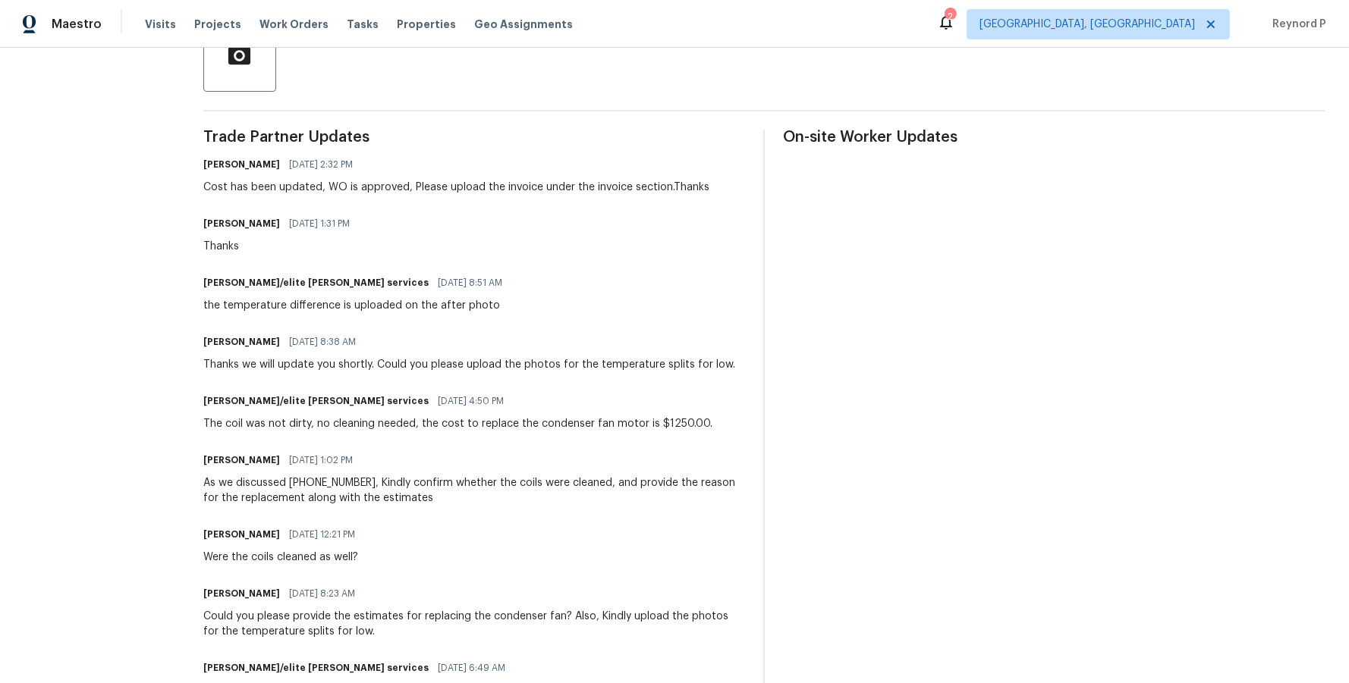
scroll to position [360, 0]
